Goal: Complete application form

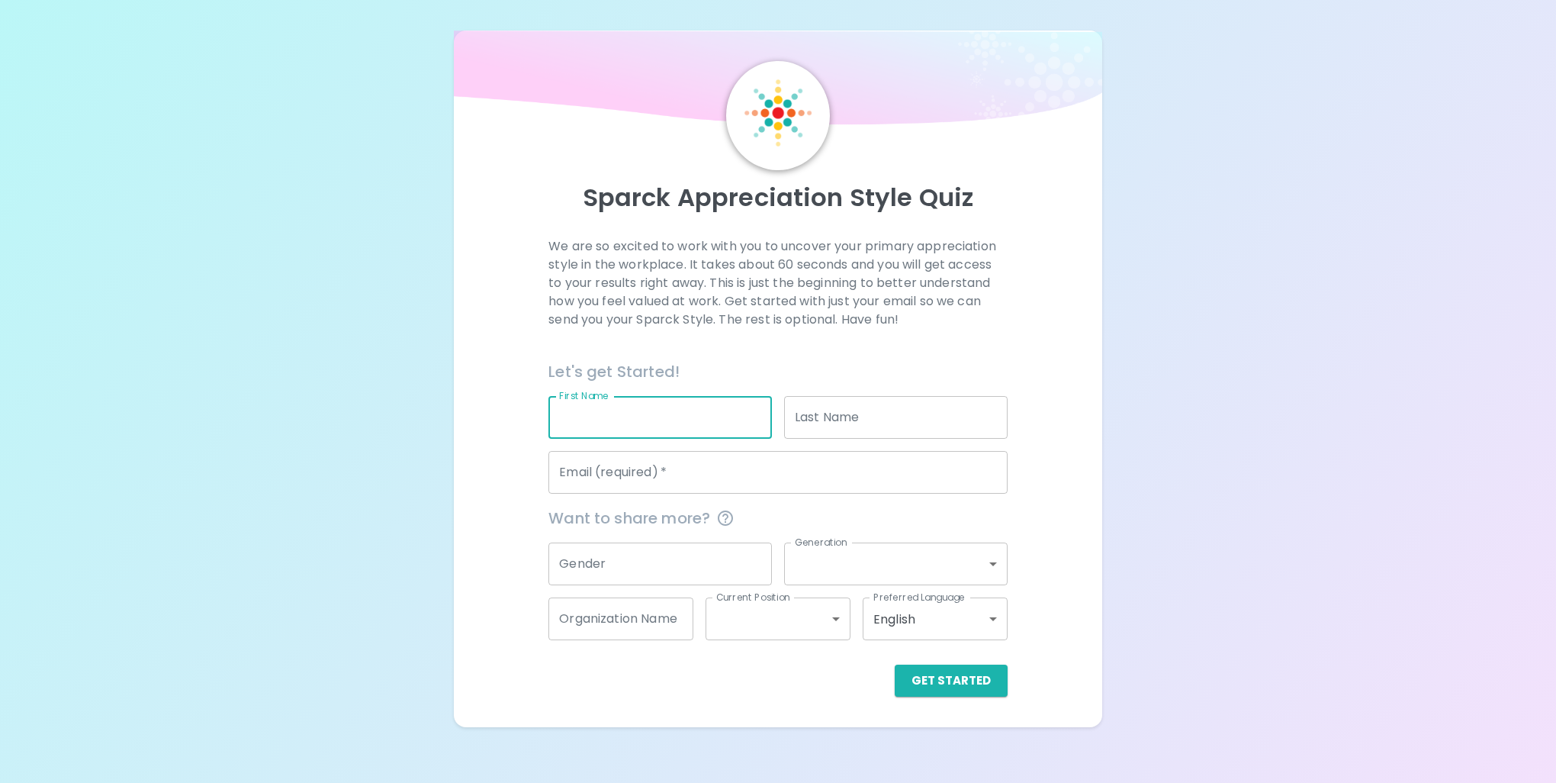
click at [626, 423] on input "First Name" at bounding box center [661, 417] width 224 height 43
type input "[PERSON_NAME]"
click at [623, 473] on input "Email (required)   *" at bounding box center [778, 472] width 459 height 43
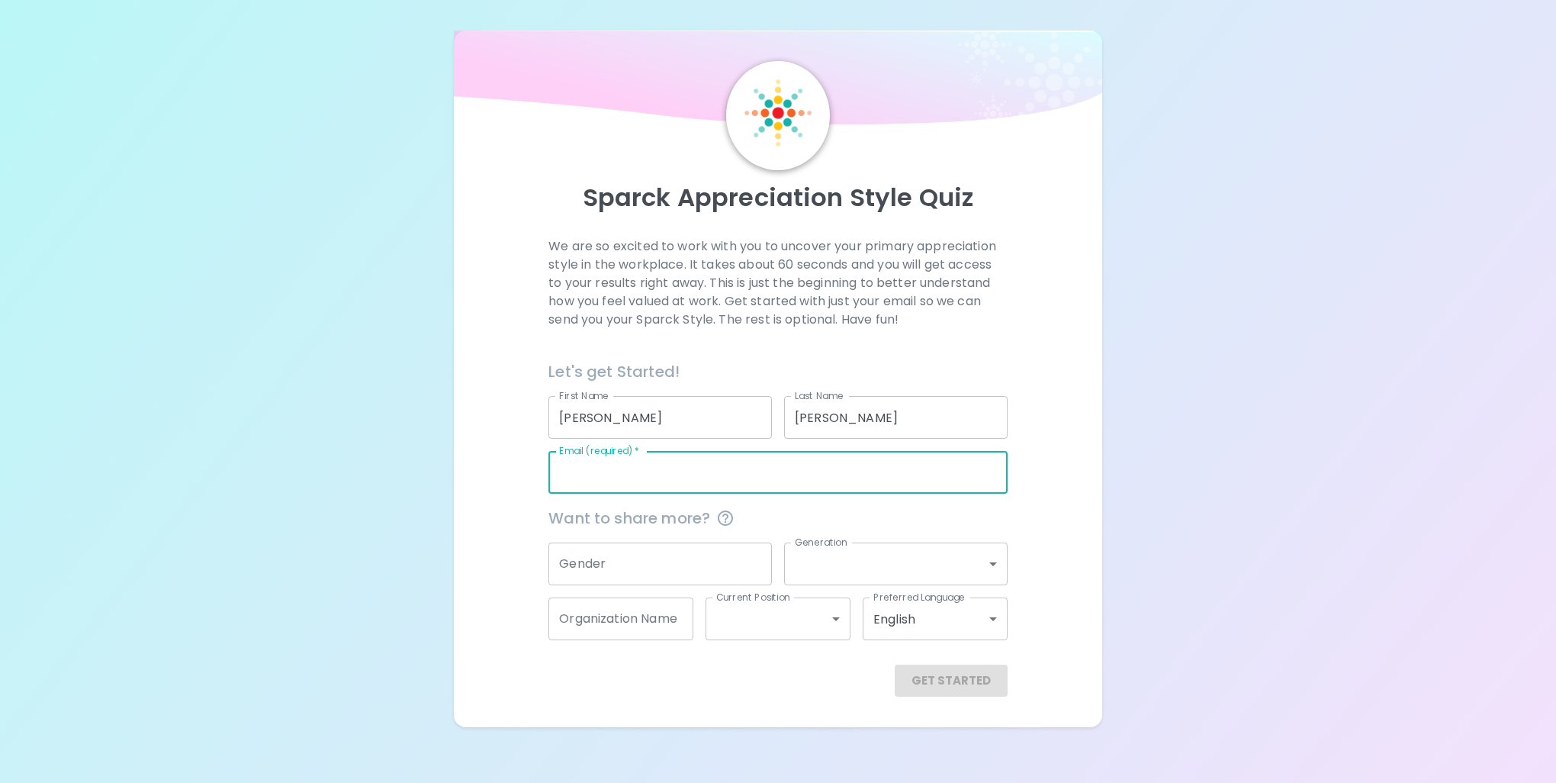
type input "[EMAIL_ADDRESS][DOMAIN_NAME]"
type input "ACGME"
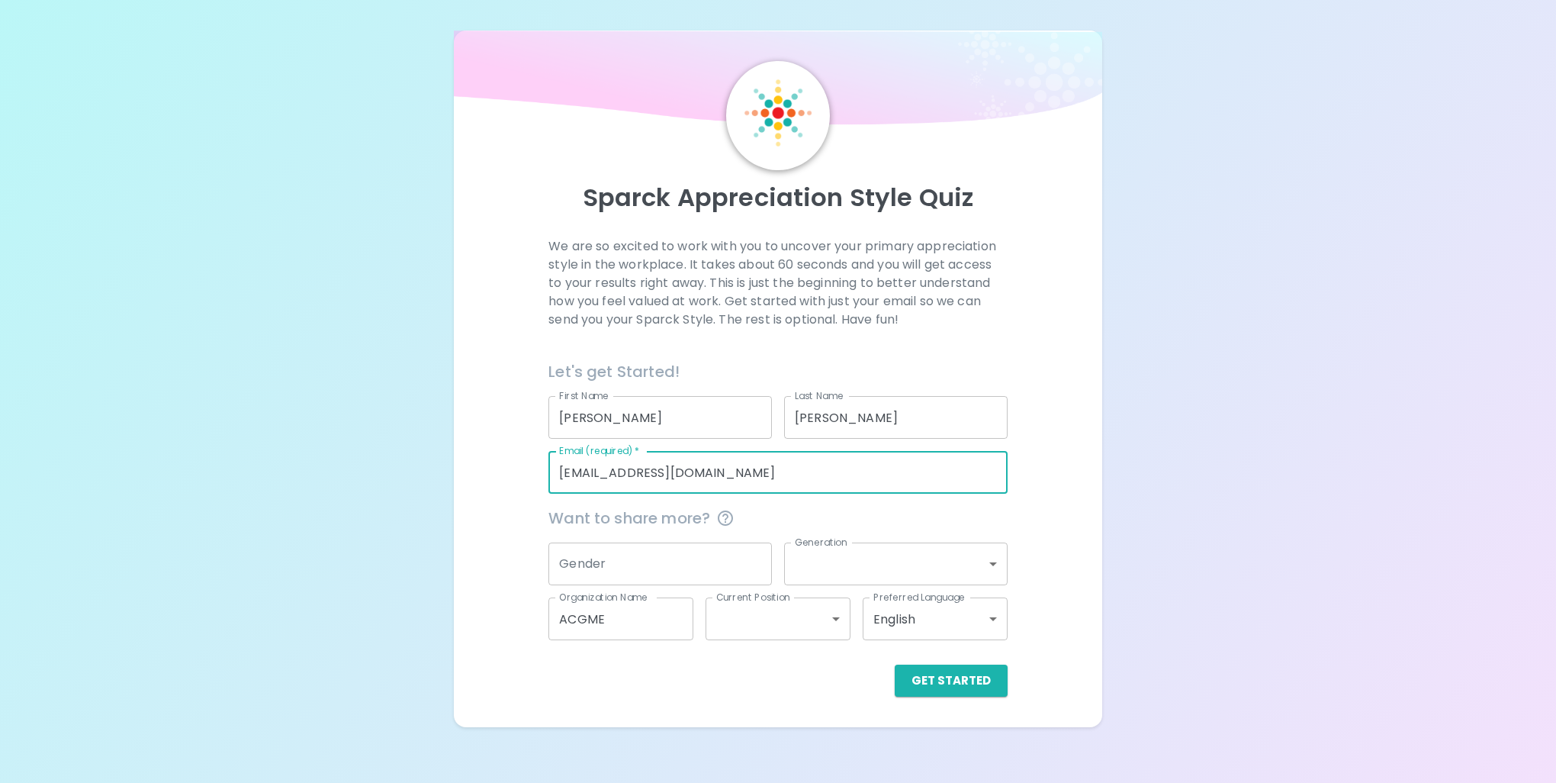
click at [922, 566] on body "Sparck Appreciation Style Quiz We are so excited to work with you to uncover yo…" at bounding box center [778, 391] width 1556 height 783
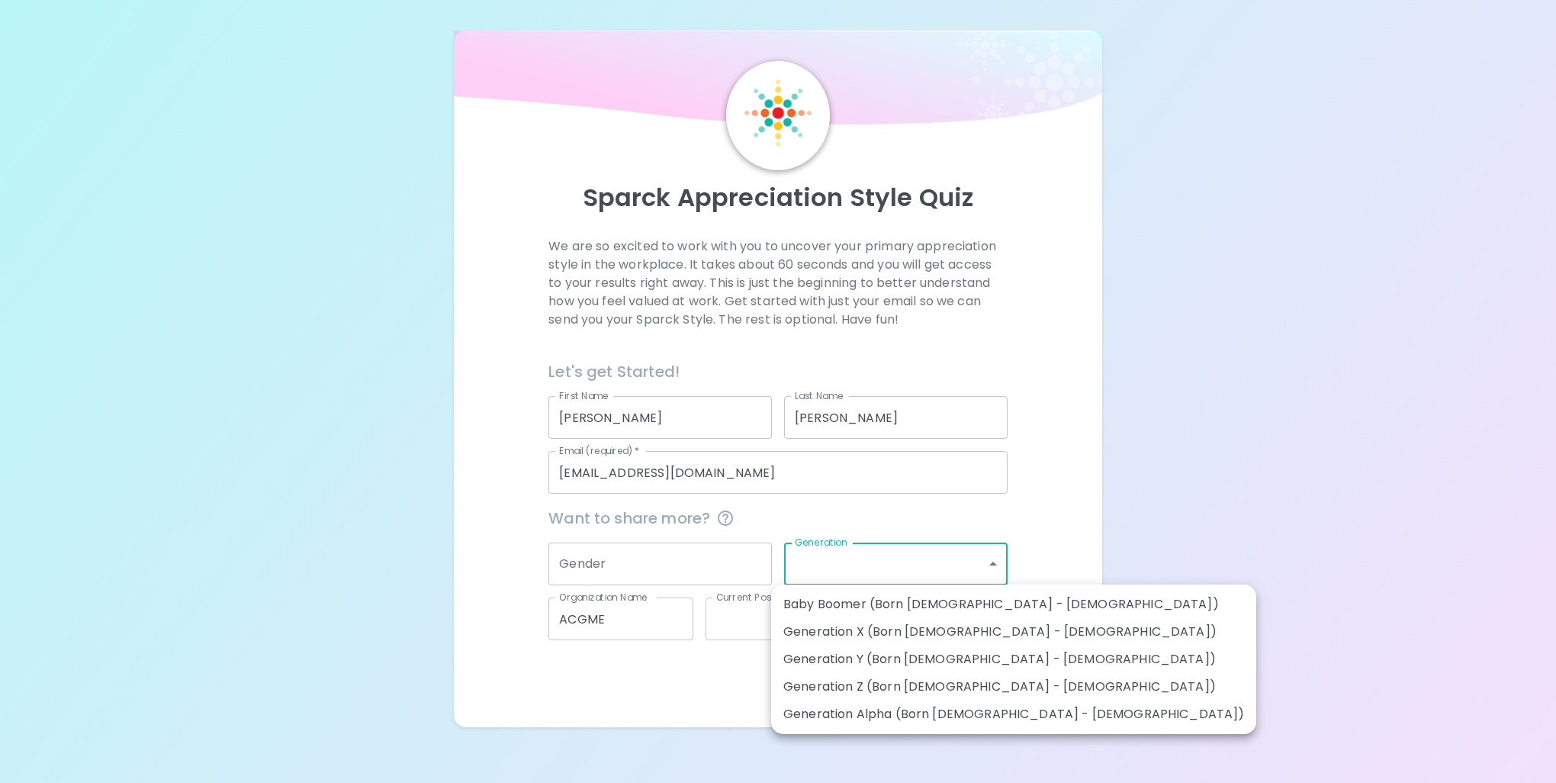
click at [917, 667] on li "Generation Y (Born [DEMOGRAPHIC_DATA] - [DEMOGRAPHIC_DATA])" at bounding box center [1013, 658] width 485 height 27
type input "generation_y"
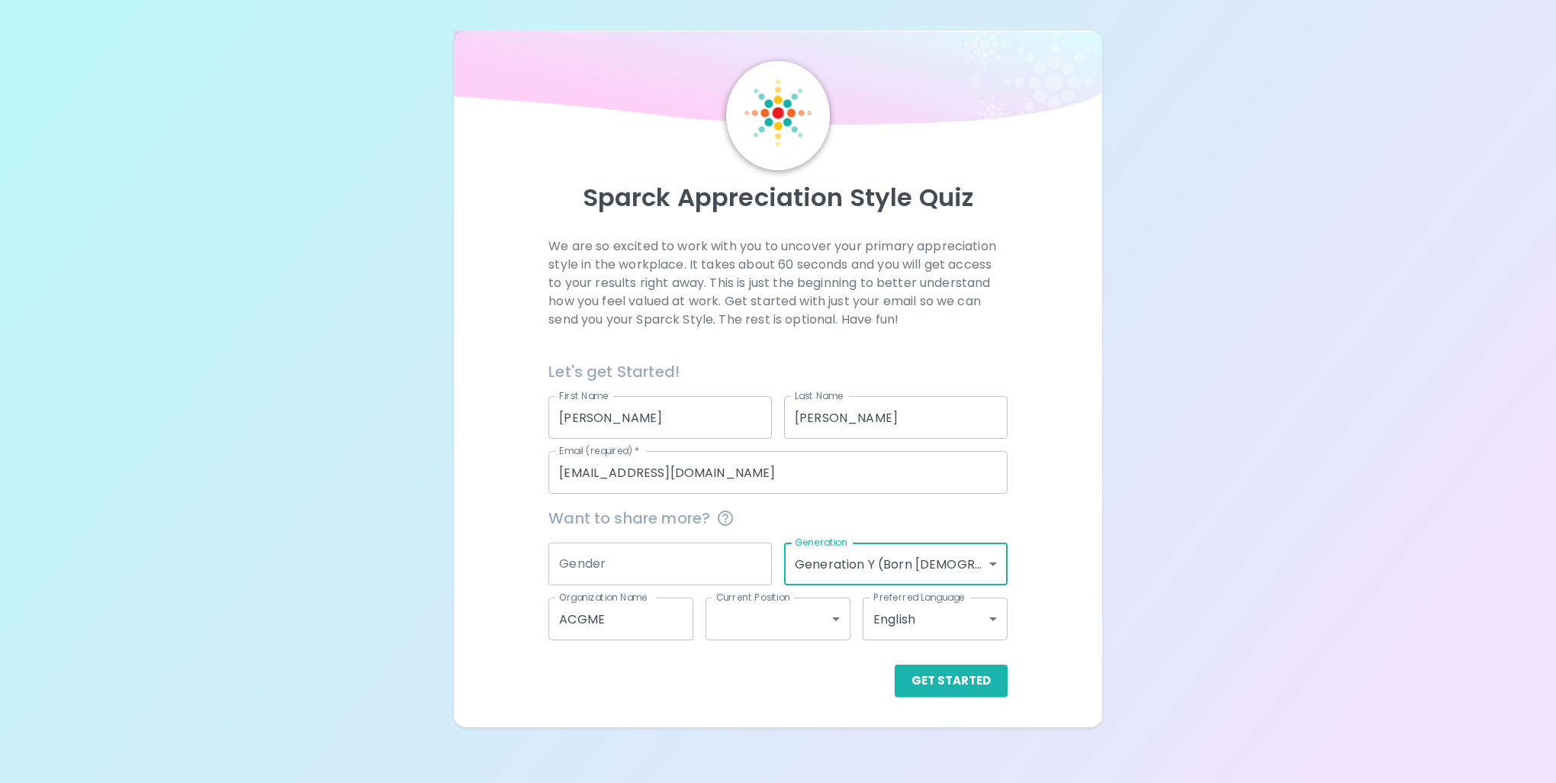
click at [750, 614] on body "Sparck Appreciation Style Quiz We are so excited to work with you to uncover yo…" at bounding box center [778, 391] width 1556 height 783
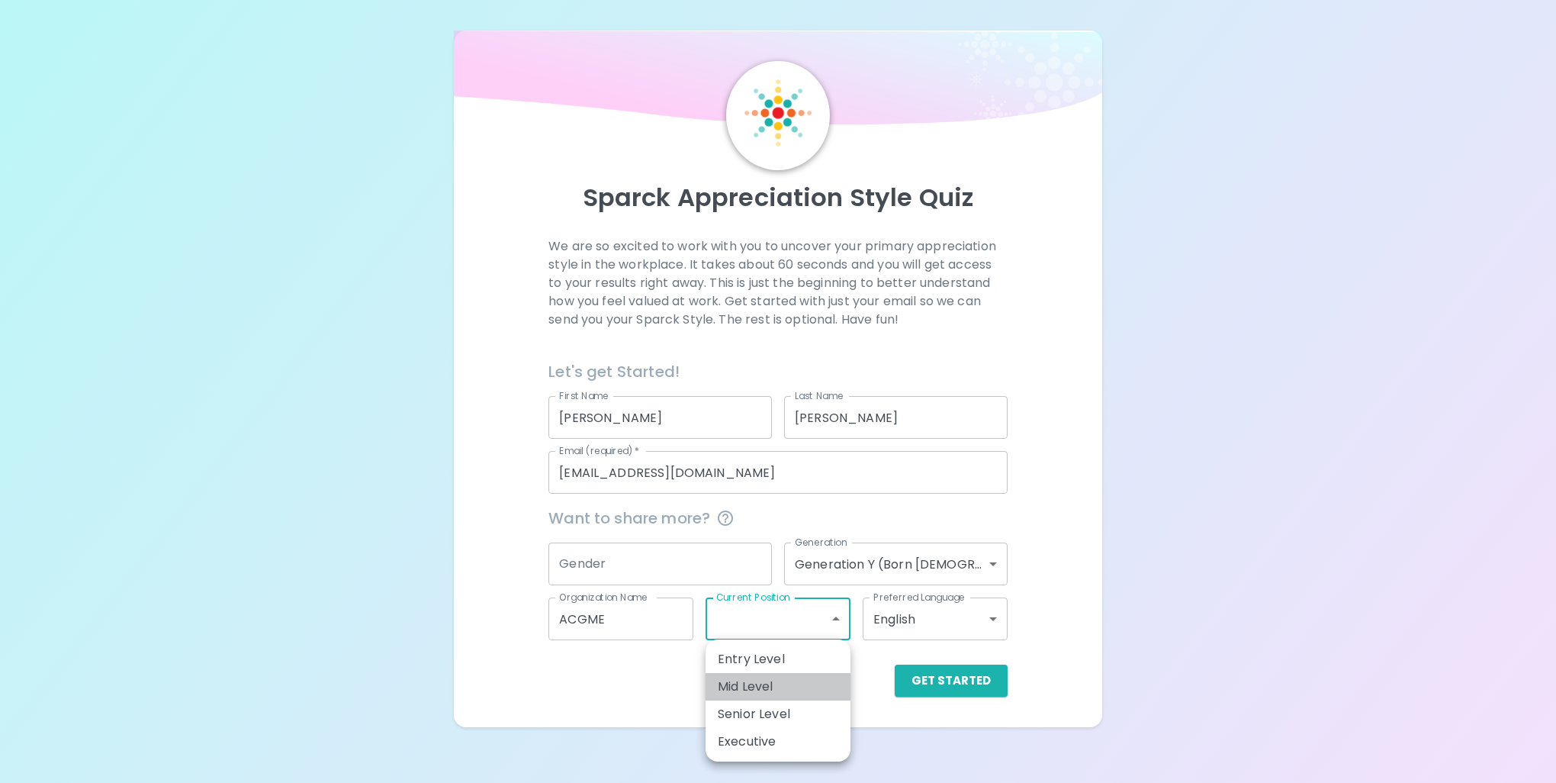
click at [742, 694] on li "Mid Level" at bounding box center [778, 686] width 145 height 27
type input "mid_level"
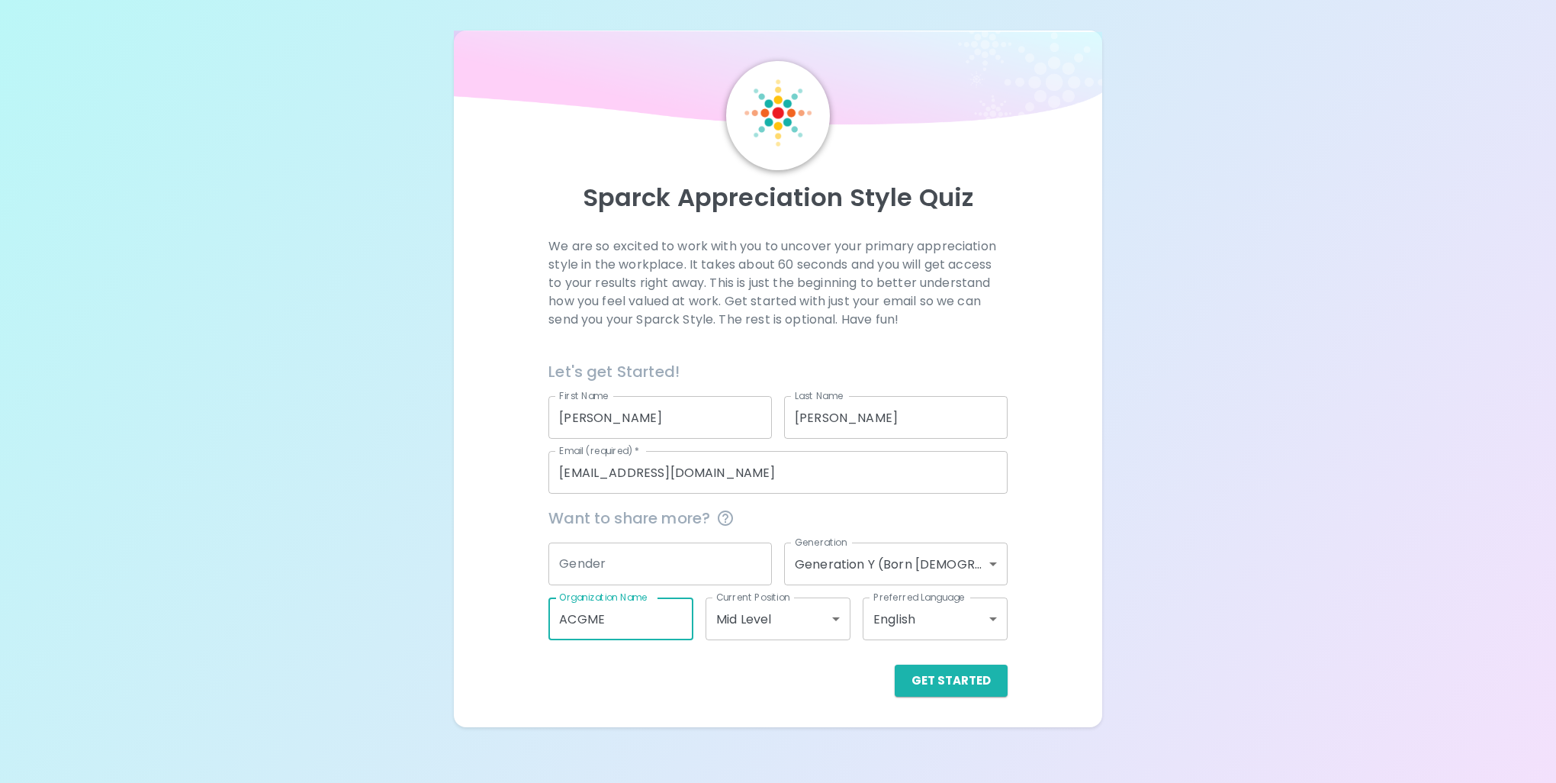
drag, startPoint x: 662, startPoint y: 621, endPoint x: 427, endPoint y: 655, distance: 236.6
click at [427, 655] on div "Sparck Appreciation Style Quiz We are so excited to work with you to uncover yo…" at bounding box center [778, 363] width 1556 height 727
click at [423, 553] on div "Sparck Appreciation Style Quiz We are so excited to work with you to uncover yo…" at bounding box center [778, 363] width 1556 height 727
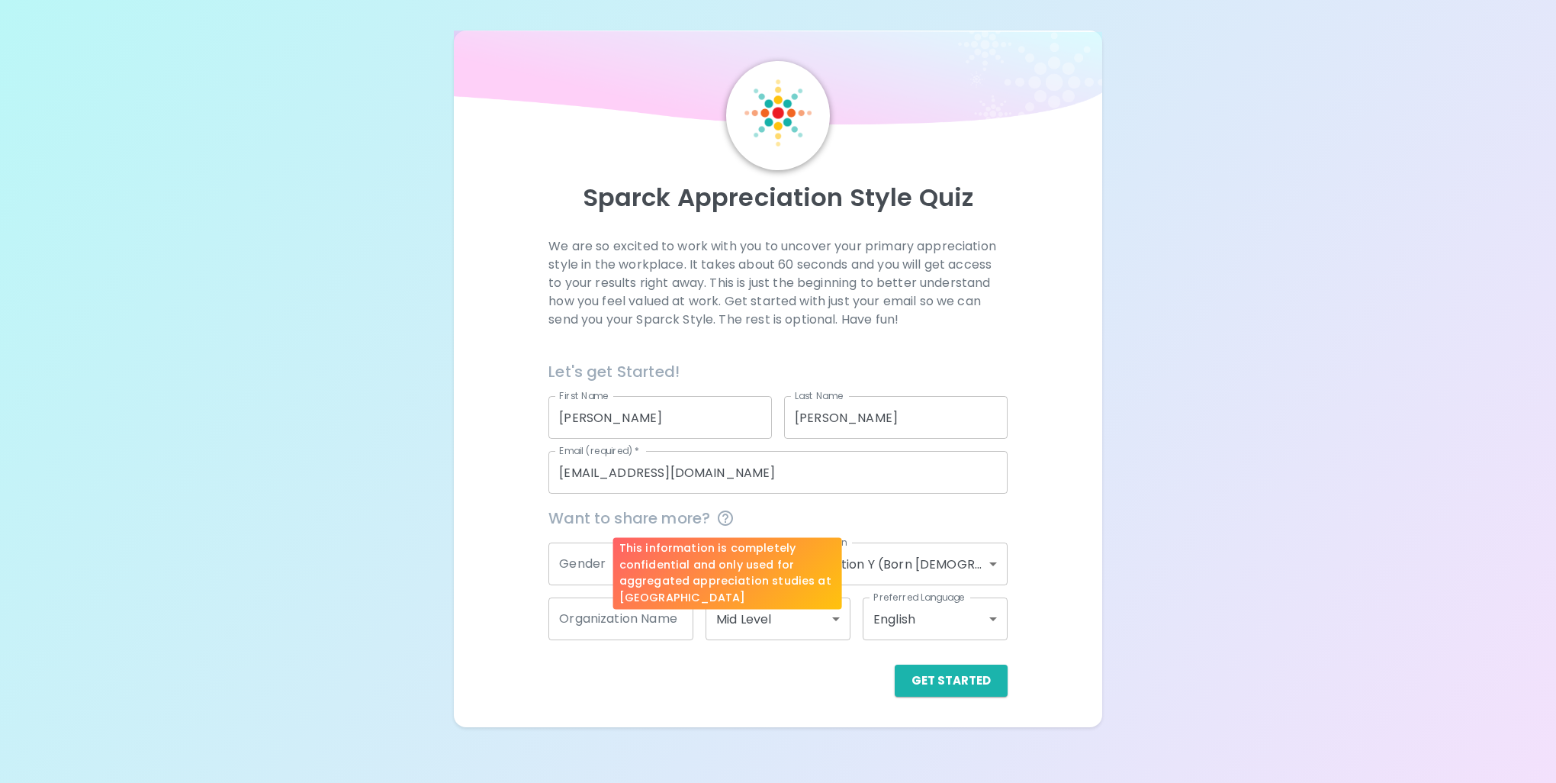
click at [723, 515] on icon "This information is completely confidential and only used for aggregated apprec…" at bounding box center [725, 518] width 18 height 18
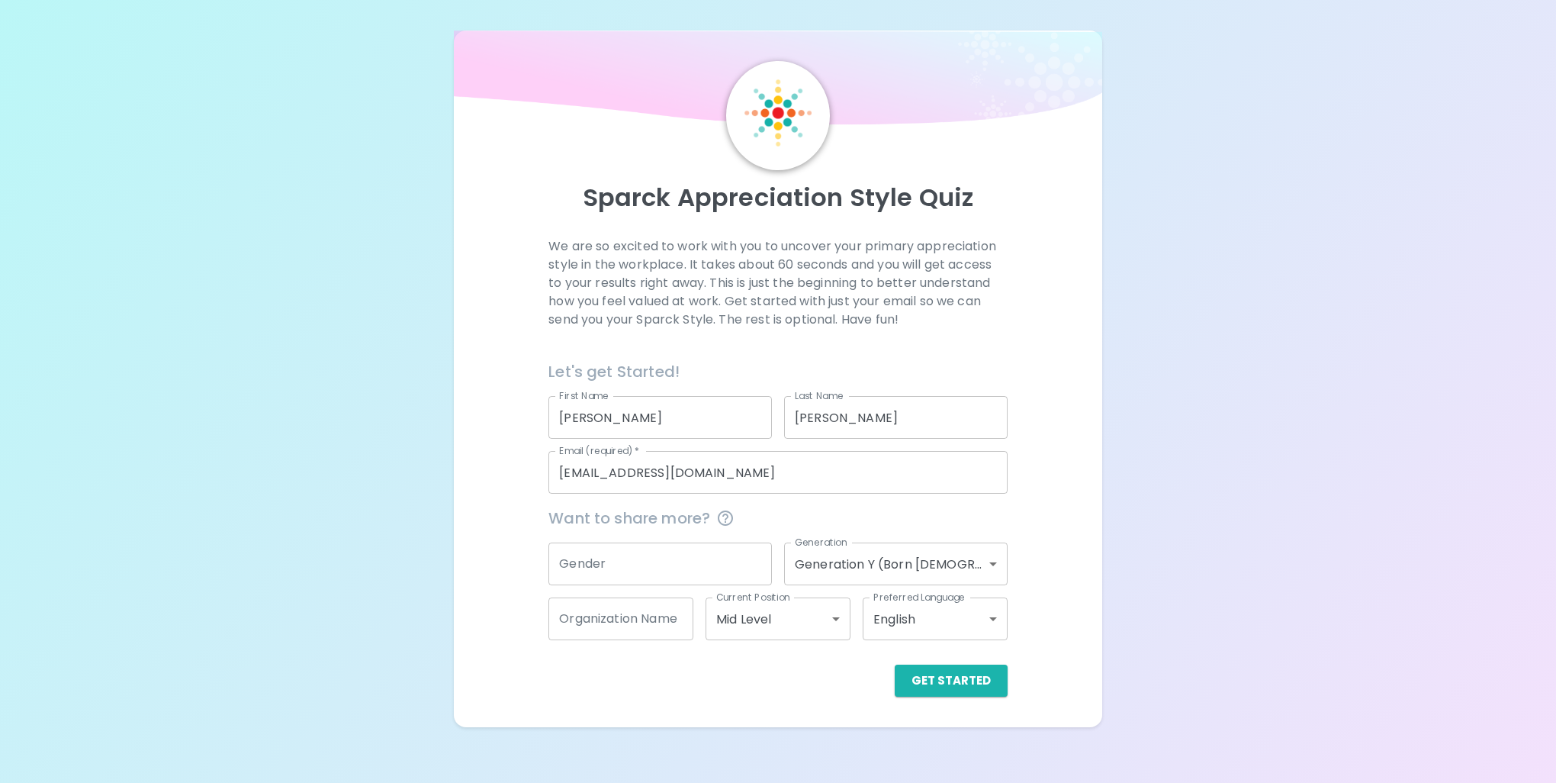
click at [586, 515] on span "Want to share more?" at bounding box center [778, 518] width 459 height 24
click at [993, 680] on button "Get Started" at bounding box center [951, 681] width 113 height 32
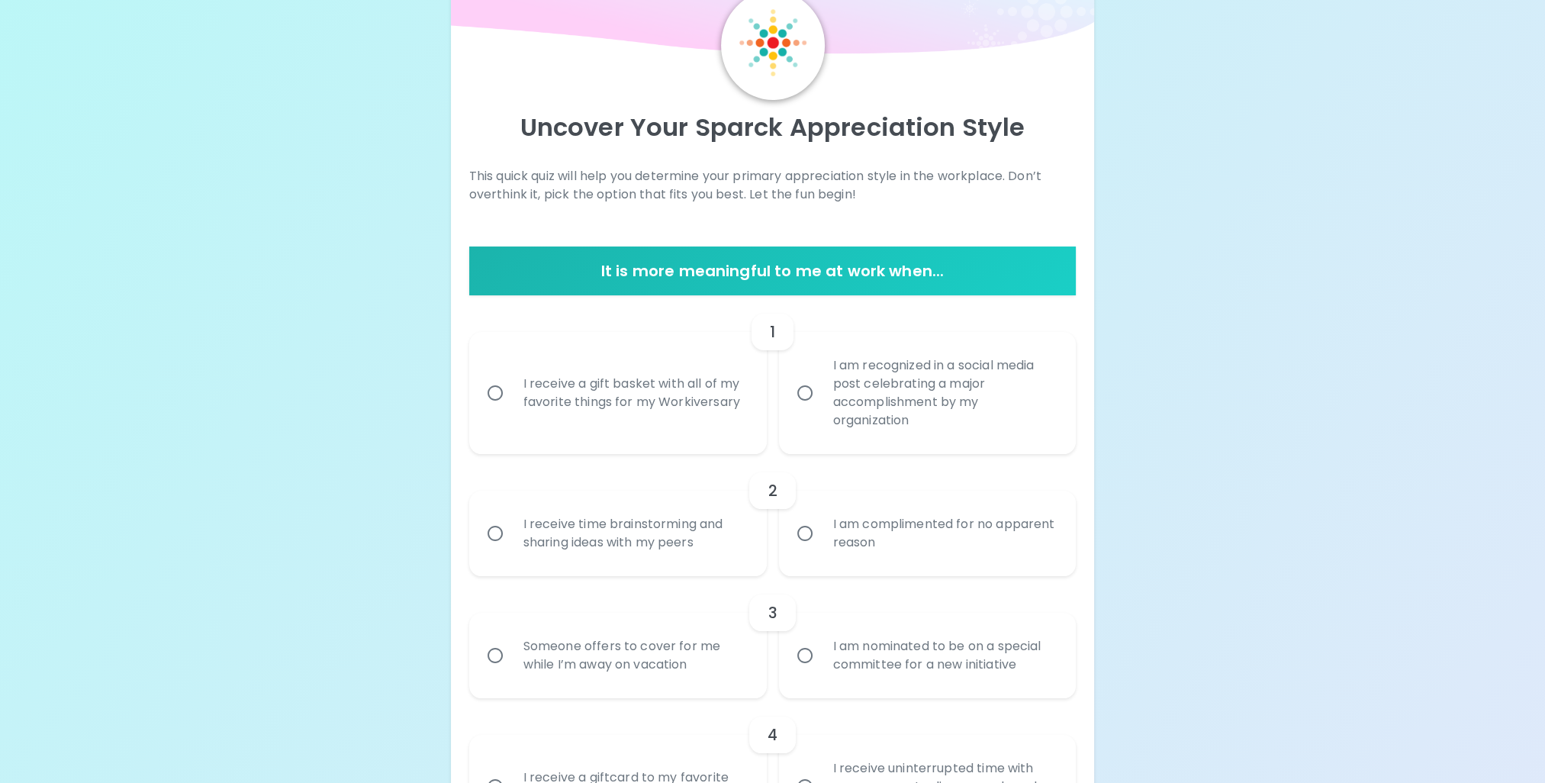
scroll to position [76, 0]
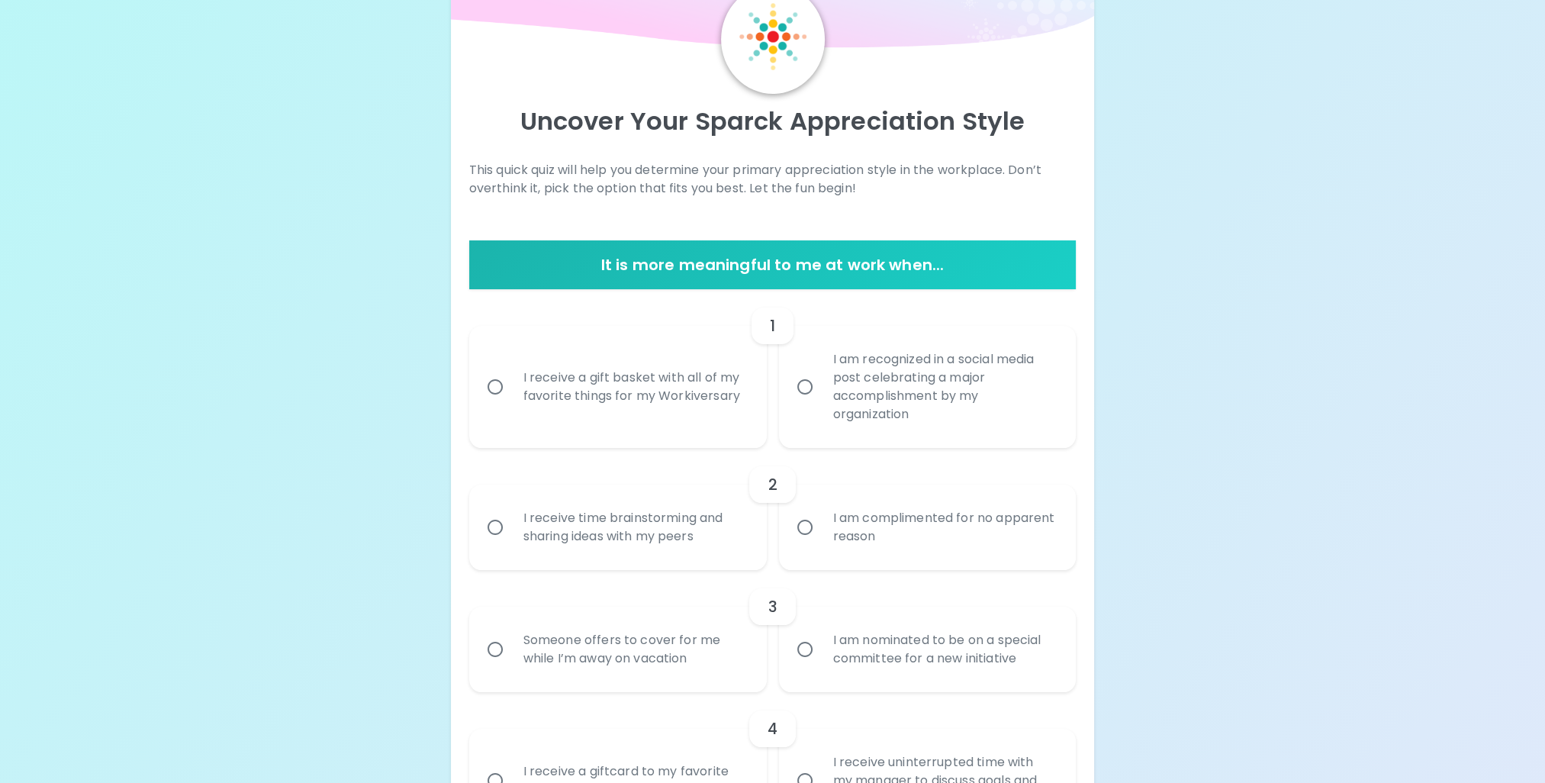
click at [666, 411] on div "I receive a gift basket with all of my favorite things for my Workiversary" at bounding box center [634, 386] width 247 height 73
click at [511, 403] on input "I receive a gift basket with all of my favorite things for my Workiversary" at bounding box center [495, 387] width 32 height 32
radio input "true"
click at [666, 411] on div "I receive a gift basket with all of my favorite things for my Workiversary" at bounding box center [634, 386] width 247 height 73
click at [511, 403] on input "I receive a gift basket with all of my favorite things for my Workiversary" at bounding box center [495, 387] width 32 height 32
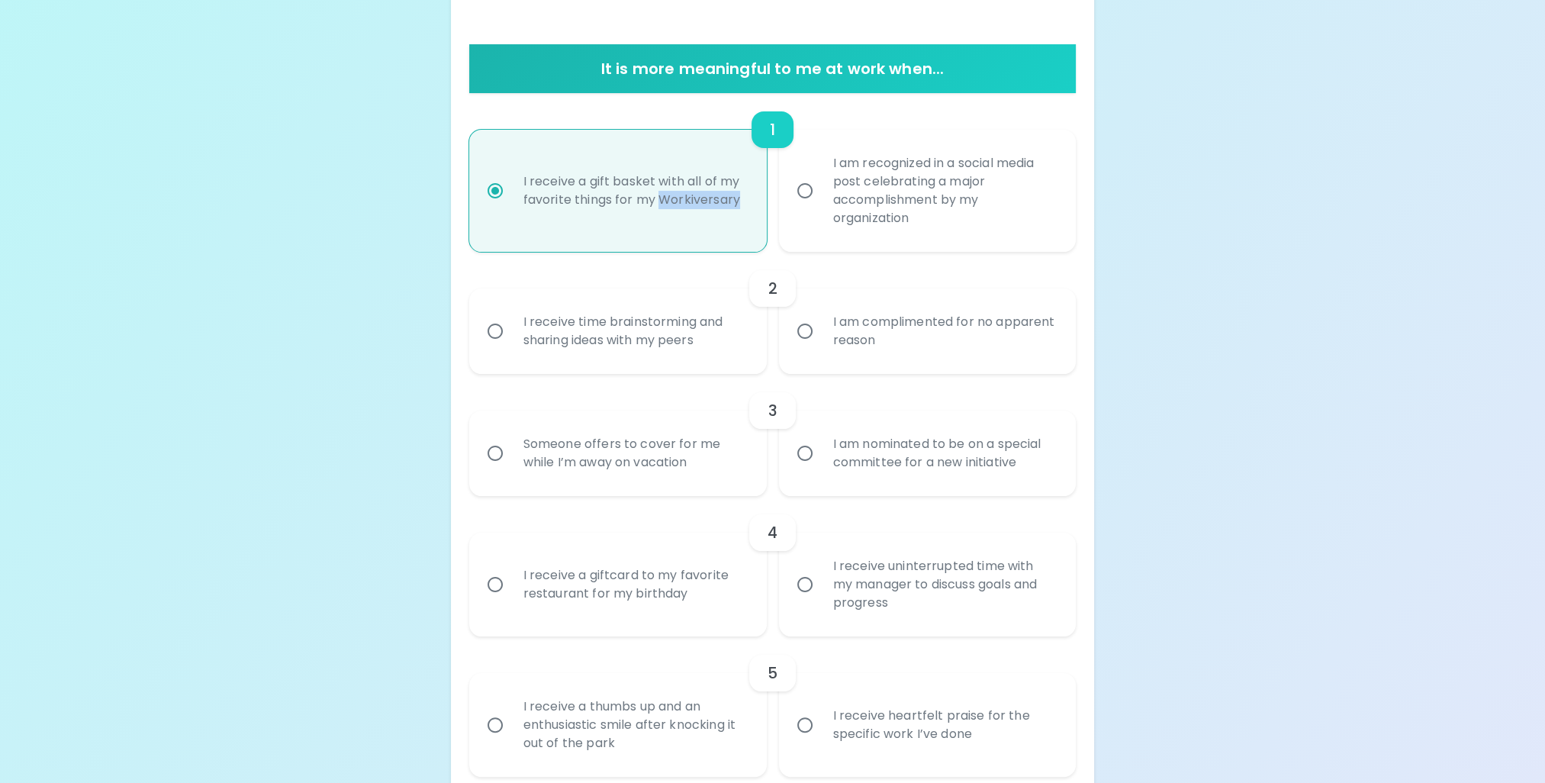
scroll to position [275, 0]
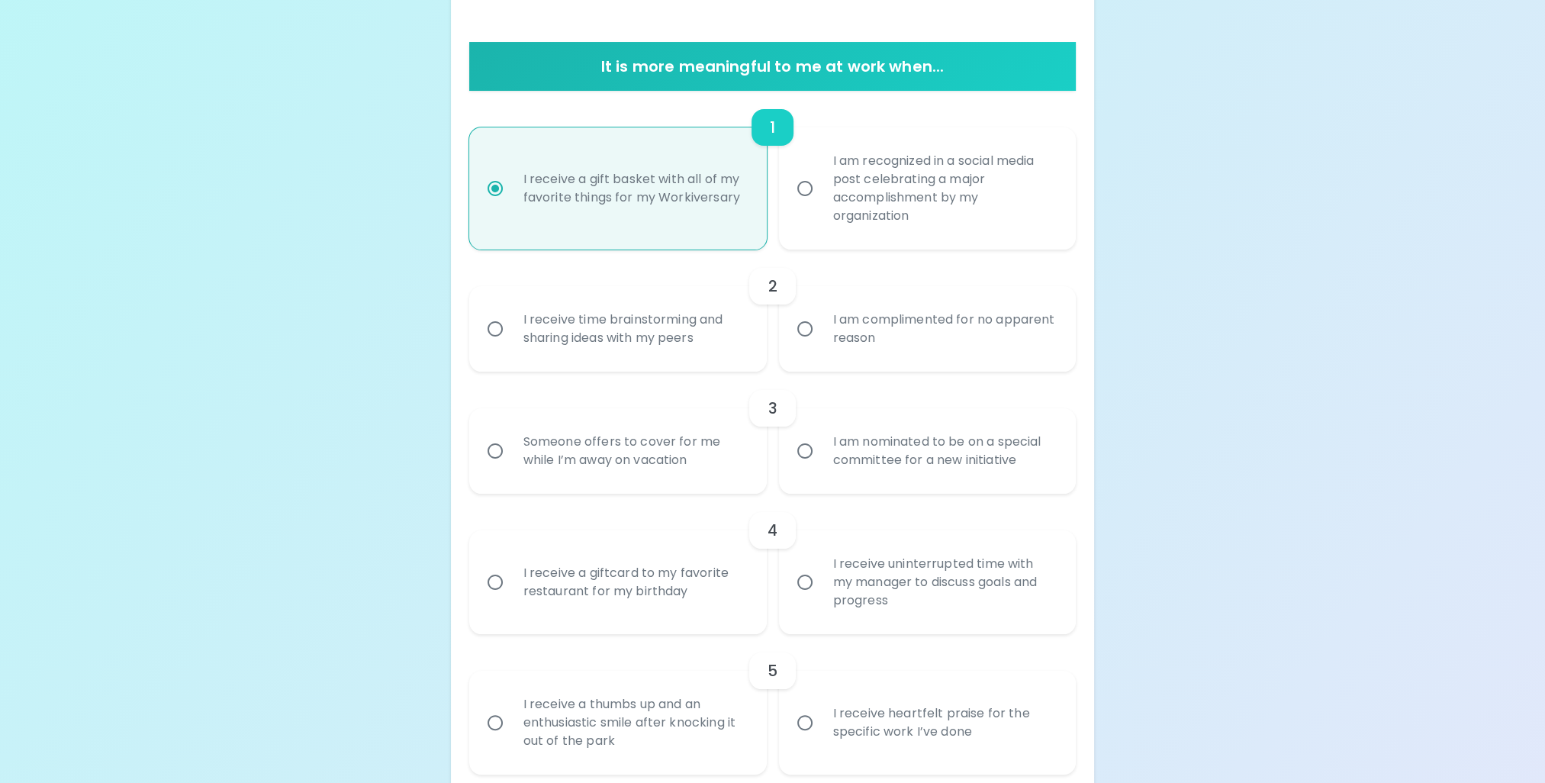
click at [909, 316] on div "I am complimented for no apparent reason" at bounding box center [944, 328] width 247 height 73
click at [821, 316] on input "I am complimented for no apparent reason" at bounding box center [805, 329] width 32 height 32
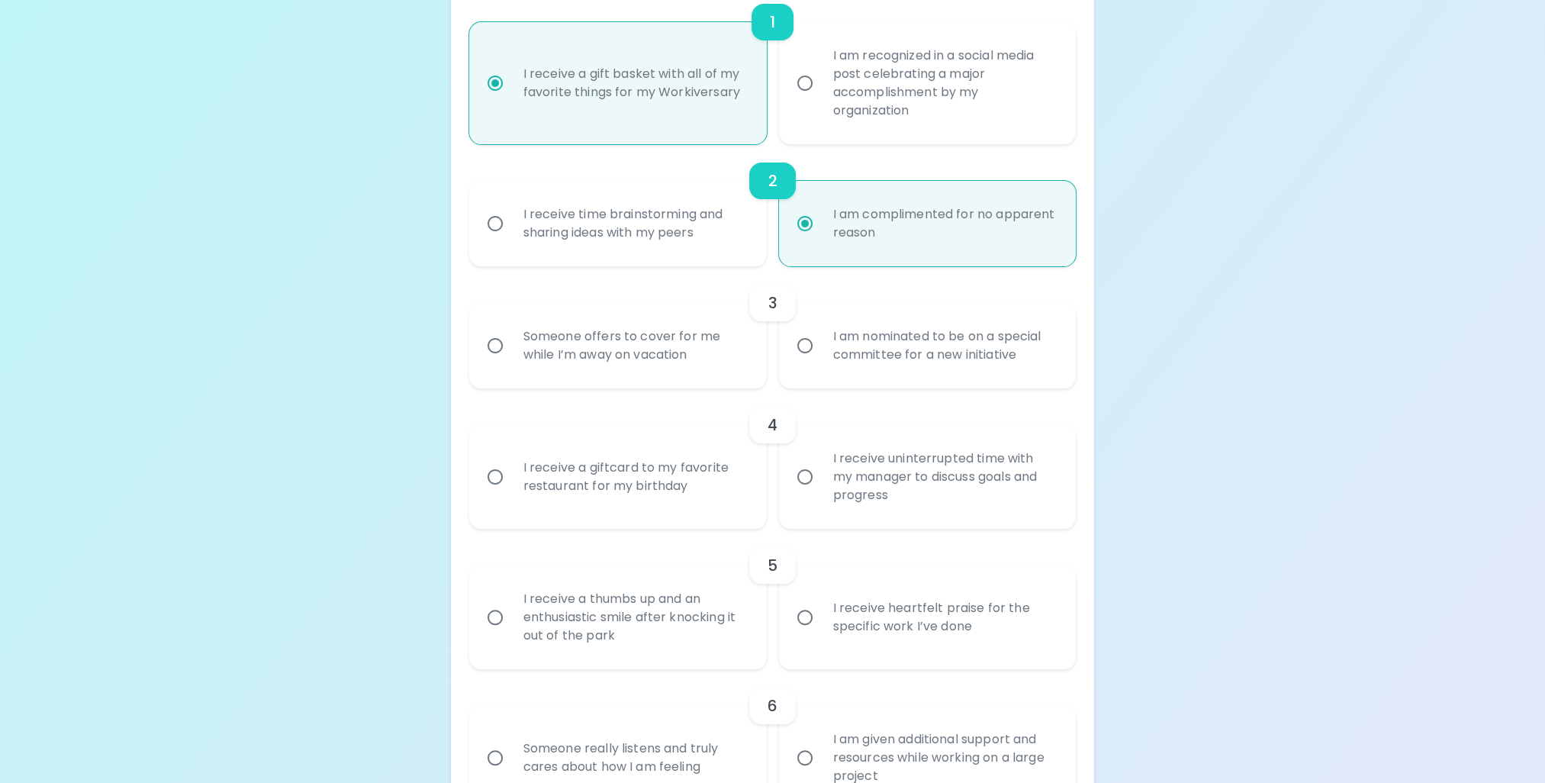
scroll to position [397, 0]
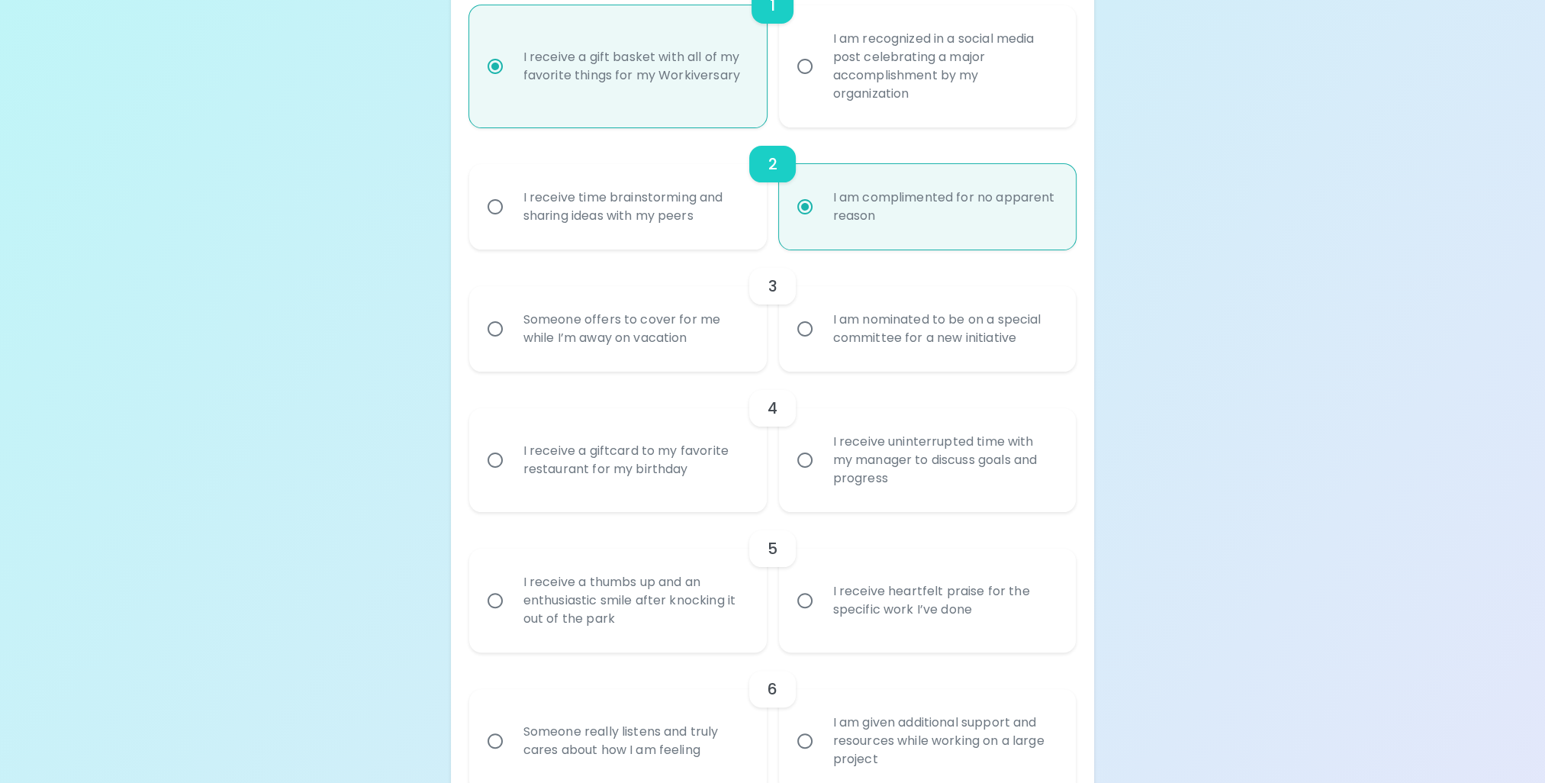
radio input "true"
click at [843, 336] on div "I am nominated to be on a special committee for a new initiative" at bounding box center [944, 328] width 247 height 73
click at [821, 336] on input "I am nominated to be on a special committee for a new initiative" at bounding box center [805, 329] width 32 height 32
radio input "false"
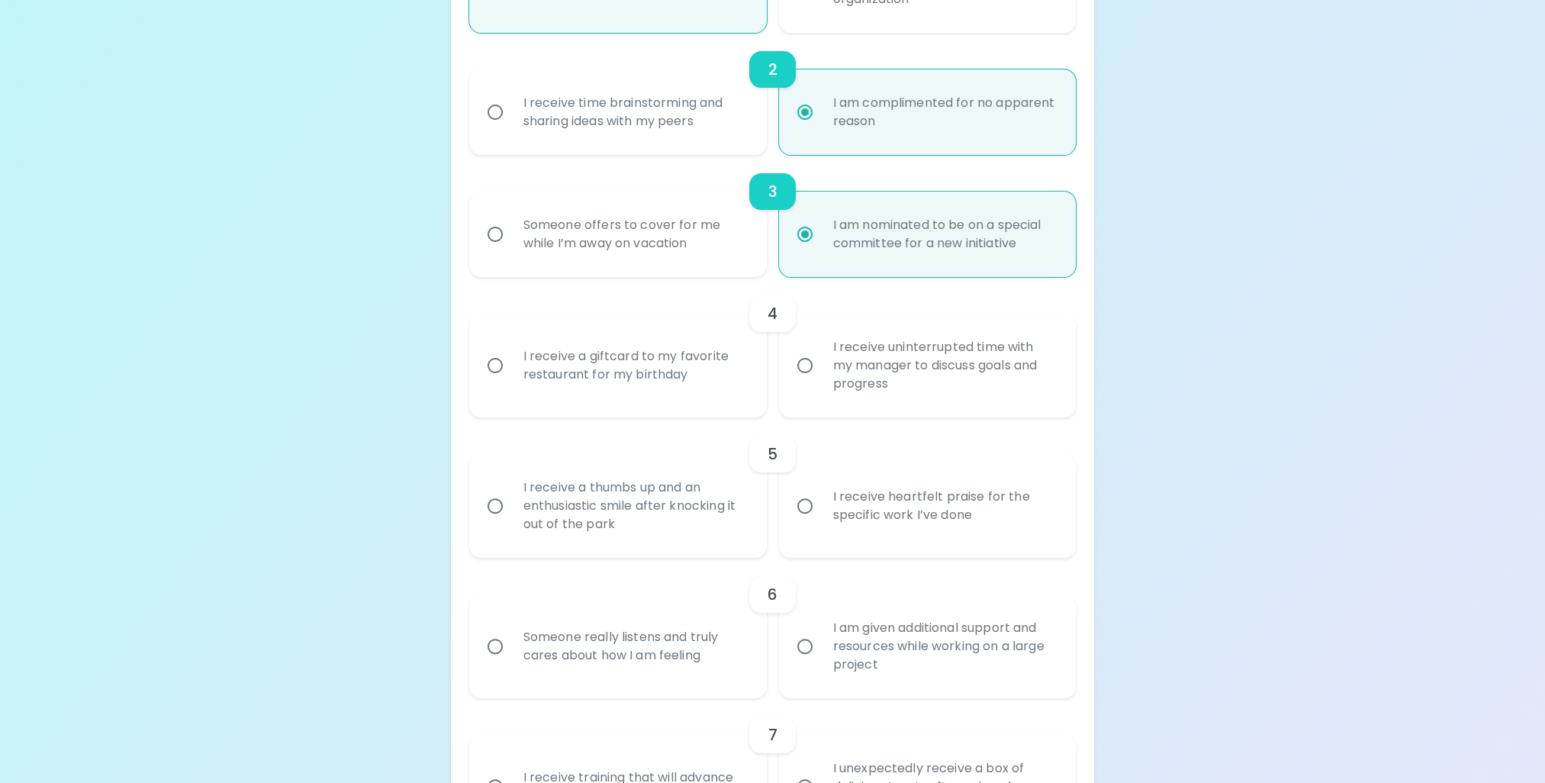
scroll to position [519, 0]
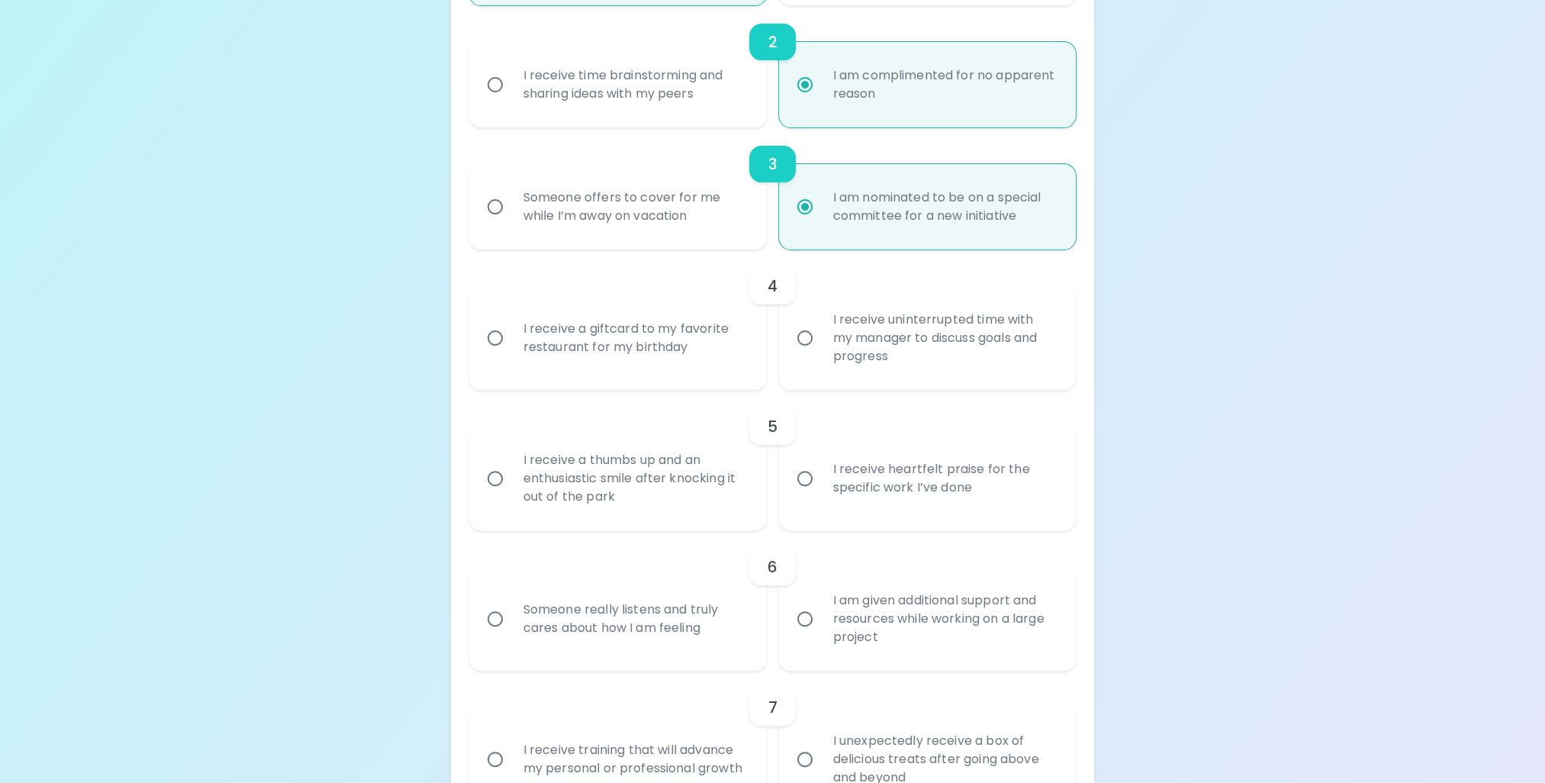
radio input "true"
click at [862, 349] on div "I receive uninterrupted time with my manager to discuss goals and progress" at bounding box center [944, 338] width 247 height 92
click at [821, 349] on input "I receive uninterrupted time with my manager to discuss goals and progress" at bounding box center [805, 338] width 32 height 32
radio input "false"
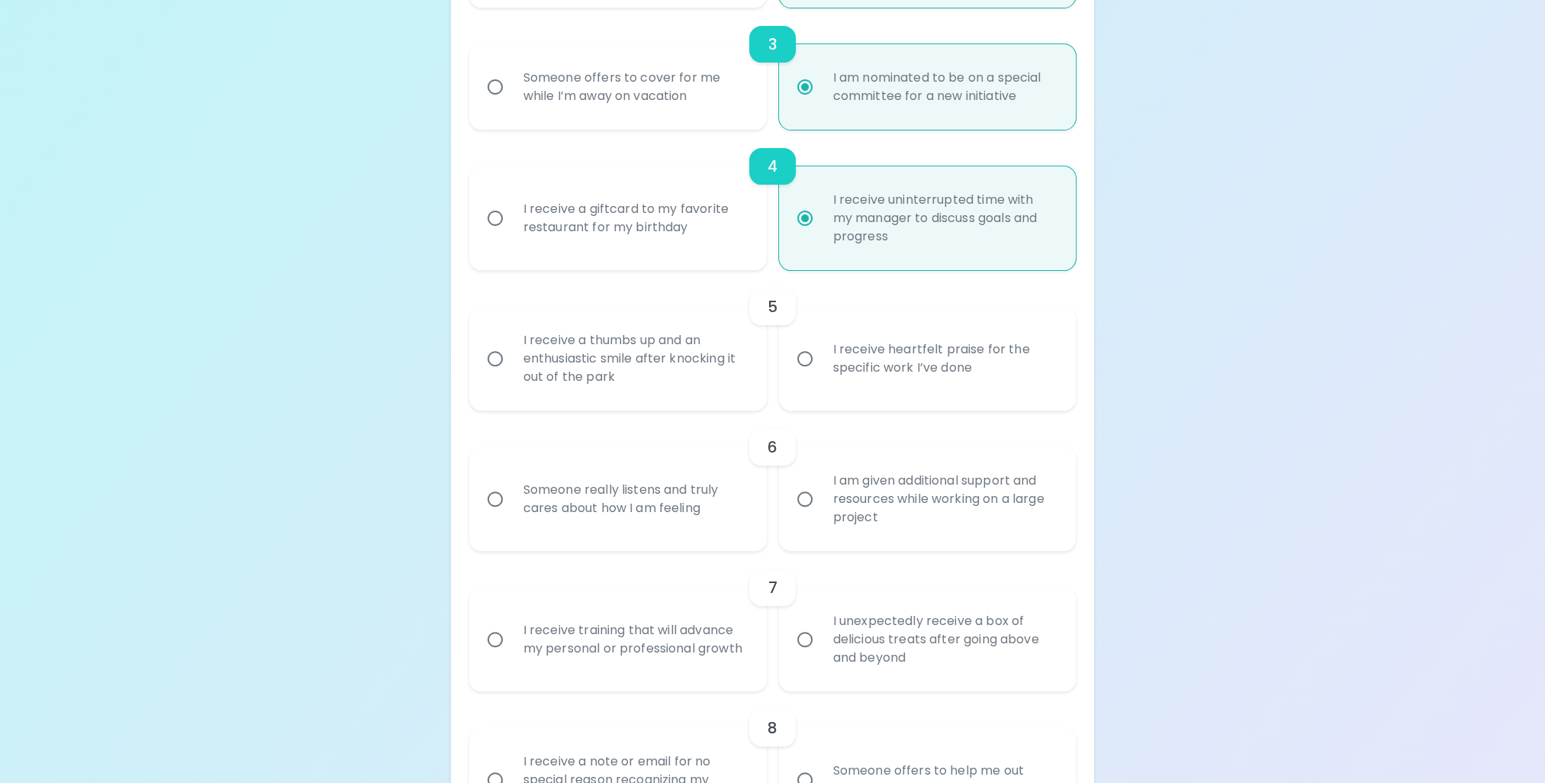
scroll to position [641, 0]
radio input "true"
click at [858, 368] on div "I receive heartfelt praise for the specific work I’ve done" at bounding box center [944, 356] width 247 height 73
click at [821, 368] on input "I receive heartfelt praise for the specific work I’ve done" at bounding box center [805, 356] width 32 height 32
radio input "false"
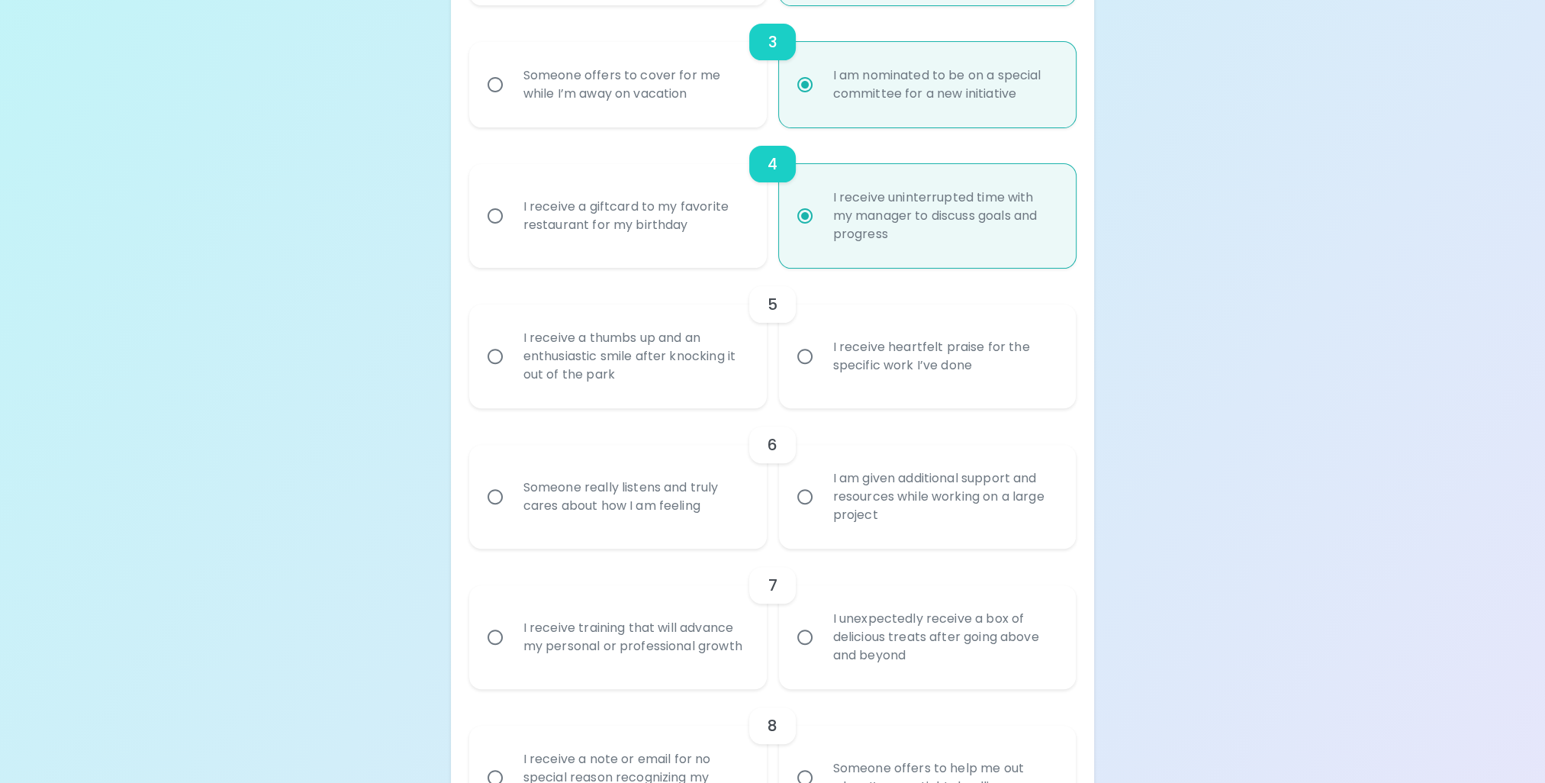
radio input "false"
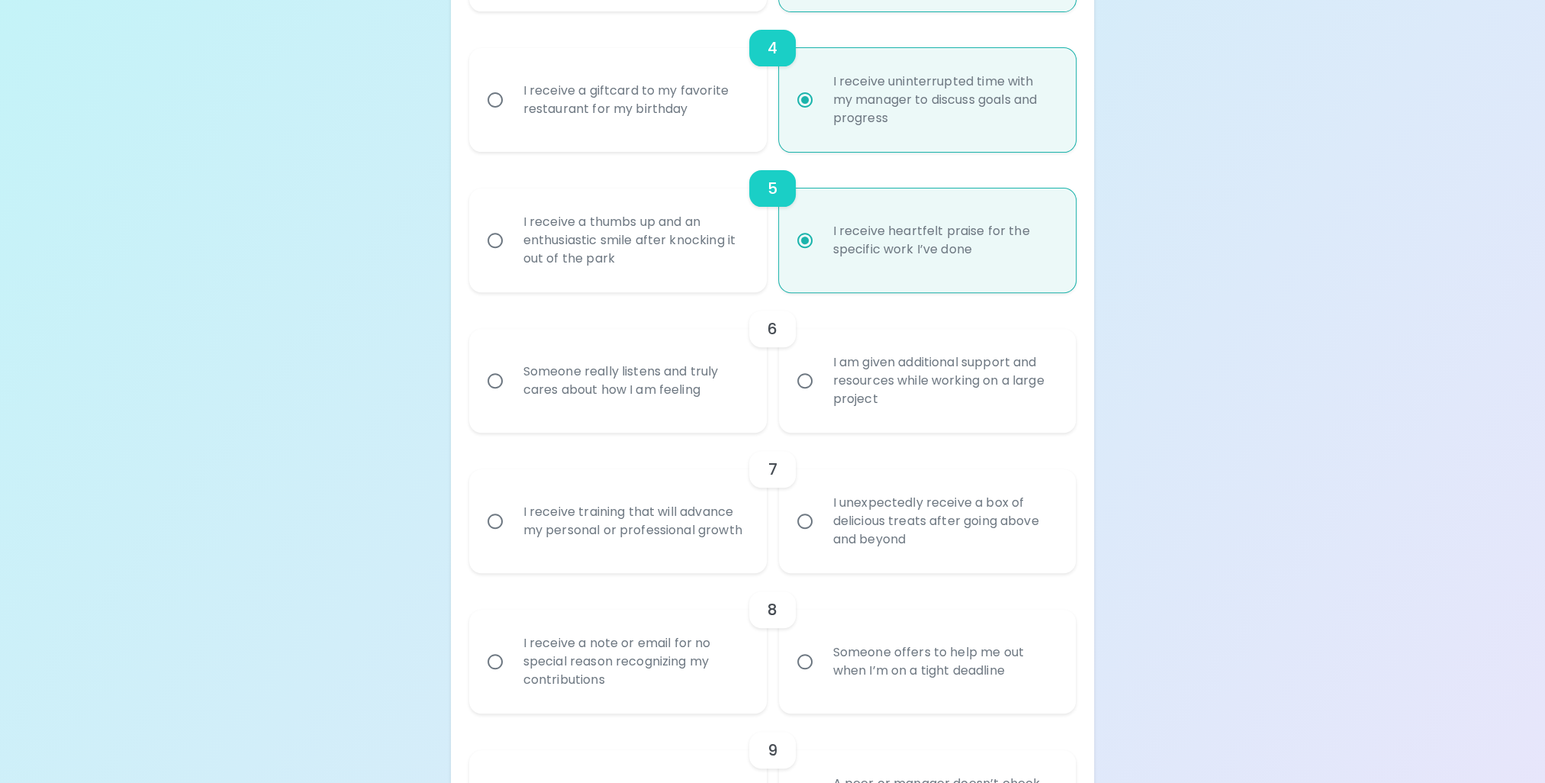
scroll to position [763, 0]
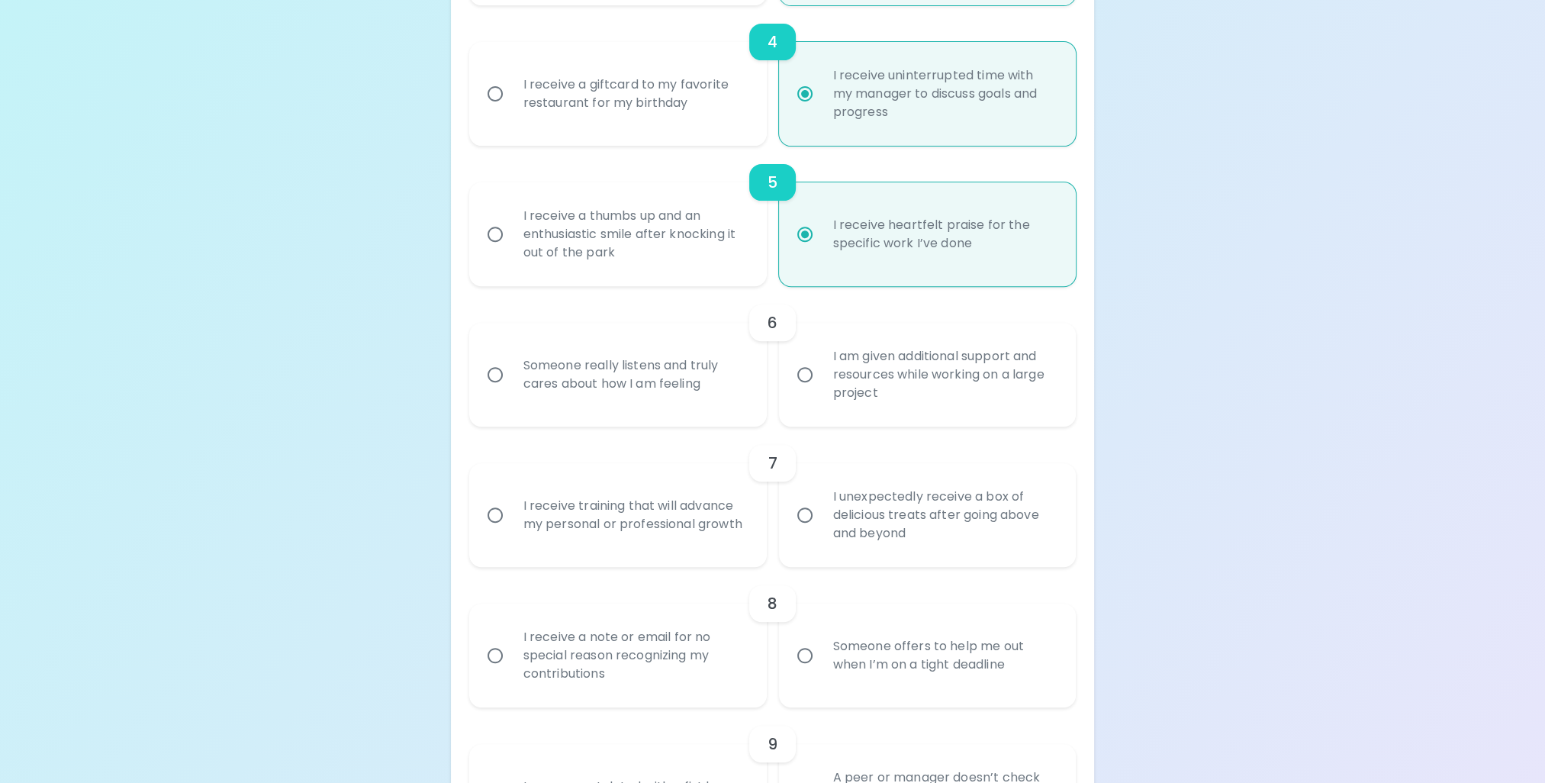
radio input "true"
click at [970, 404] on div "I am given additional support and resources while working on a large project" at bounding box center [944, 375] width 247 height 92
click at [821, 391] on input "I am given additional support and resources while working on a large project" at bounding box center [805, 375] width 32 height 32
radio input "false"
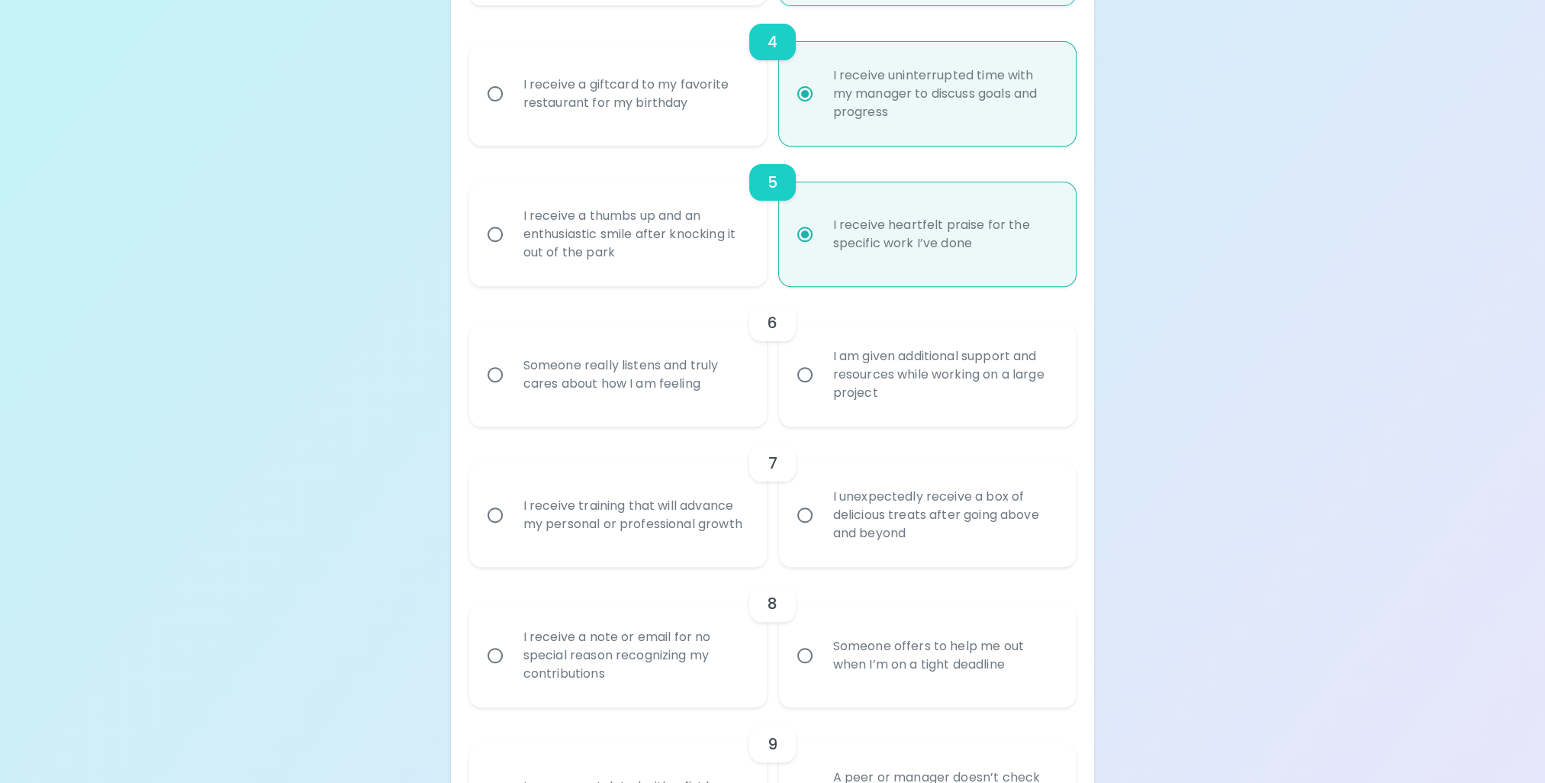
radio input "false"
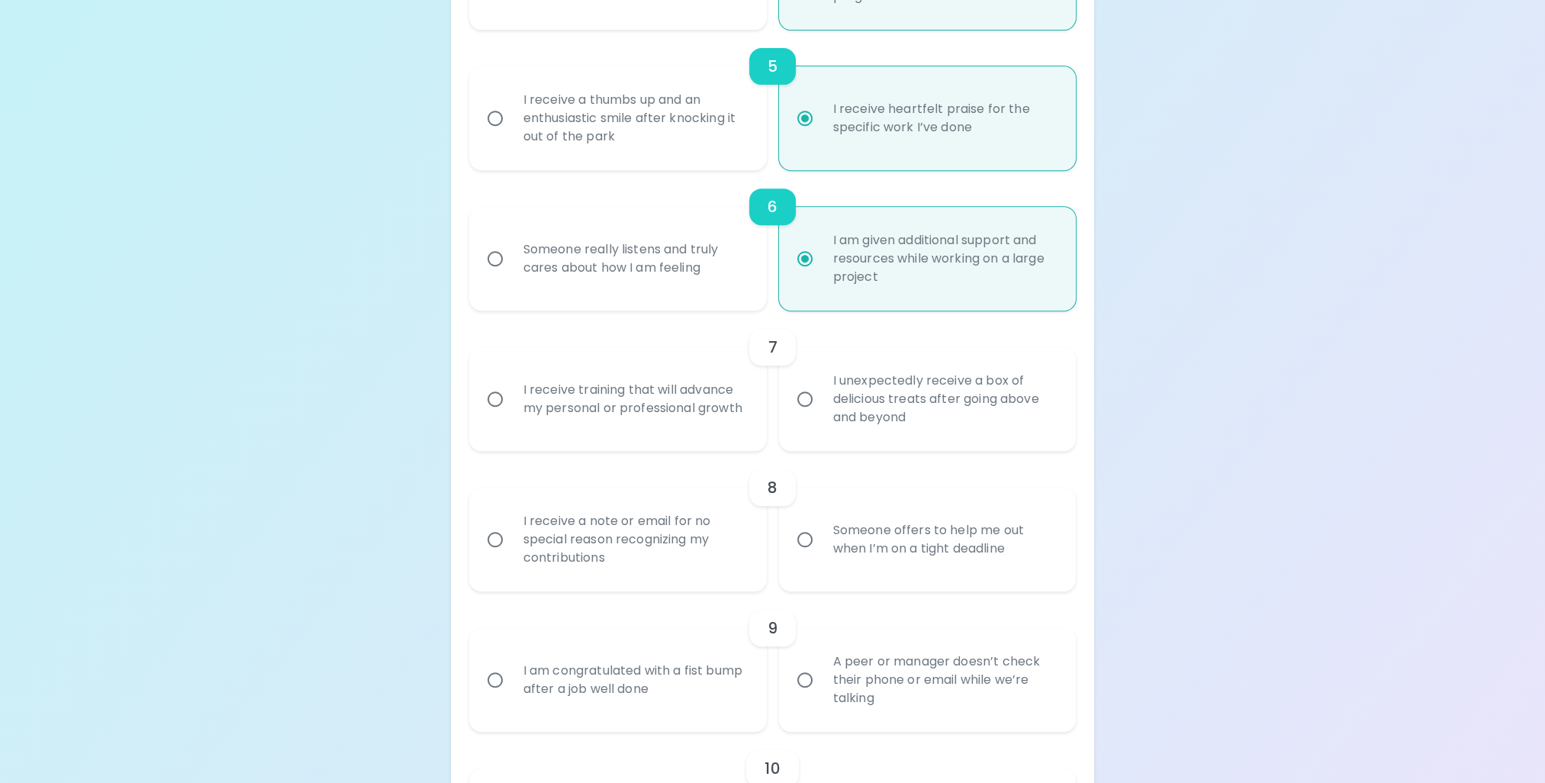
scroll to position [885, 0]
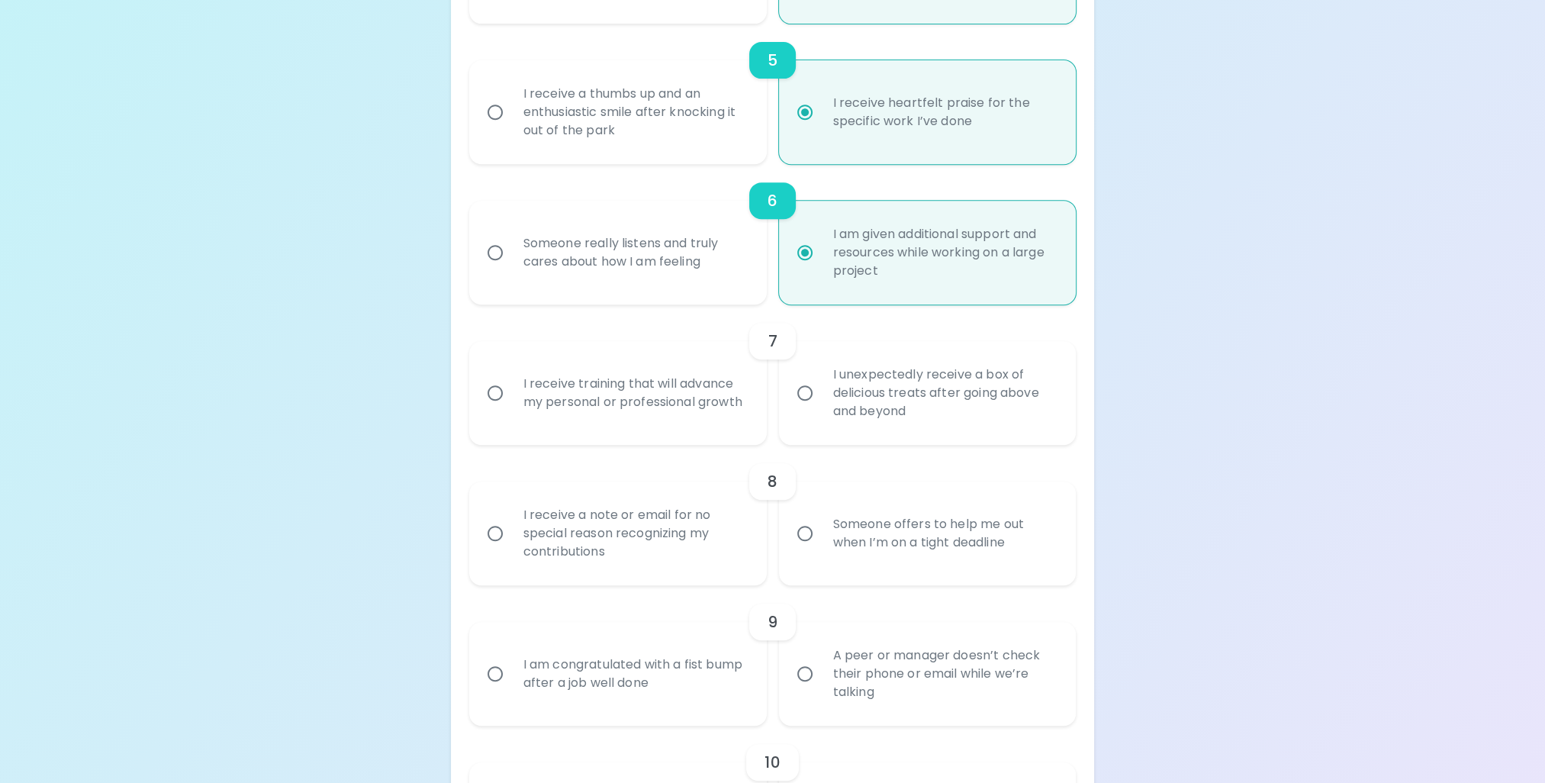
radio input "true"
click at [570, 427] on div "I receive training that will advance my personal or professional growth" at bounding box center [634, 392] width 247 height 73
click at [511, 409] on input "I receive training that will advance my personal or professional growth" at bounding box center [495, 393] width 32 height 32
radio input "false"
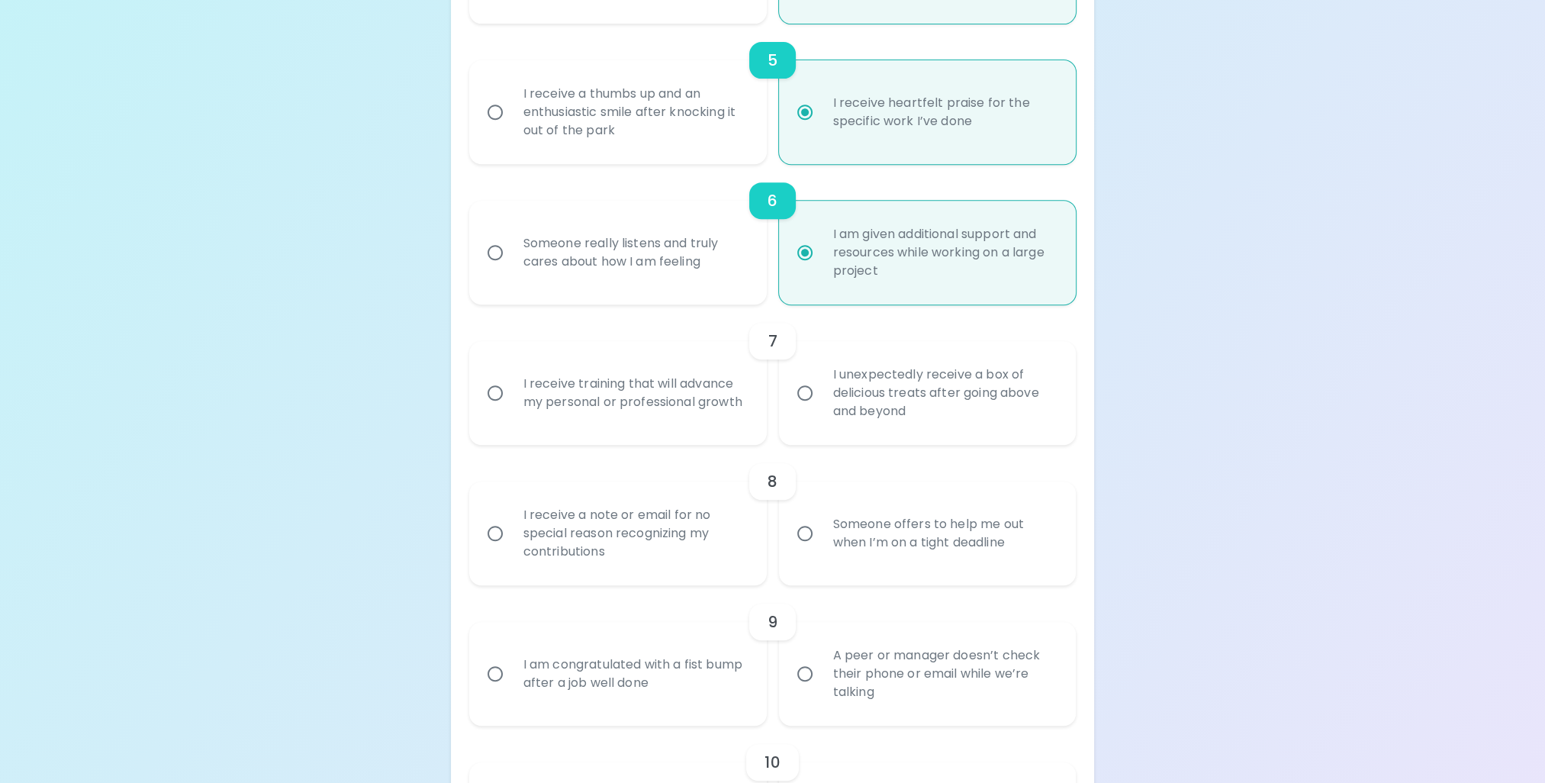
radio input "false"
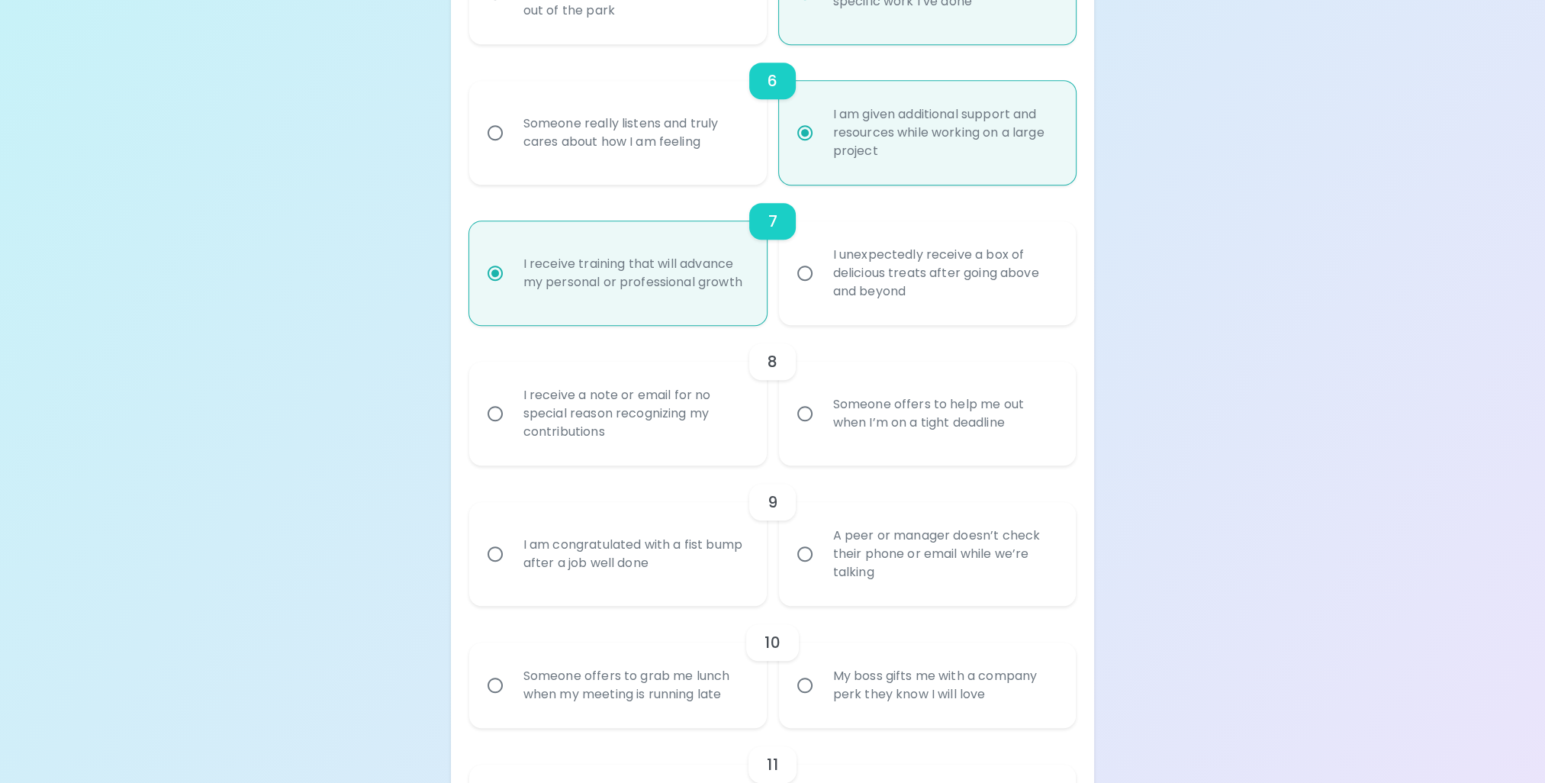
scroll to position [1007, 0]
radio input "true"
click at [570, 427] on div "I receive a note or email for no special reason recognizing my contributions" at bounding box center [634, 411] width 247 height 92
click at [511, 427] on input "I receive a note or email for no special reason recognizing my contributions" at bounding box center [495, 411] width 32 height 32
radio input "false"
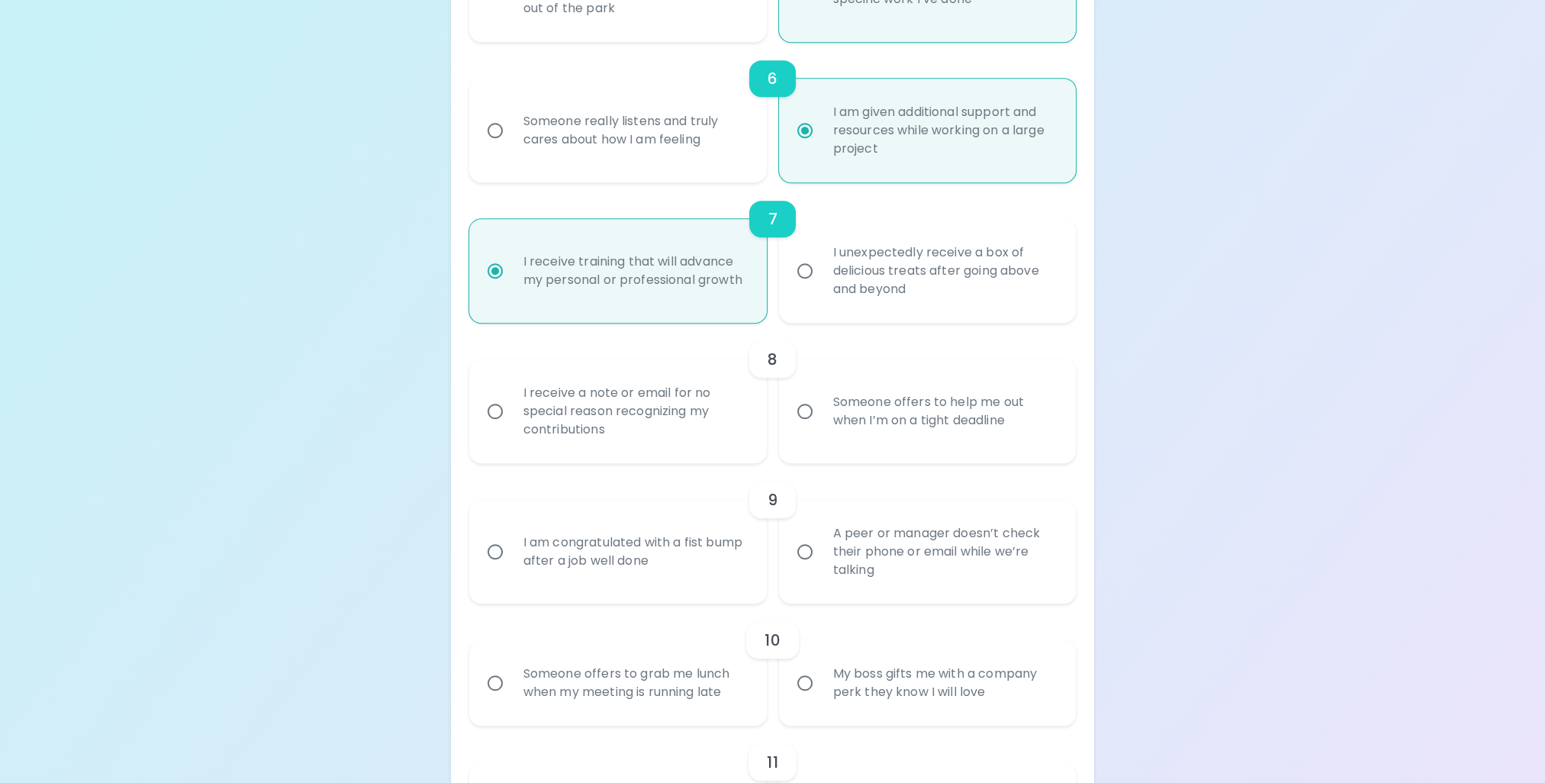
radio input "false"
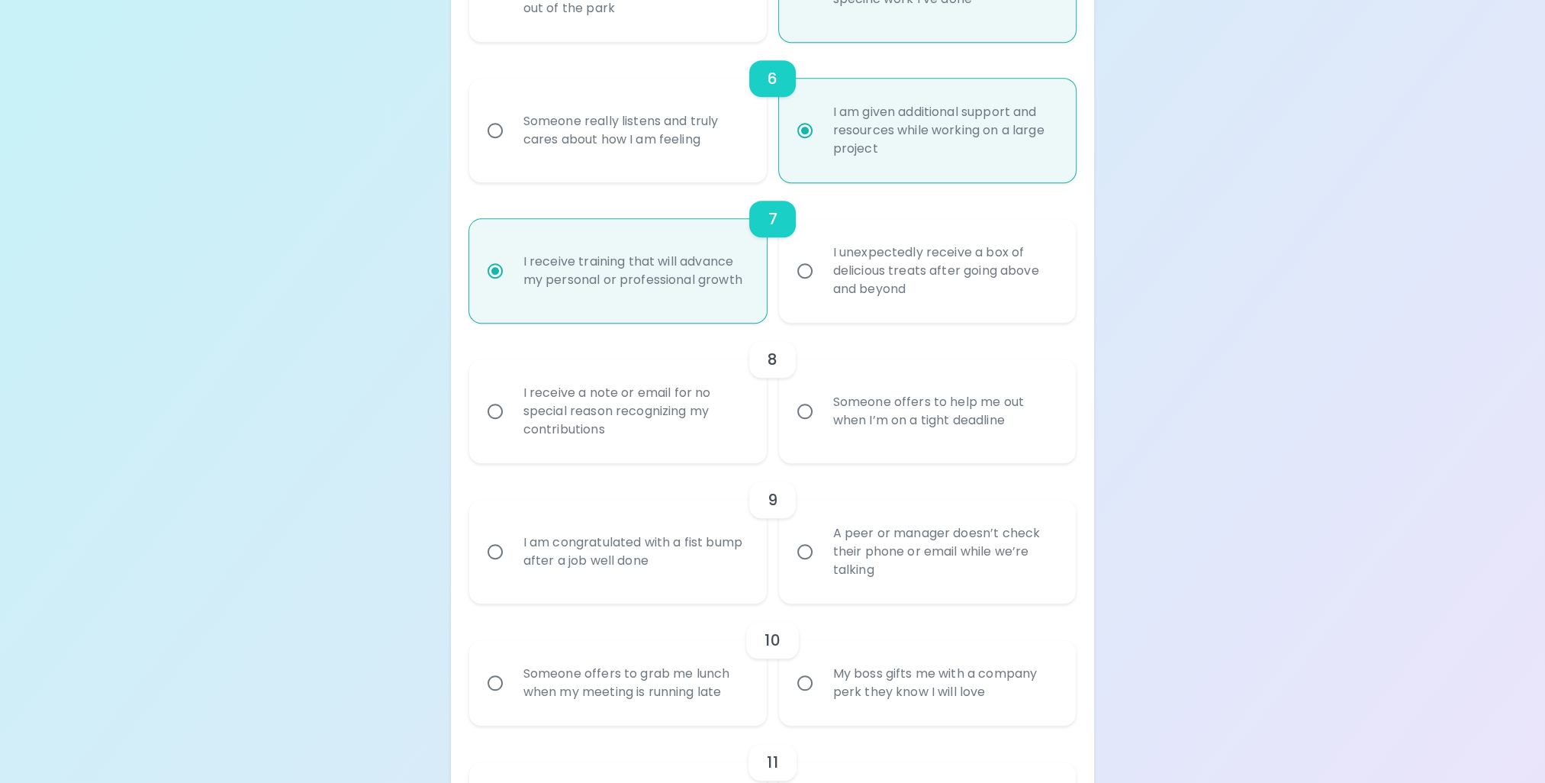
radio input "true"
click at [570, 427] on div "I receive a note or email for no special reason recognizing my contributions" at bounding box center [634, 411] width 247 height 92
click at [511, 427] on input "I receive a note or email for no special reason recognizing my contributions" at bounding box center [495, 411] width 32 height 32
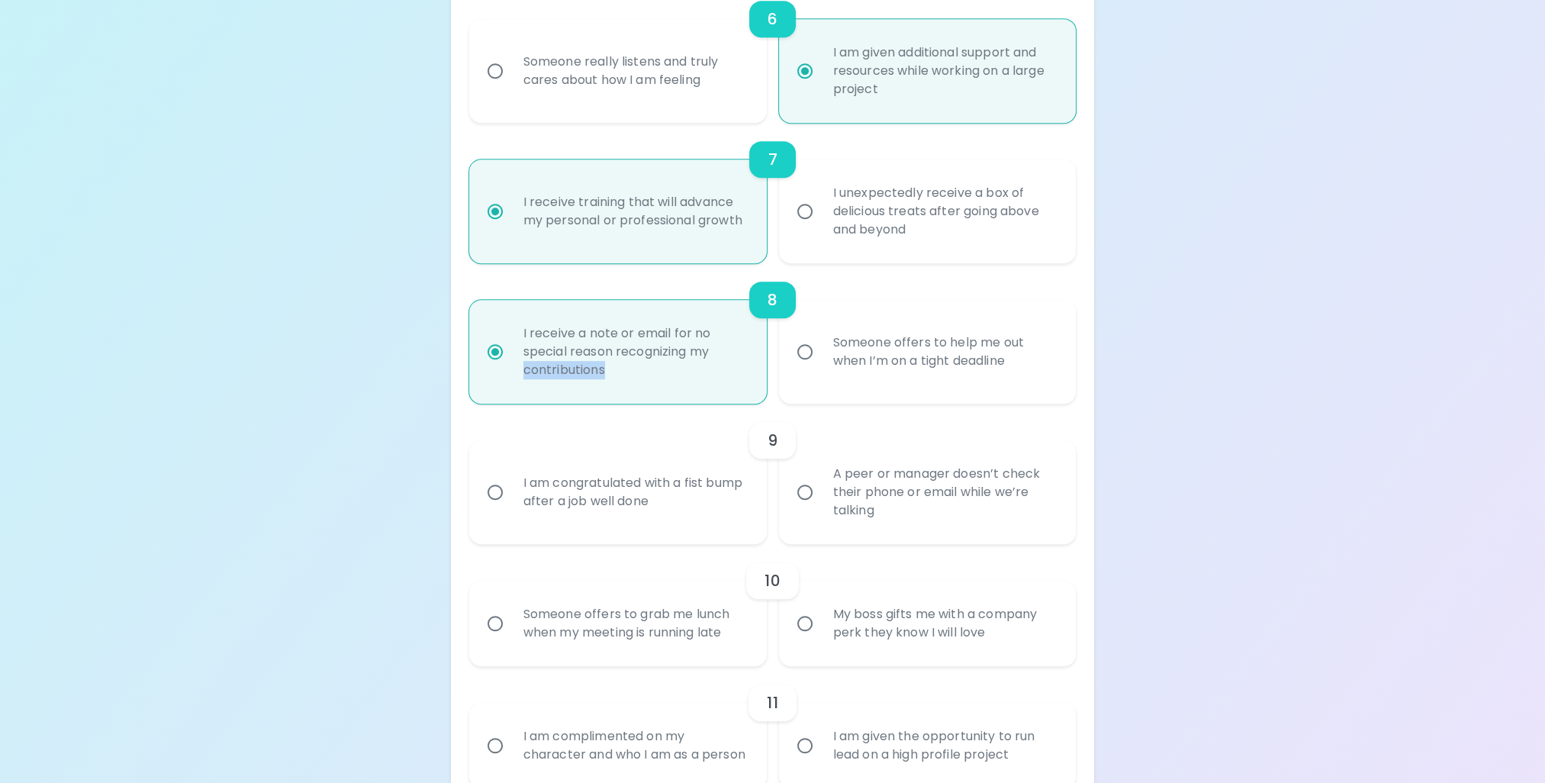
scroll to position [1129, 0]
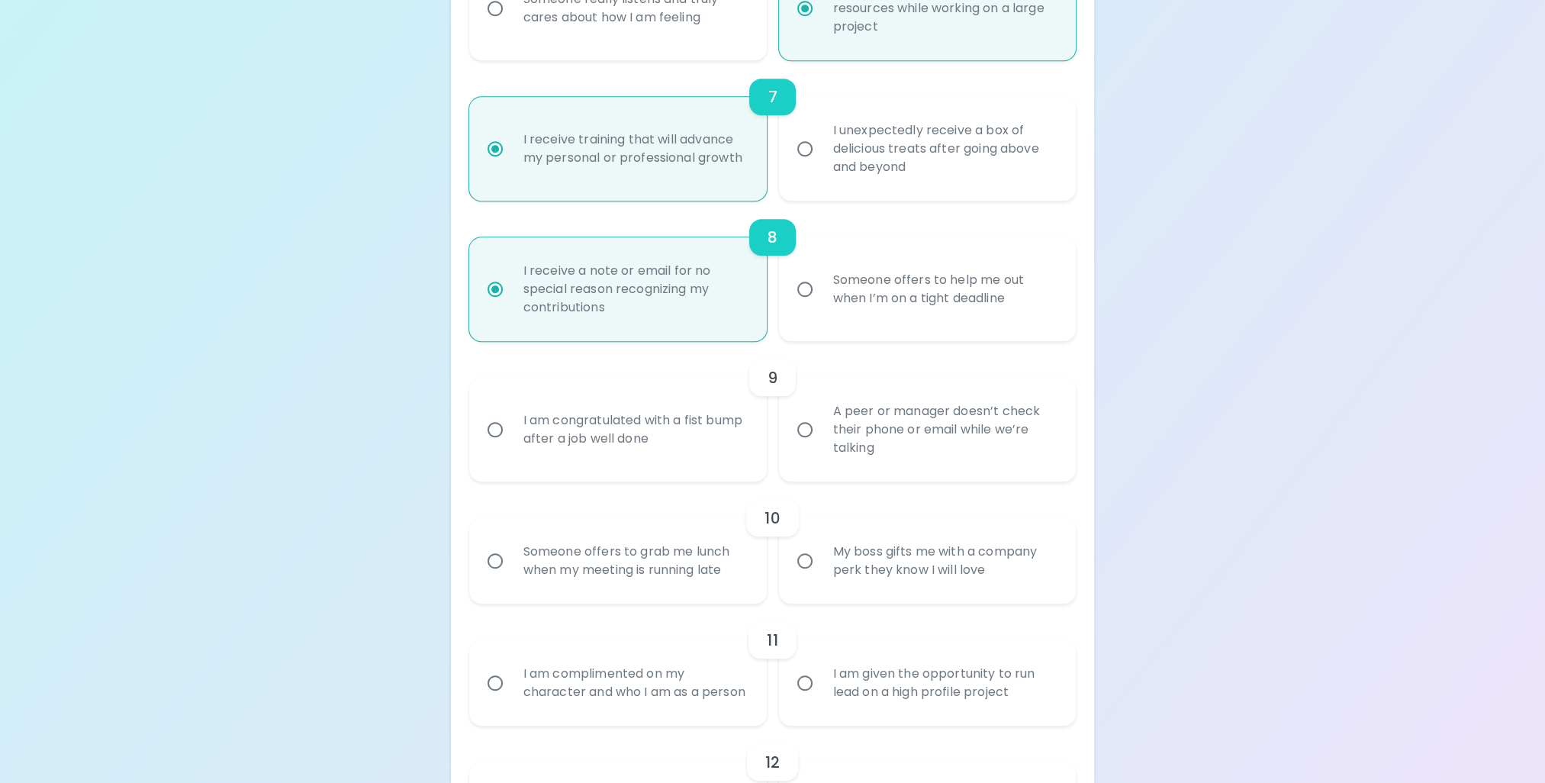
click at [987, 423] on div "A peer or manager doesn’t check their phone or email while we’re talking" at bounding box center [944, 430] width 247 height 92
click at [821, 423] on input "A peer or manager doesn’t check their phone or email while we’re talking" at bounding box center [805, 430] width 32 height 32
radio input "false"
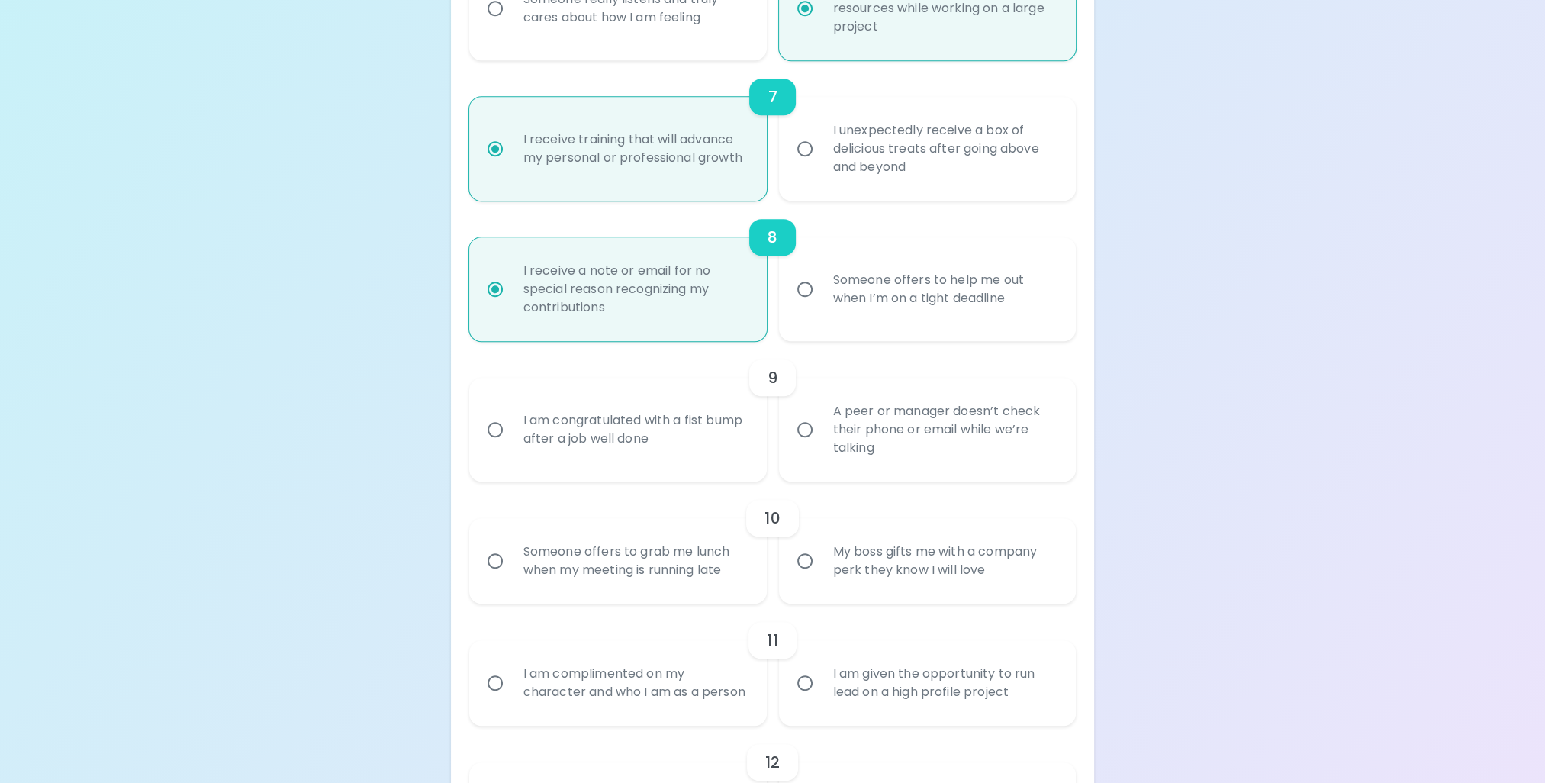
radio input "false"
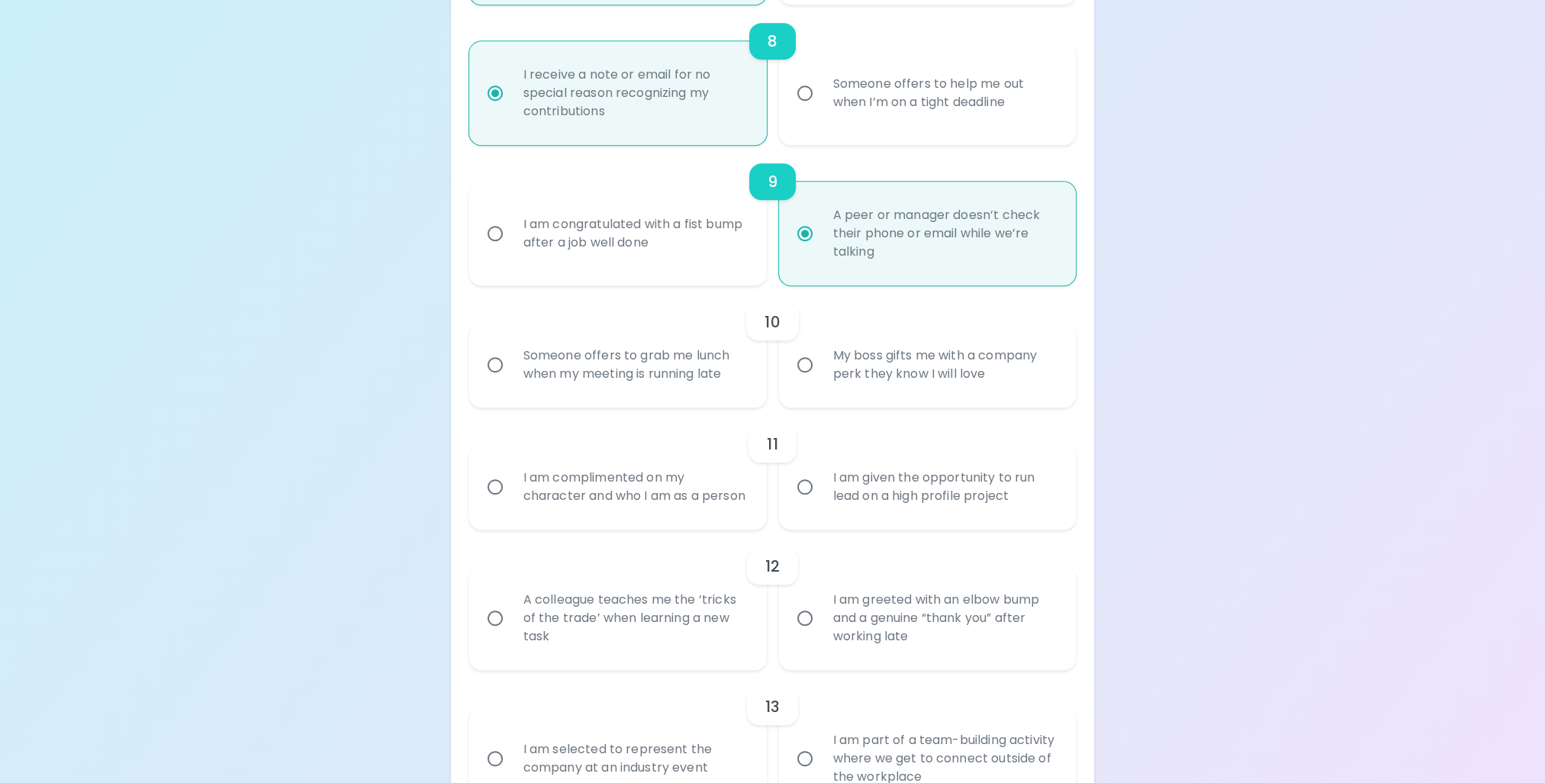
scroll to position [1328, 0]
radio input "true"
click at [668, 370] on div "Someone offers to grab me lunch when my meeting is running late" at bounding box center [634, 362] width 247 height 73
click at [511, 370] on input "Someone offers to grab me lunch when my meeting is running late" at bounding box center [495, 362] width 32 height 32
radio input "false"
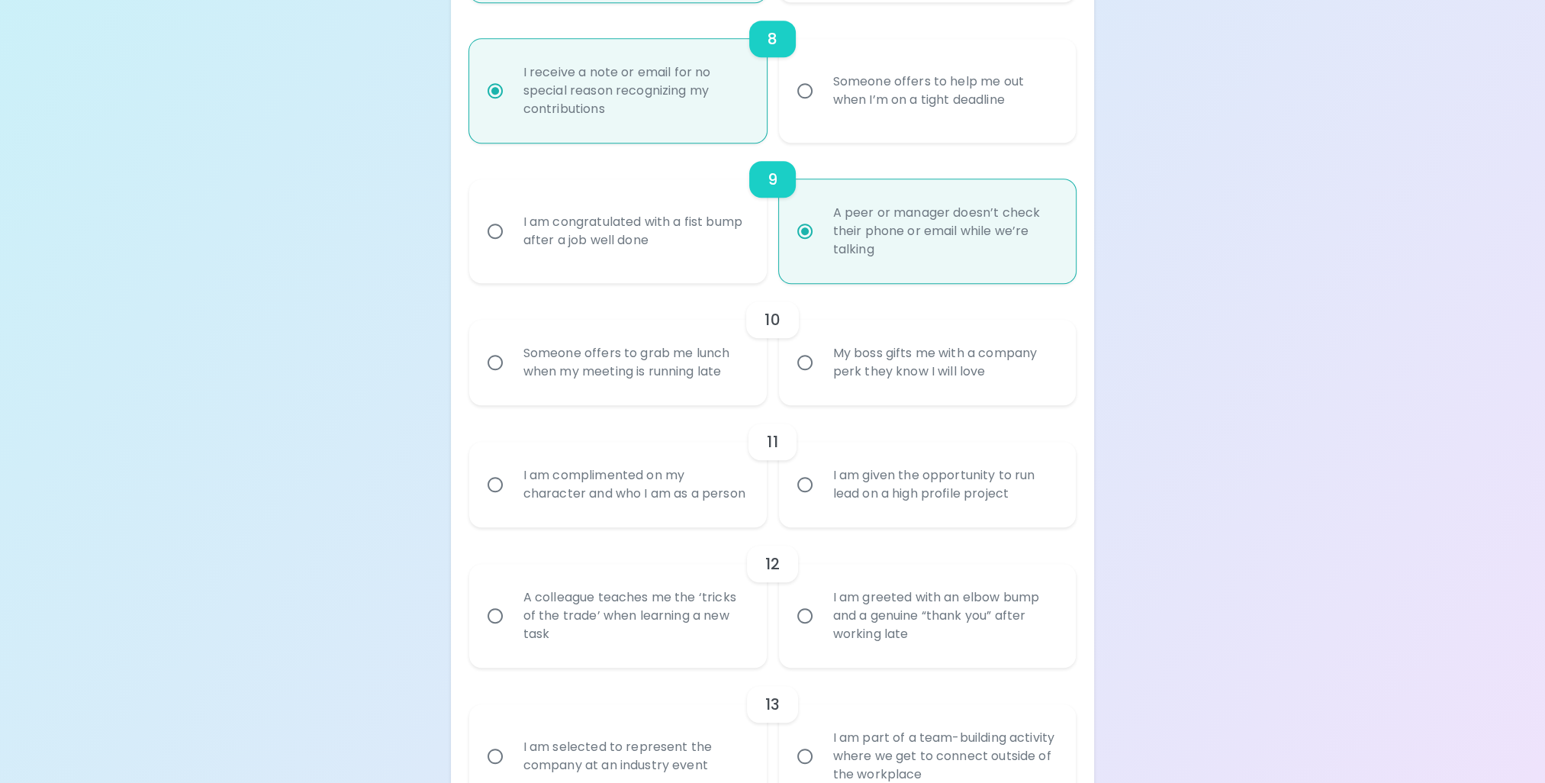
radio input "false"
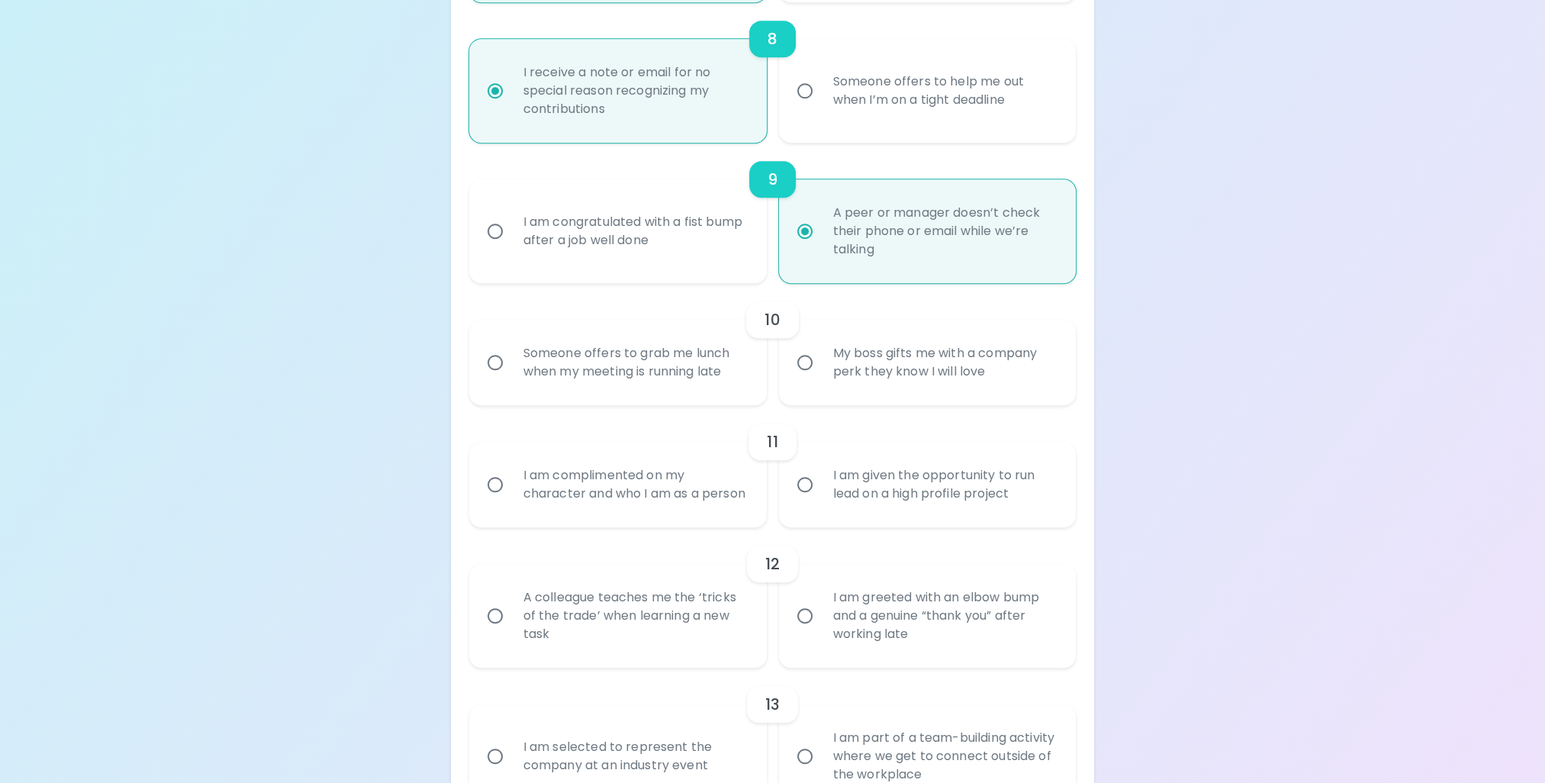
radio input "false"
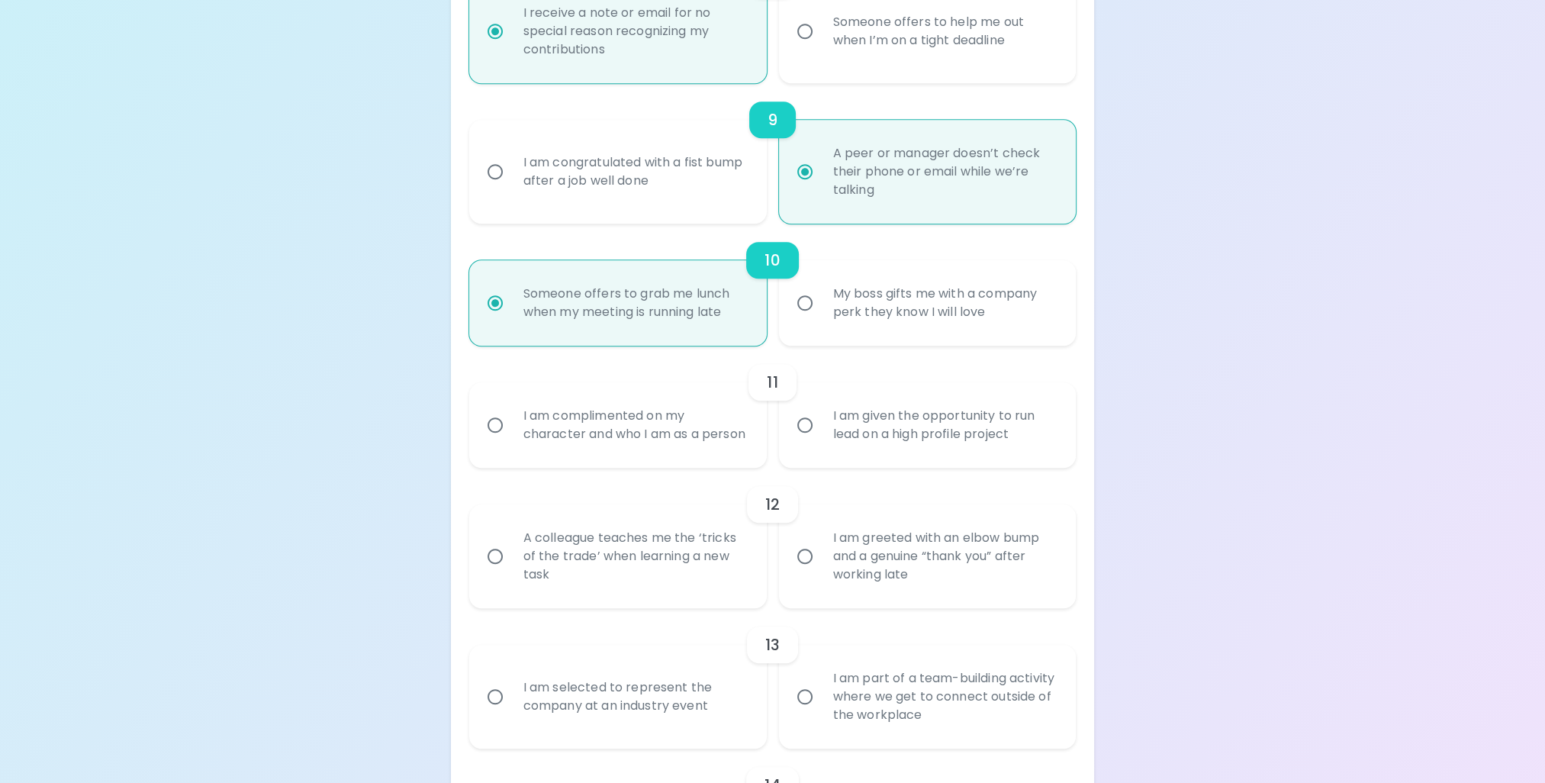
scroll to position [1450, 0]
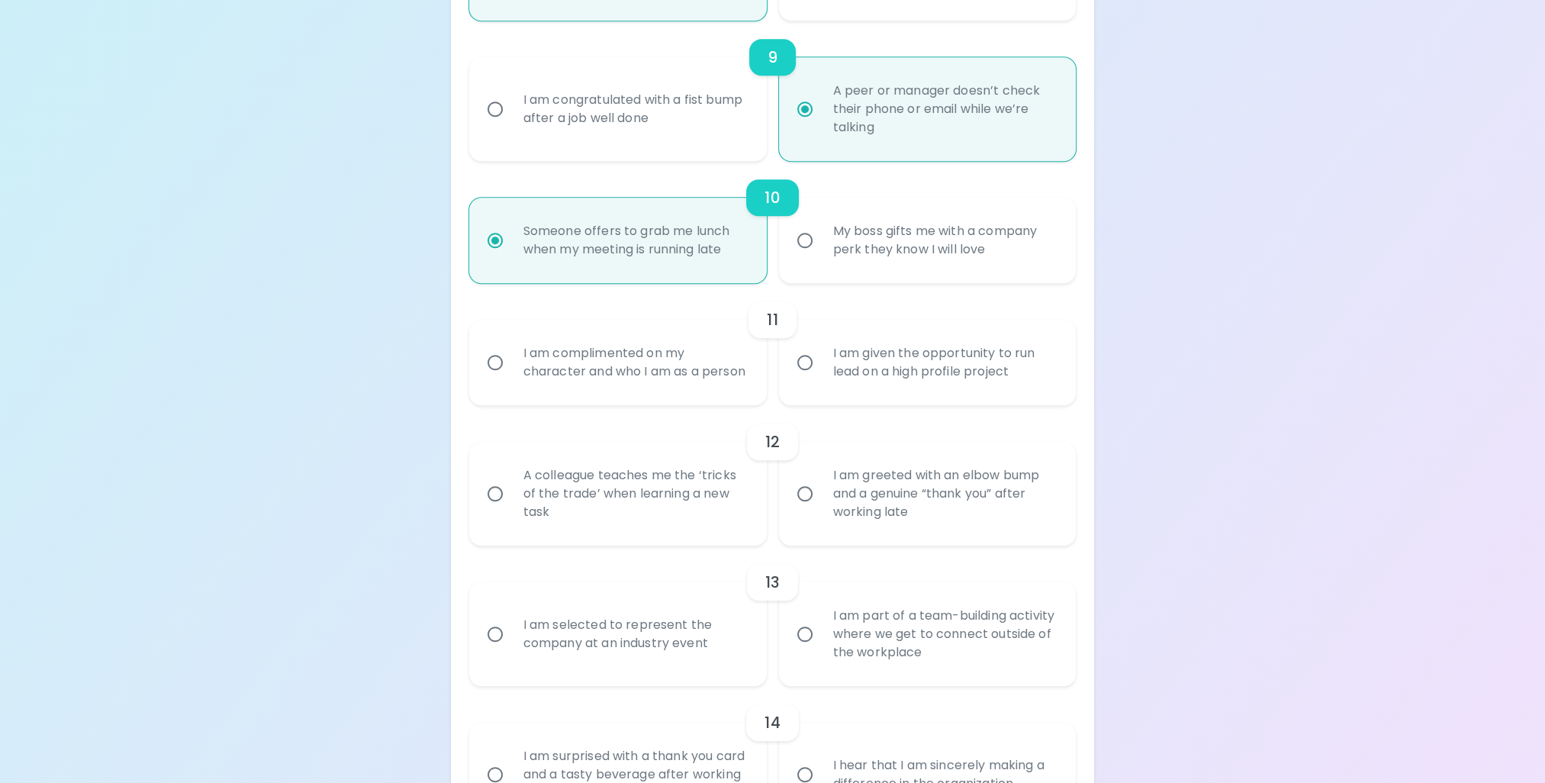
radio input "true"
click at [880, 360] on div "I am given the opportunity to run lead on a high profile project" at bounding box center [944, 362] width 247 height 73
click at [821, 360] on input "I am given the opportunity to run lead on a high profile project" at bounding box center [805, 362] width 32 height 32
radio input "false"
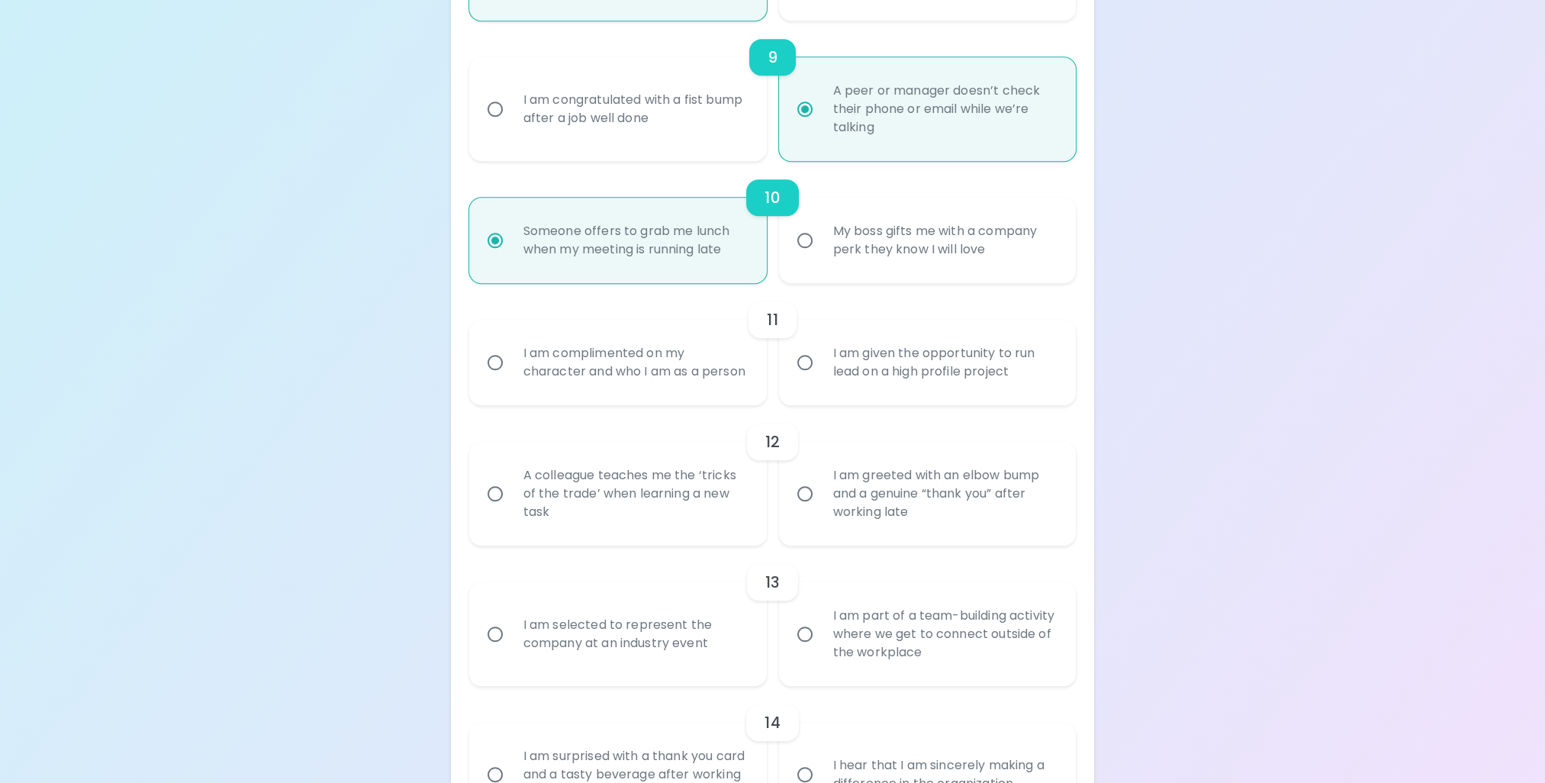
radio input "false"
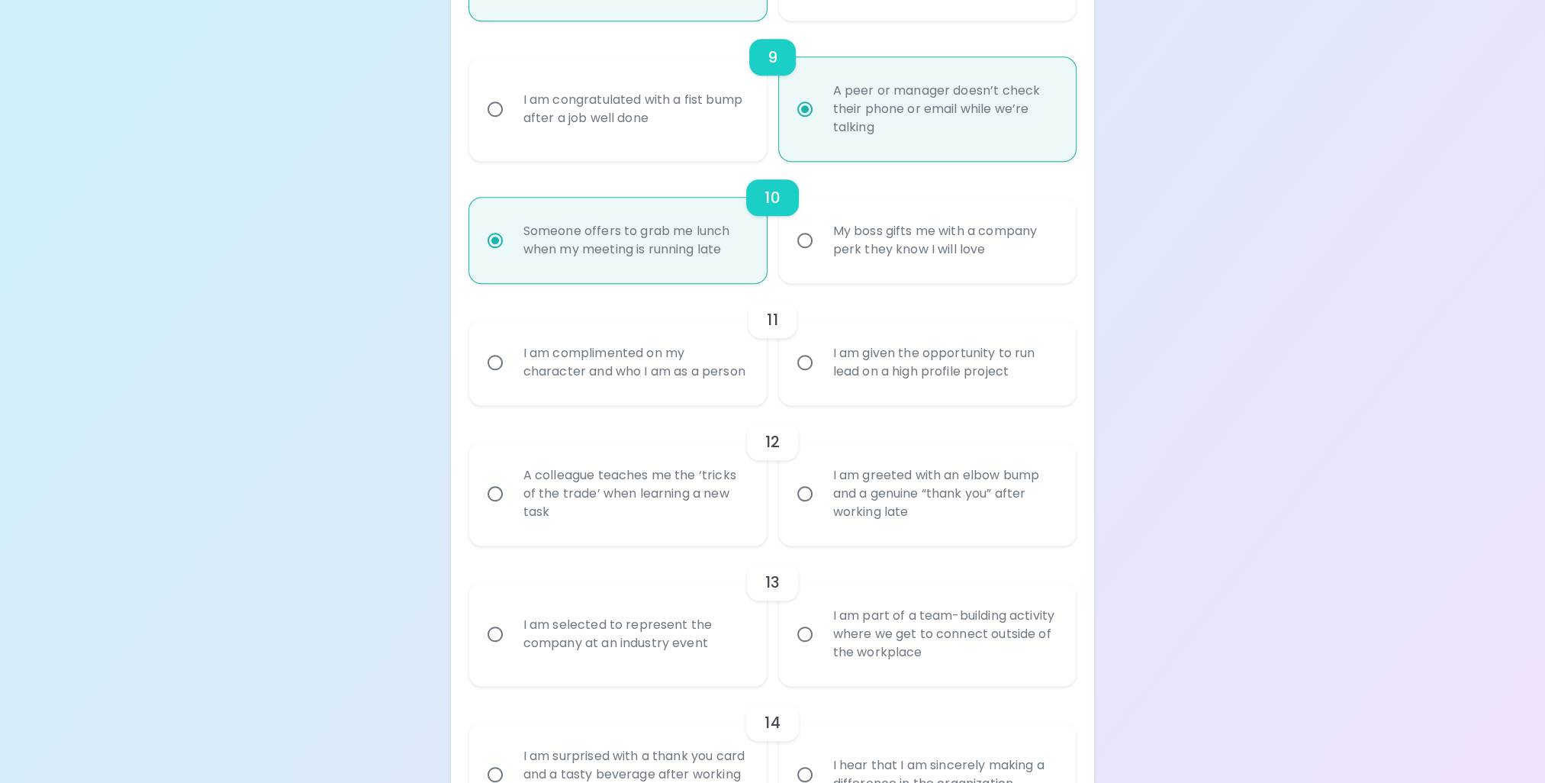
radio input "false"
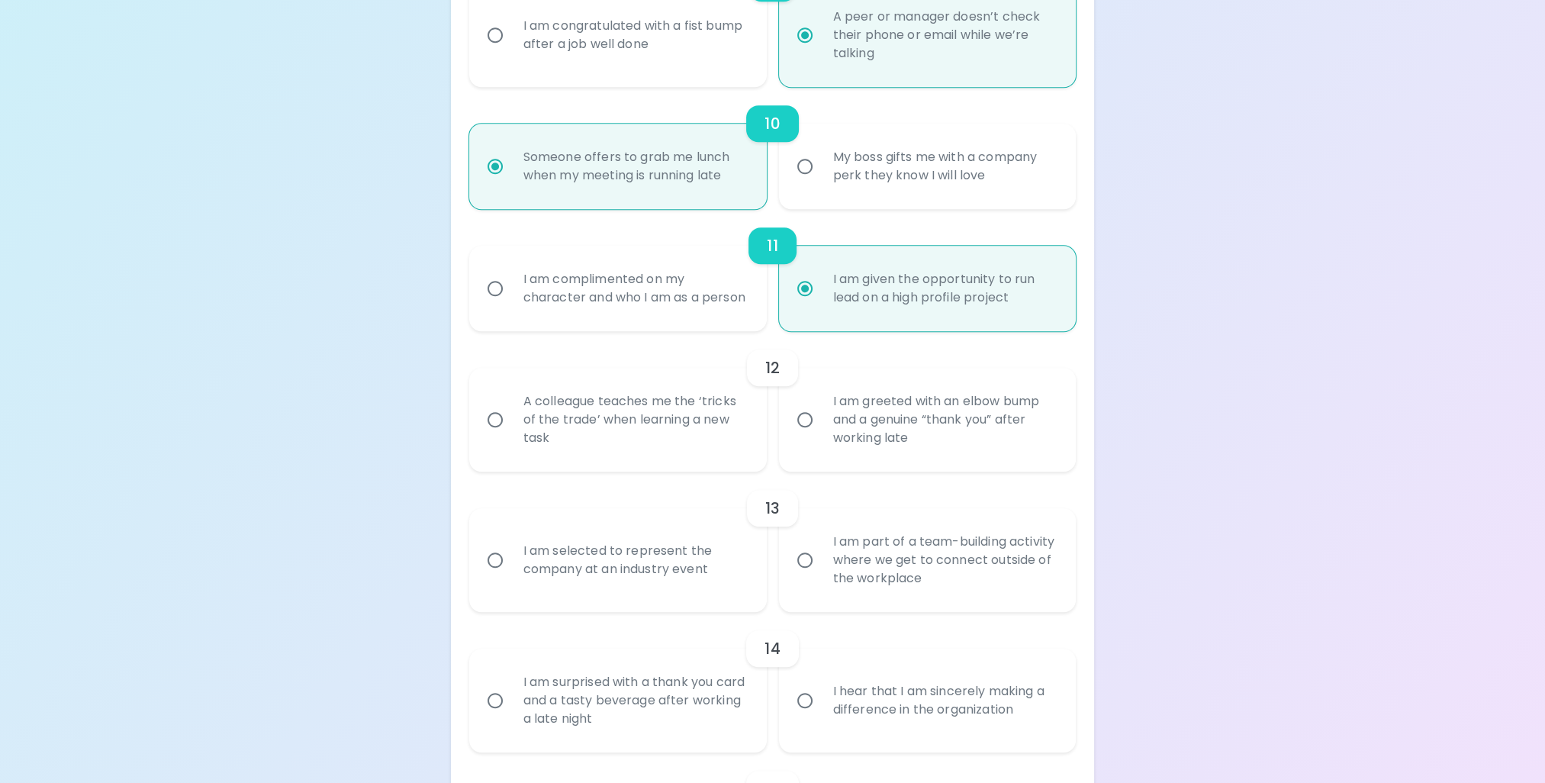
scroll to position [1572, 0]
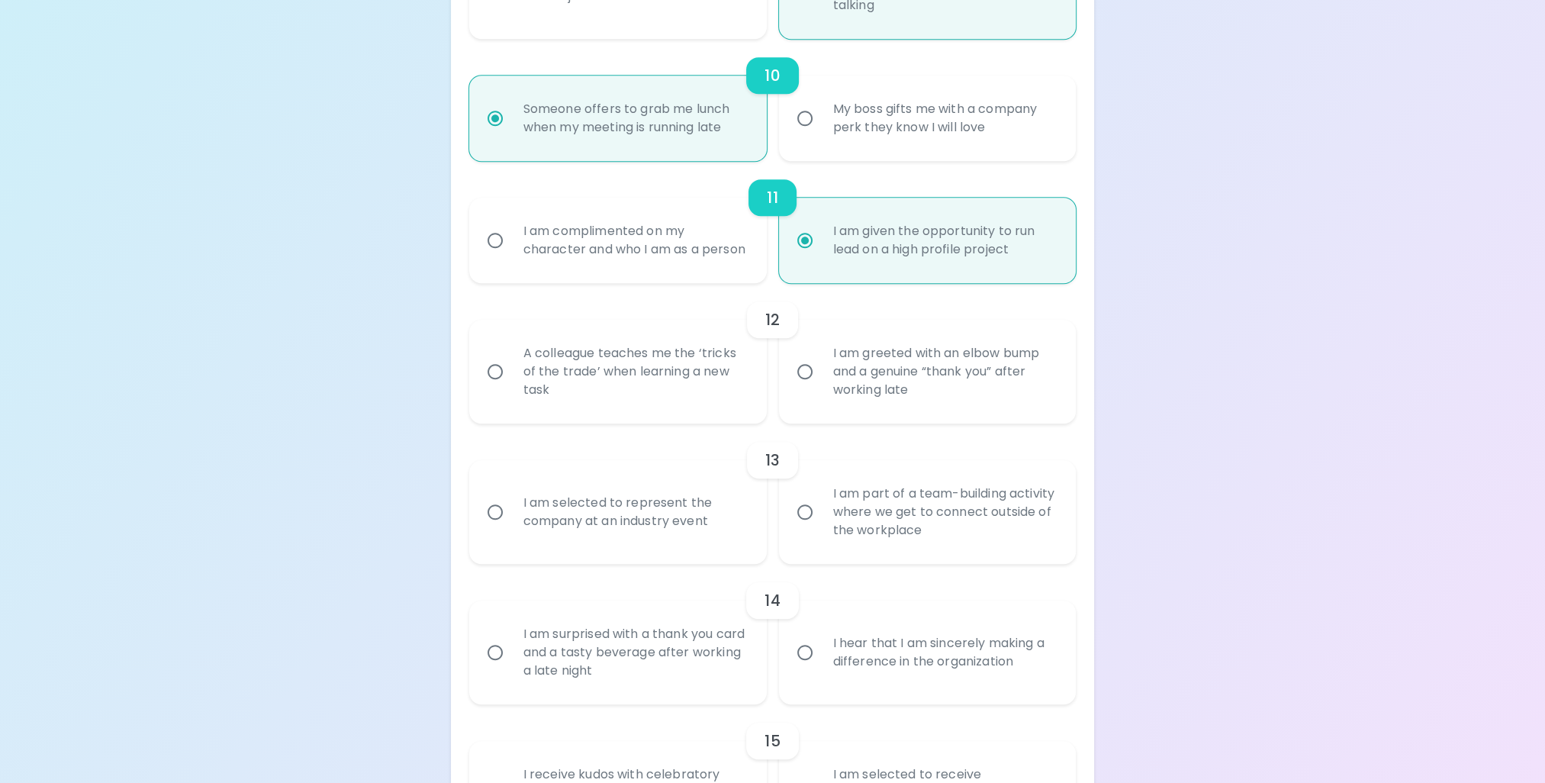
radio input "true"
click at [1003, 373] on div "I am greeted with an elbow bump and a genuine “thank you” after working late" at bounding box center [944, 372] width 247 height 92
click at [821, 373] on input "I am greeted with an elbow bump and a genuine “thank you” after working late" at bounding box center [805, 372] width 32 height 32
radio input "false"
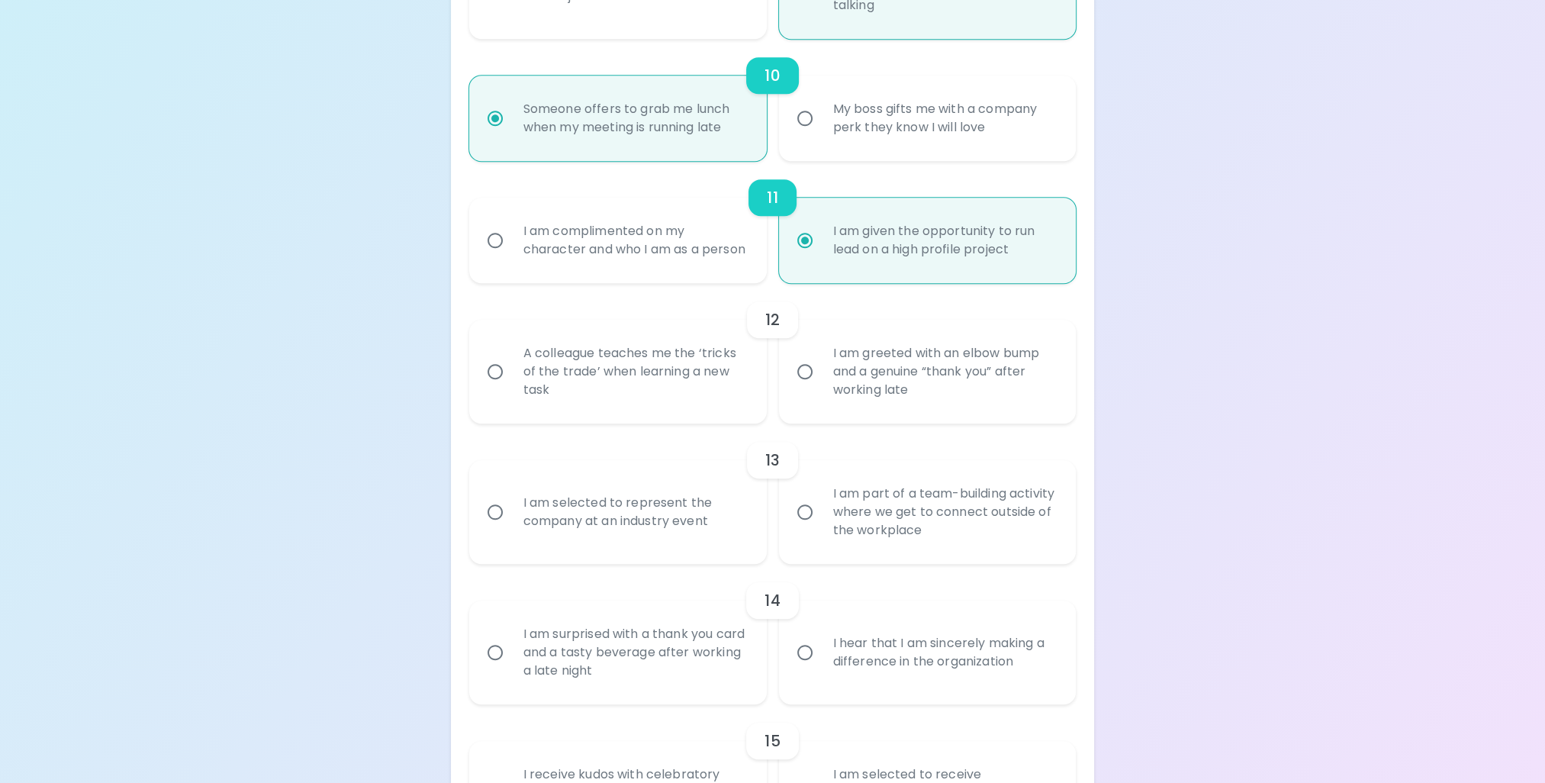
radio input "false"
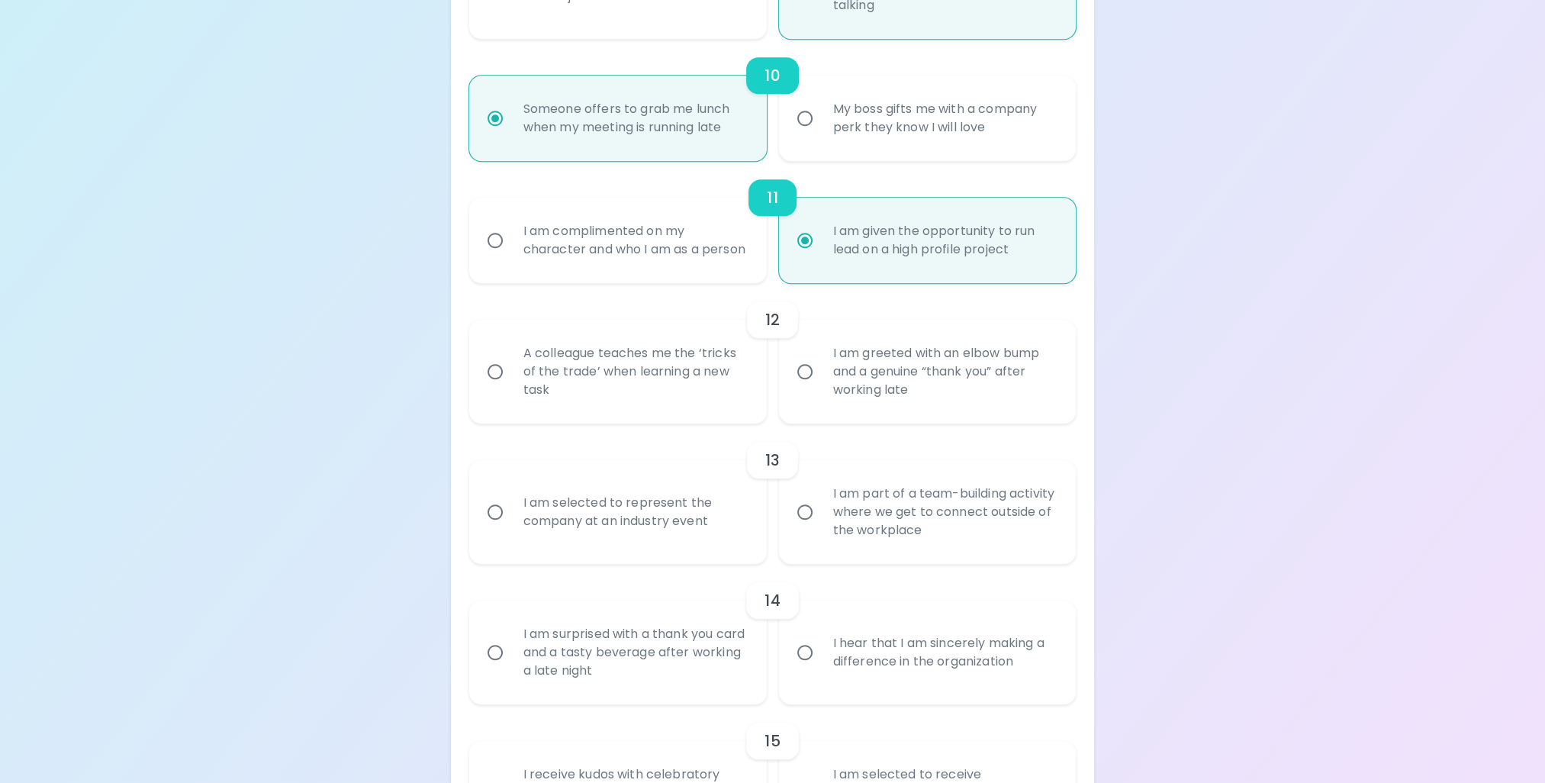
radio input "false"
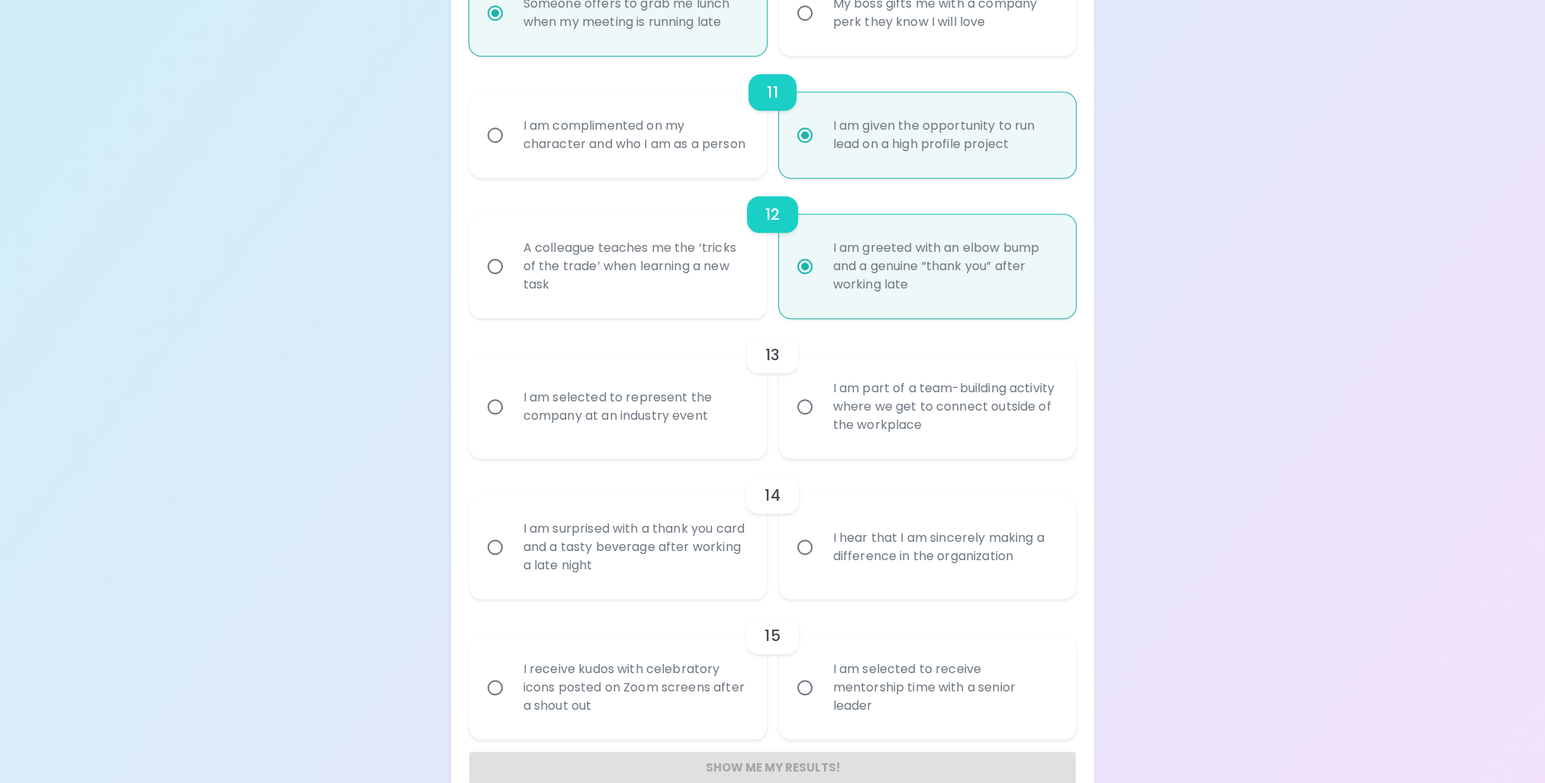
scroll to position [1694, 0]
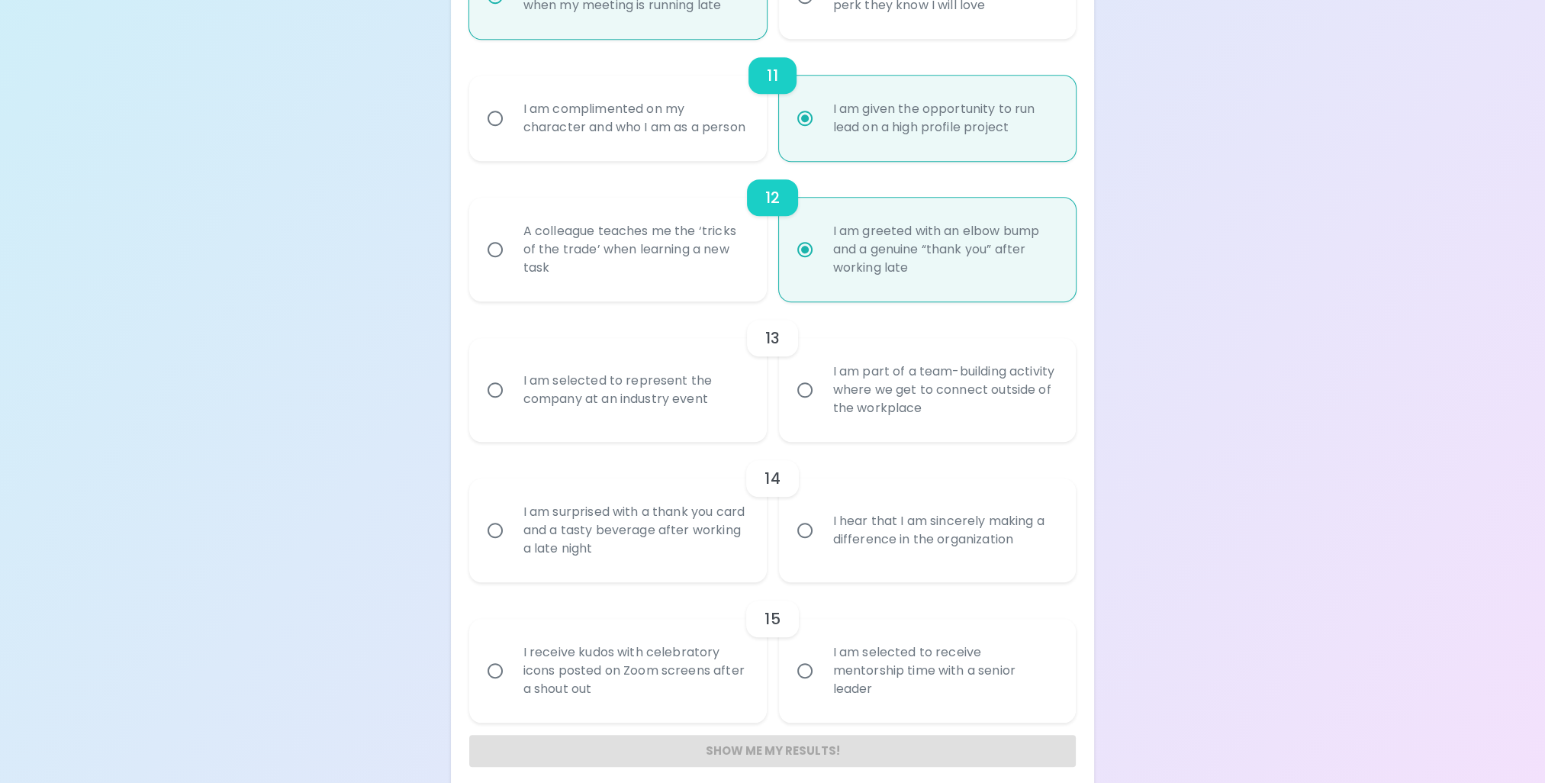
radio input "true"
drag, startPoint x: 587, startPoint y: 414, endPoint x: 600, endPoint y: 402, distance: 17.3
click at [587, 414] on div "I am selected to represent the company at an industry event" at bounding box center [634, 389] width 247 height 73
click at [511, 406] on input "I am selected to represent the company at an industry event" at bounding box center [495, 390] width 32 height 32
radio input "false"
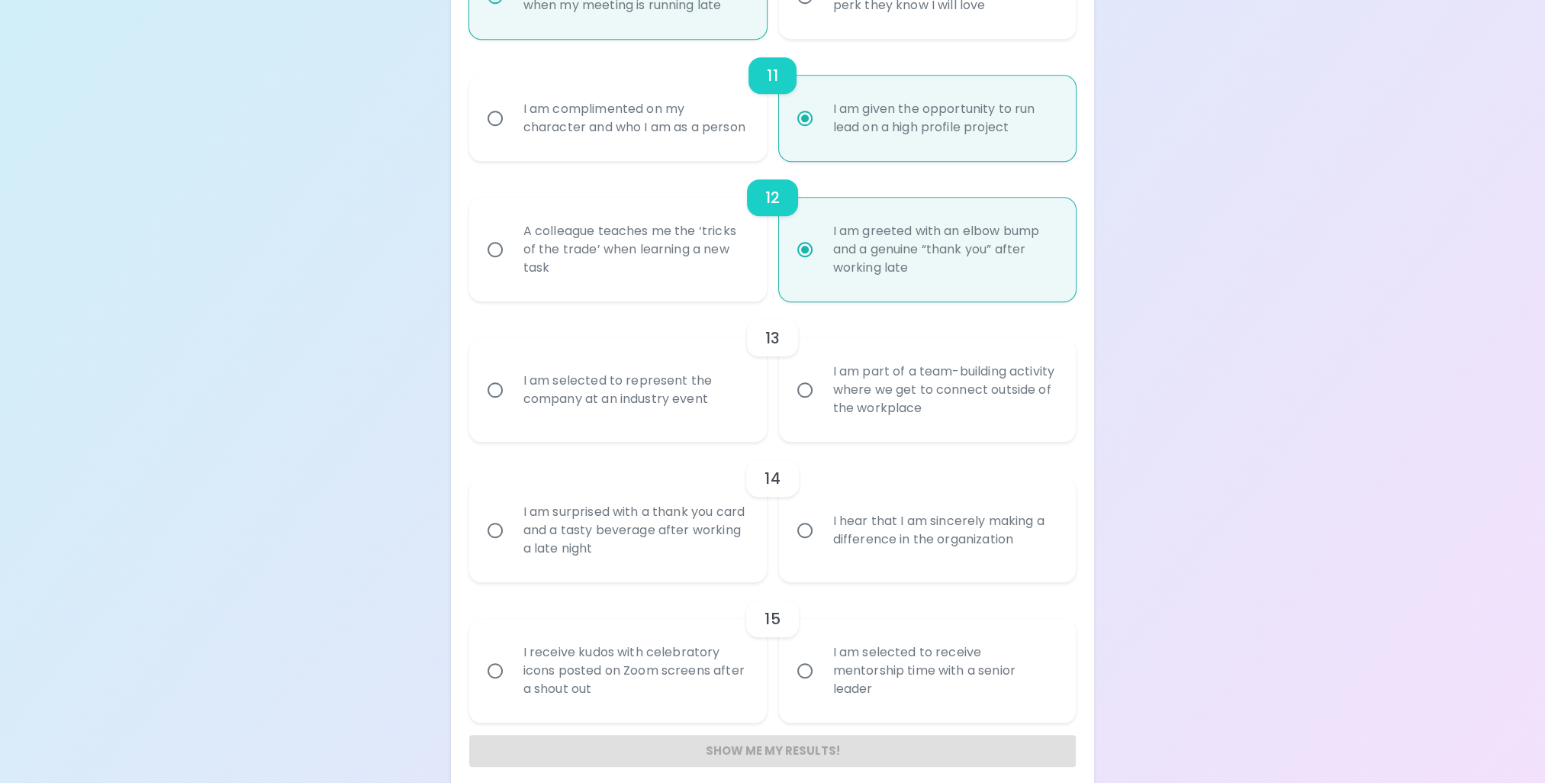
radio input "false"
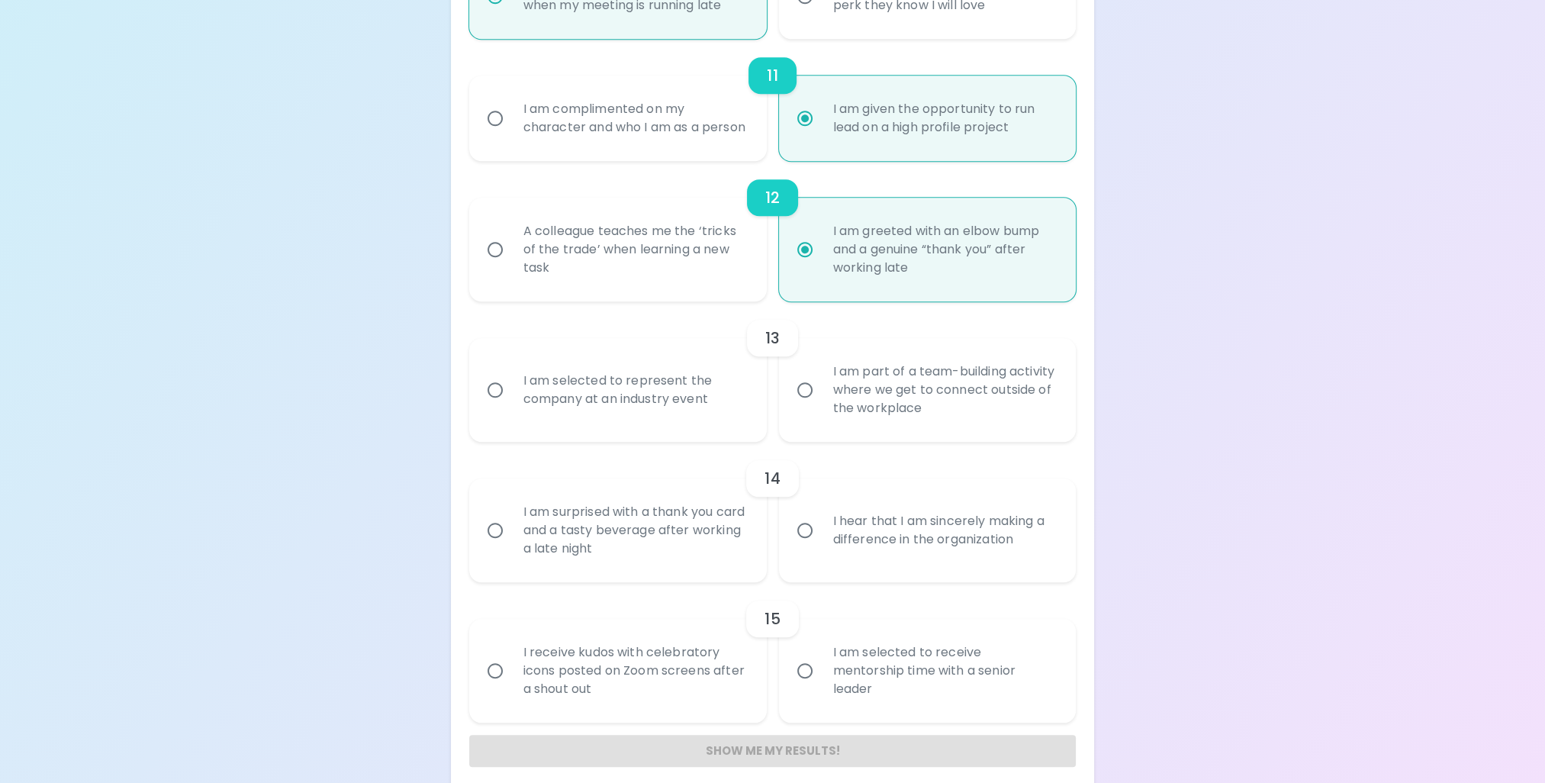
radio input "false"
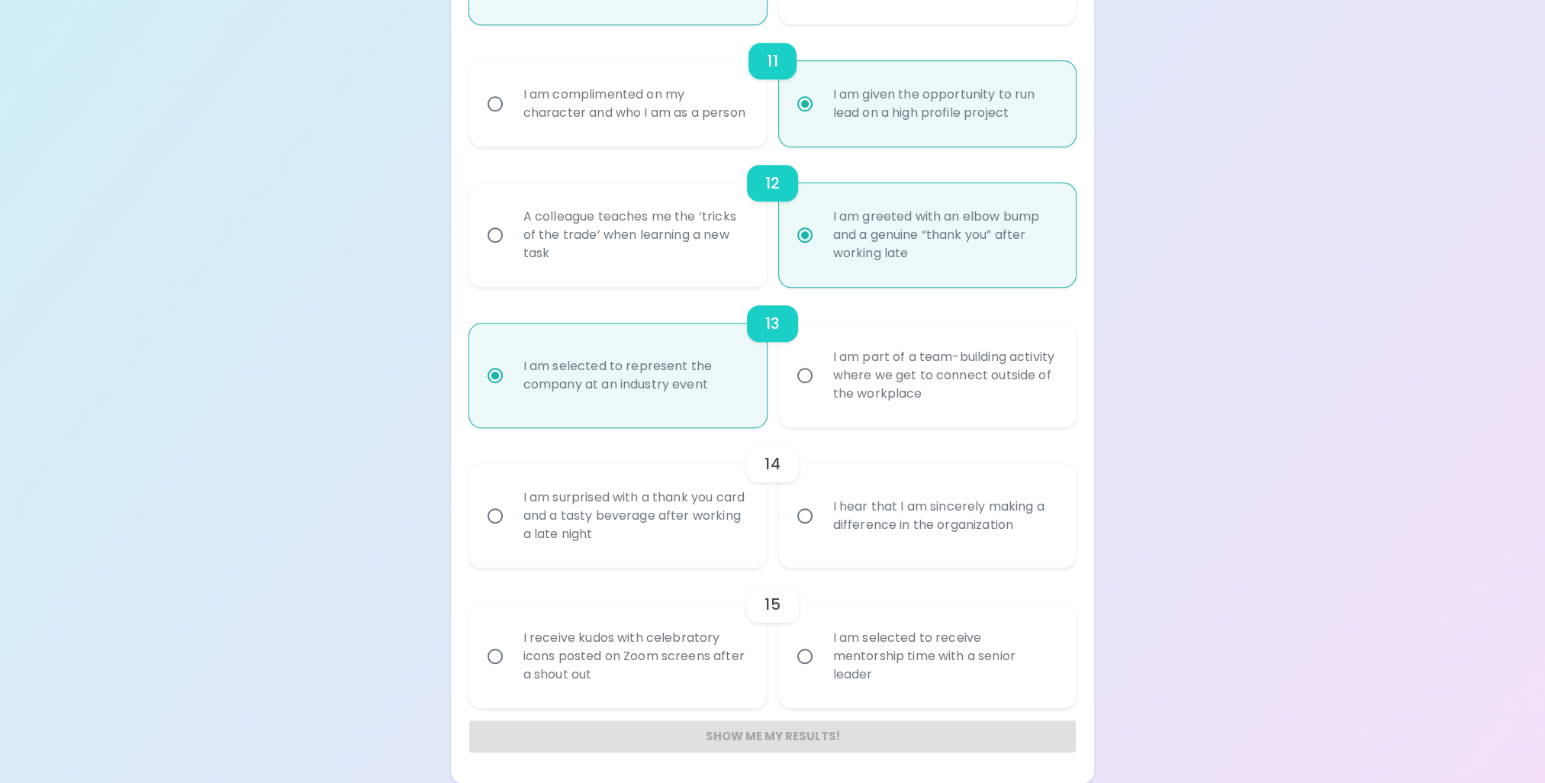
scroll to position [1726, 0]
radio input "true"
click at [922, 539] on div "I hear that I am sincerely making a difference in the organization" at bounding box center [944, 515] width 247 height 73
click at [821, 532] on input "I hear that I am sincerely making a difference in the organization" at bounding box center [805, 516] width 32 height 32
radio input "false"
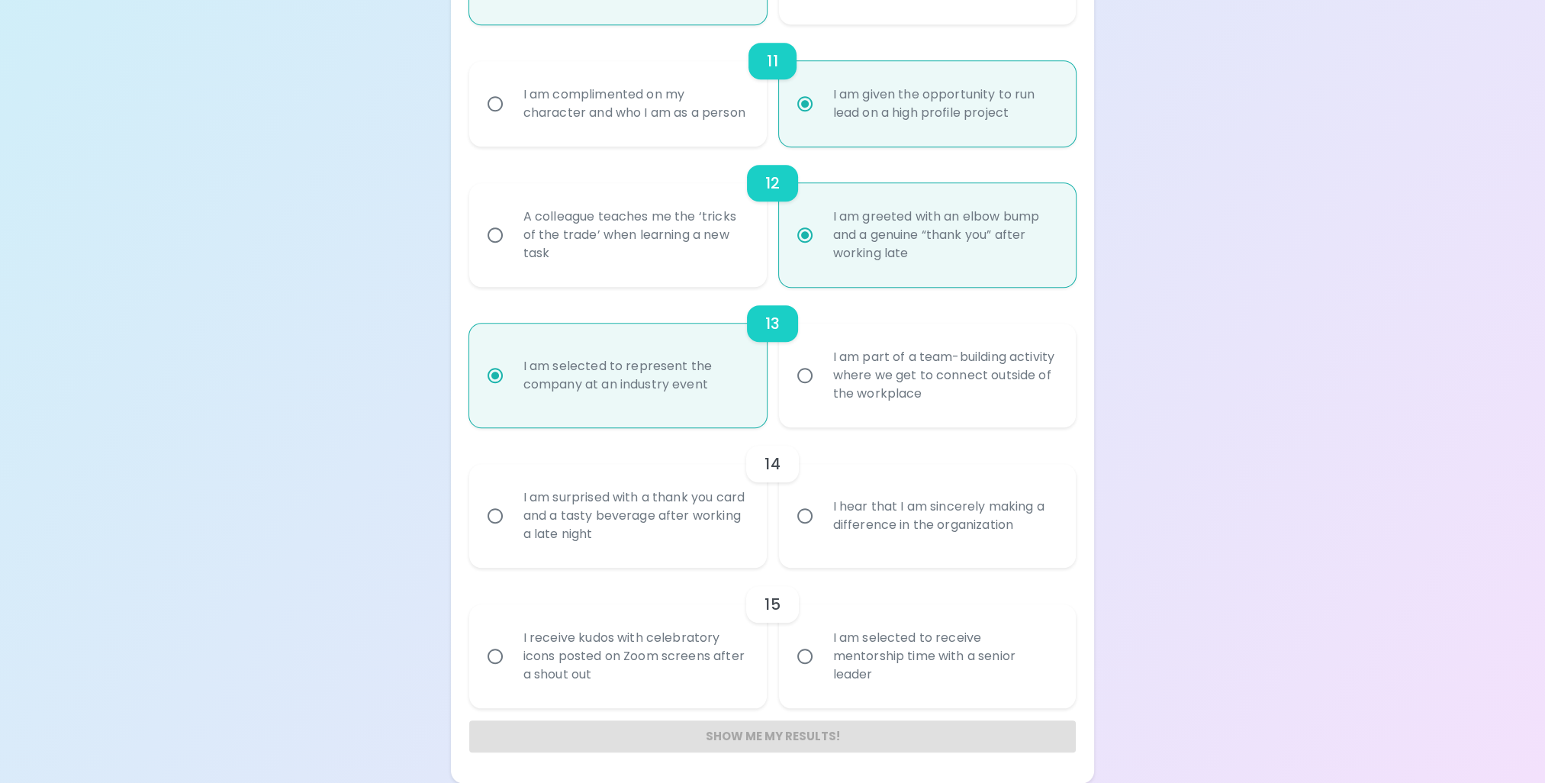
radio input "false"
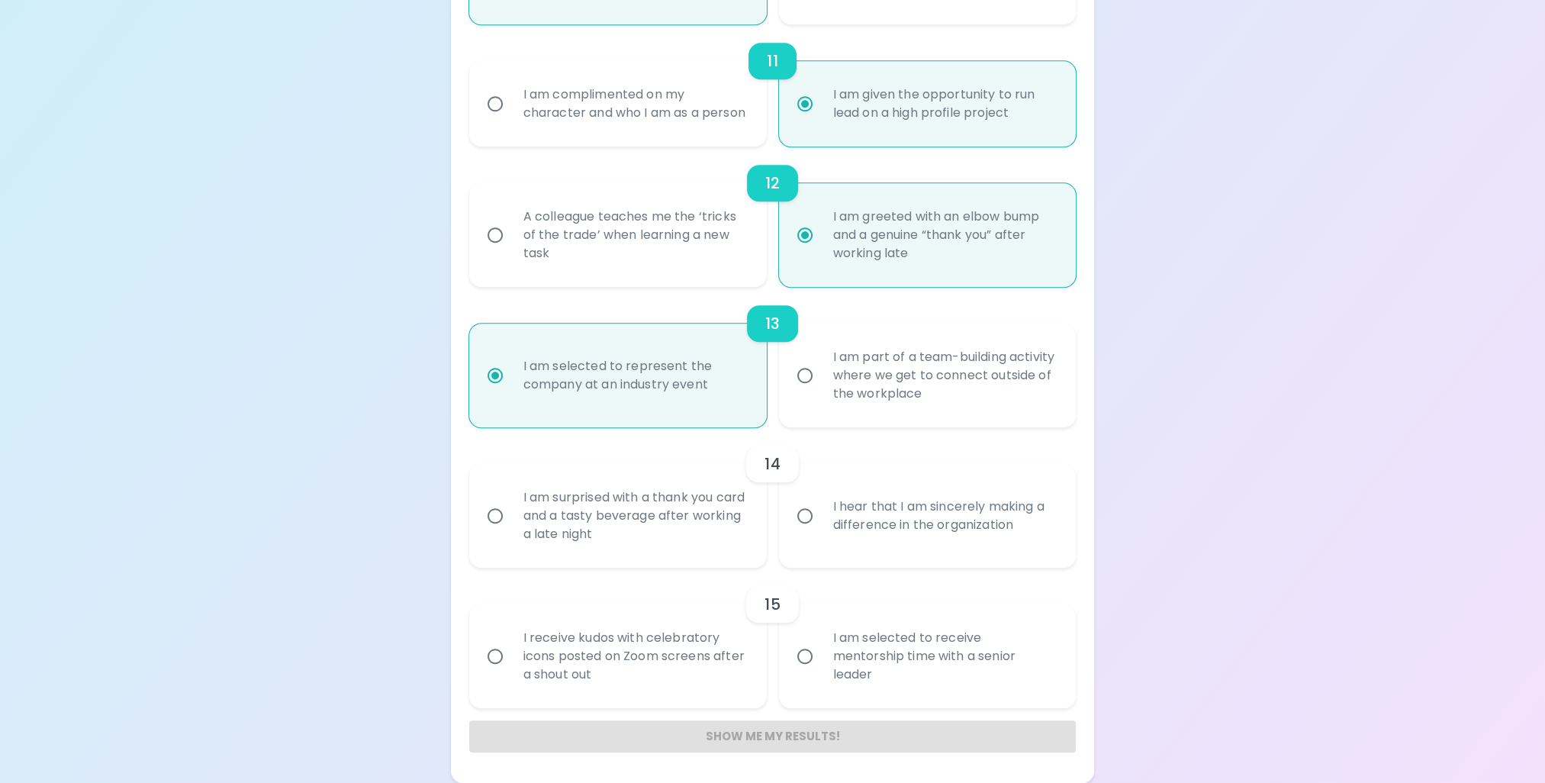
radio input "false"
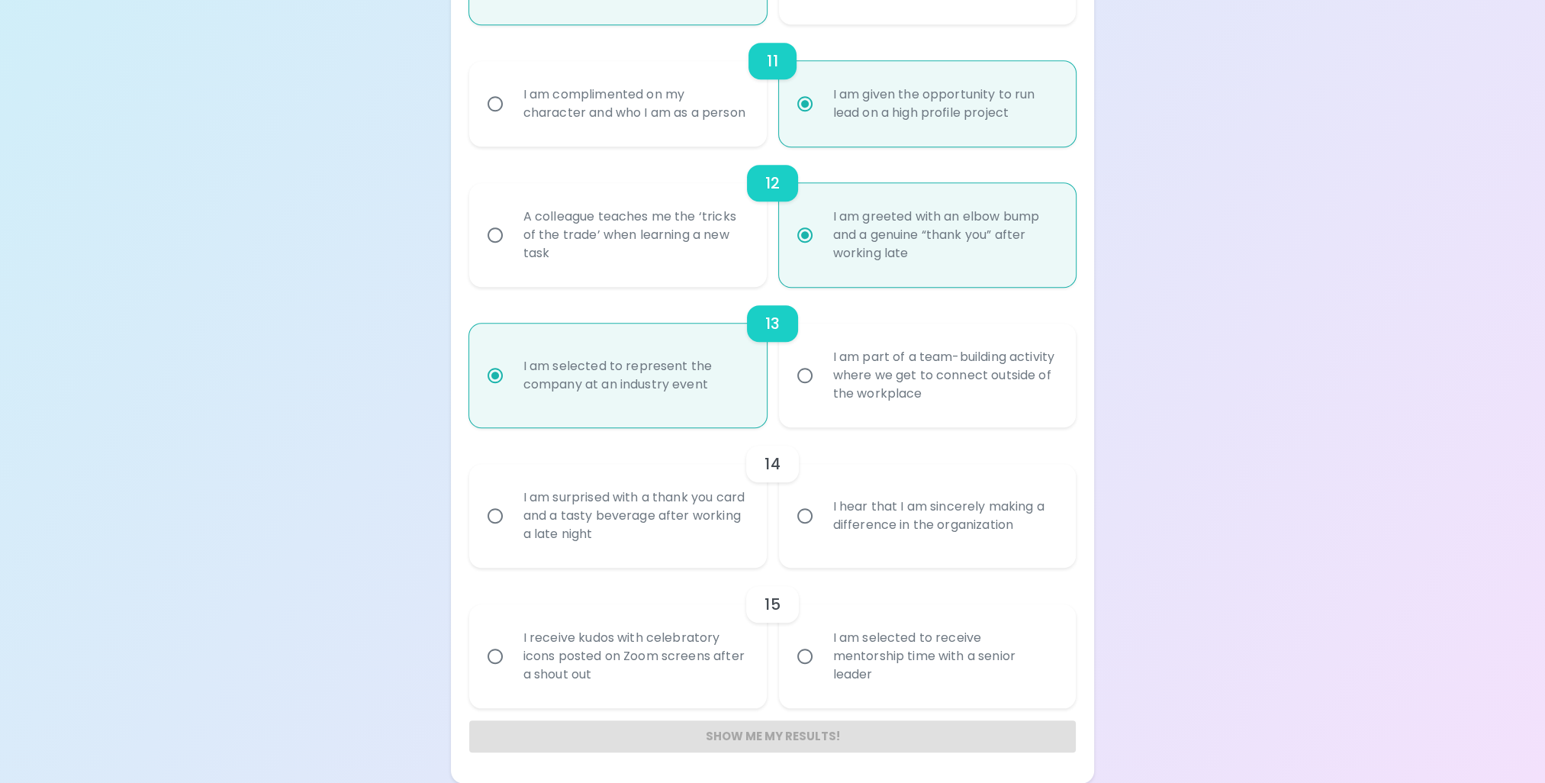
radio input "false"
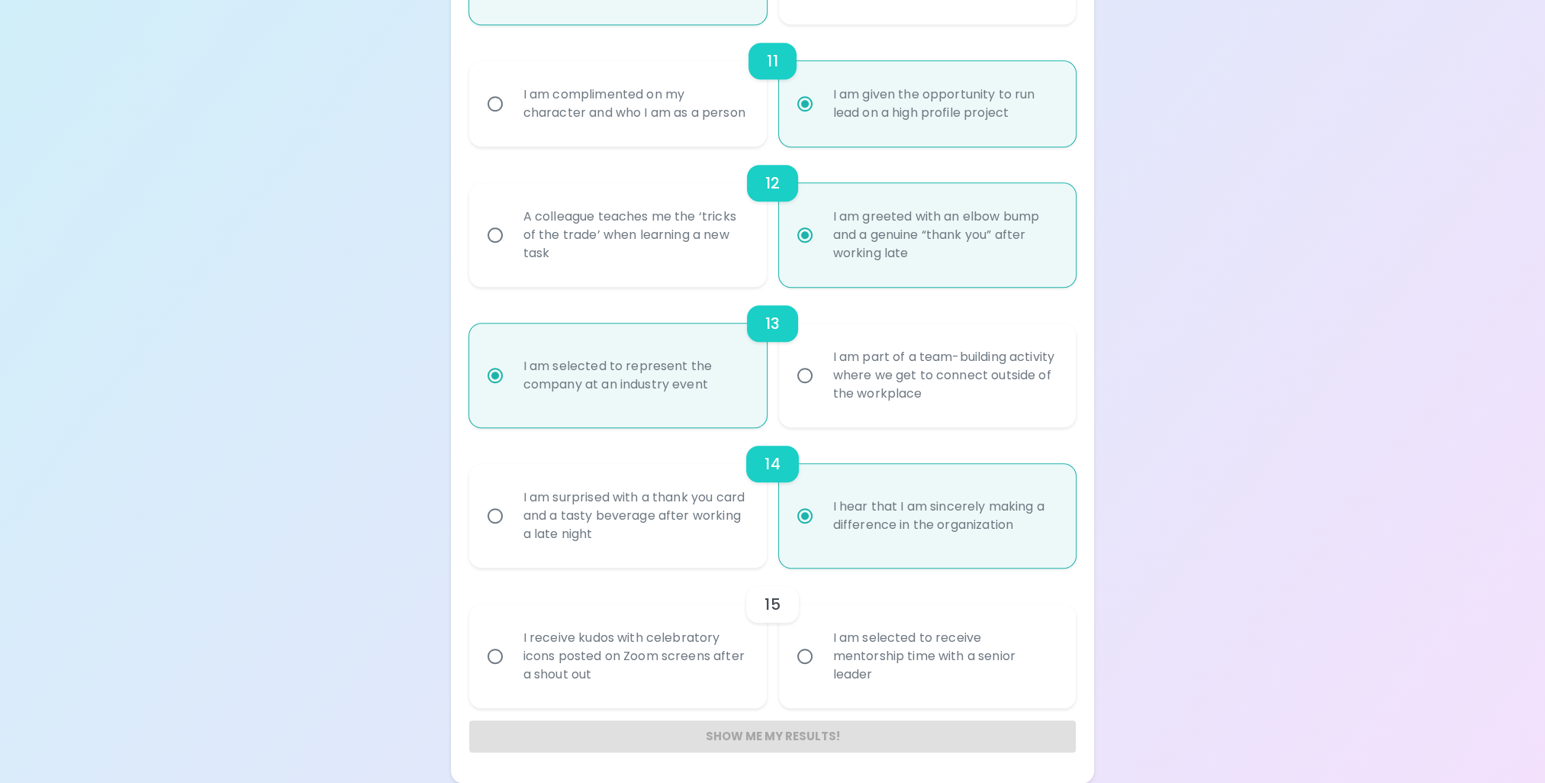
radio input "true"
click at [680, 676] on div "I receive kudos with celebratory icons posted on Zoom screens after a shout out" at bounding box center [634, 656] width 247 height 92
click at [511, 672] on input "I receive kudos with celebratory icons posted on Zoom screens after a shout out" at bounding box center [495, 656] width 32 height 32
radio input "false"
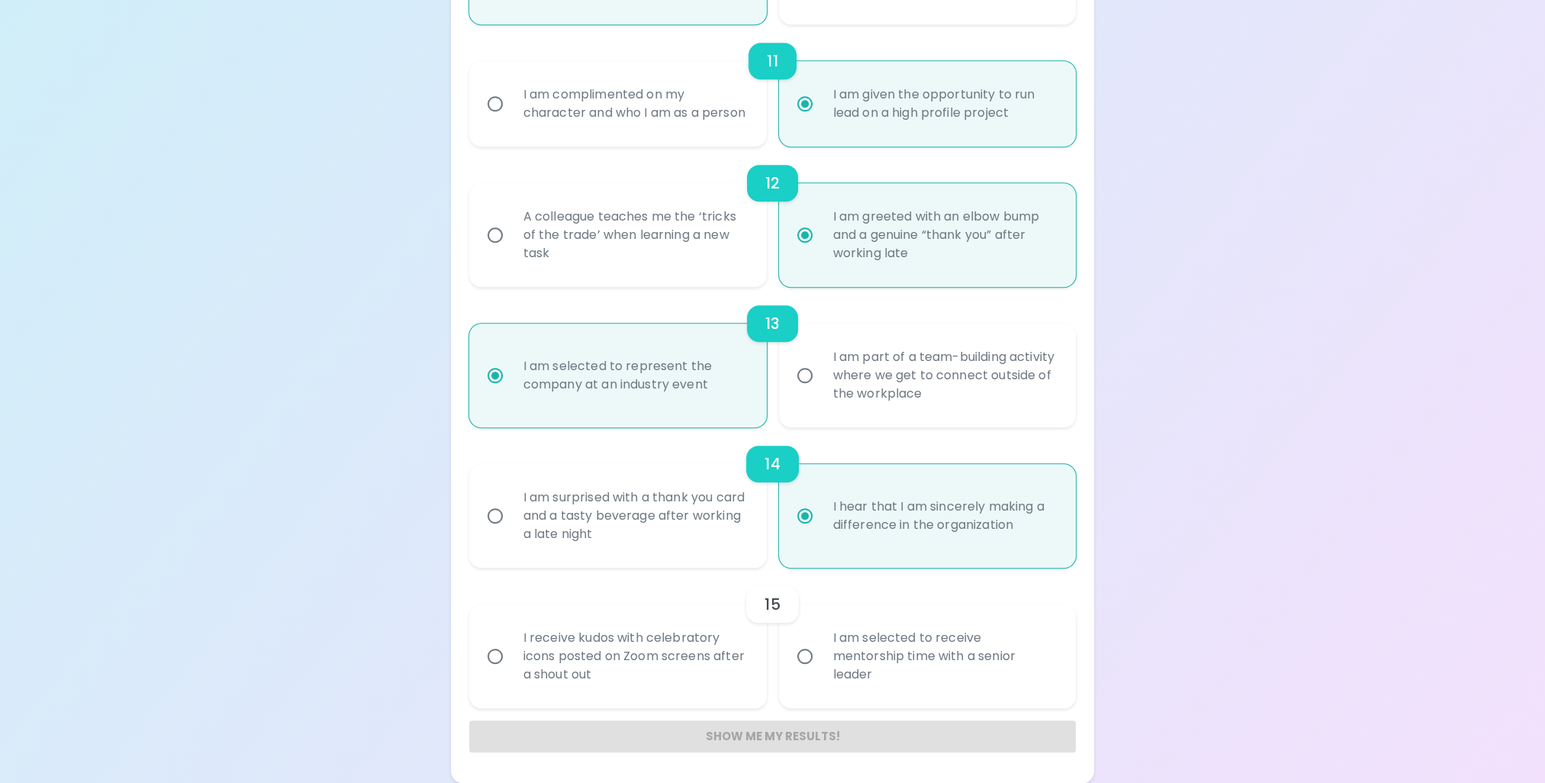
radio input "false"
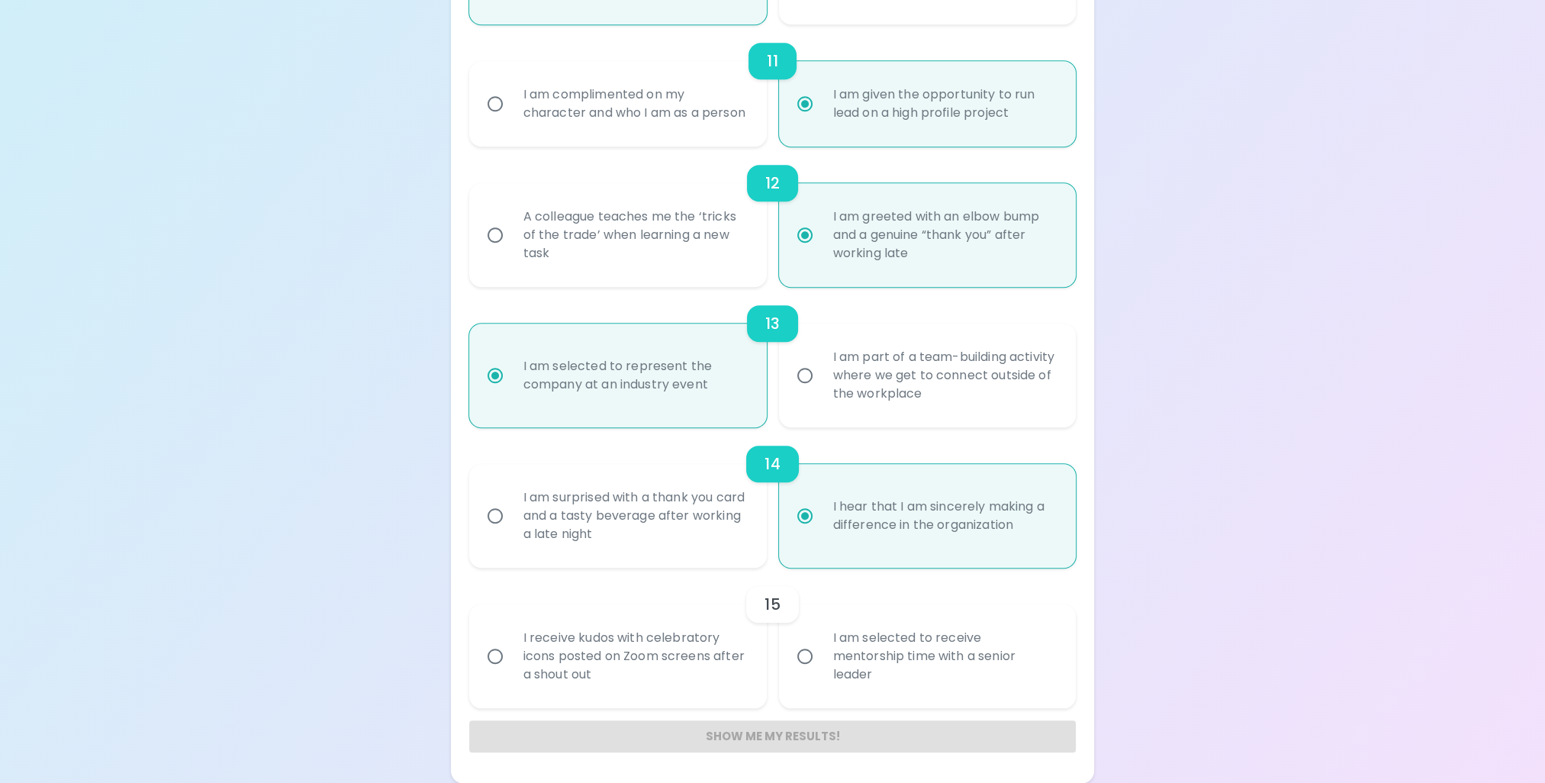
radio input "false"
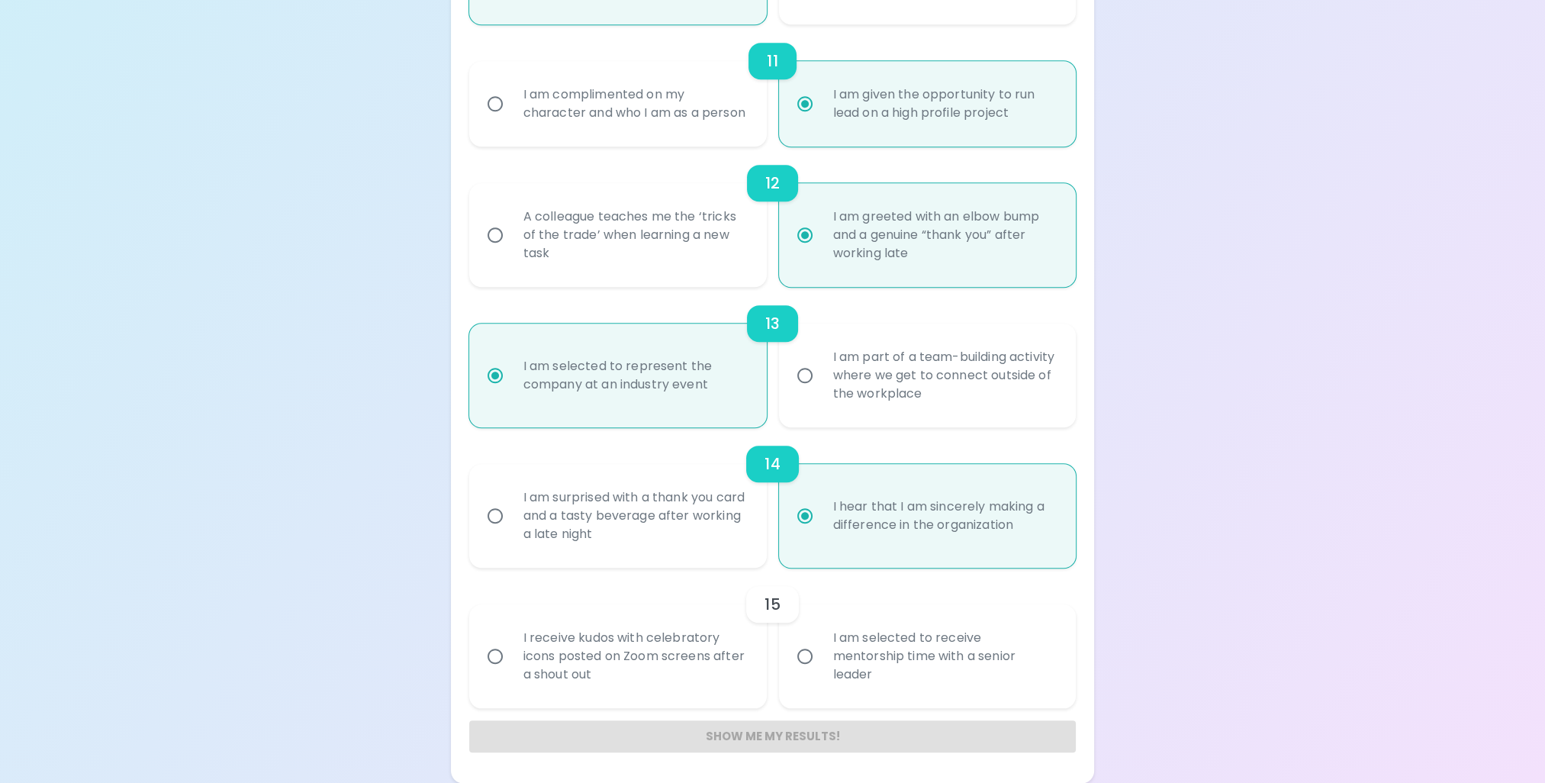
radio input "false"
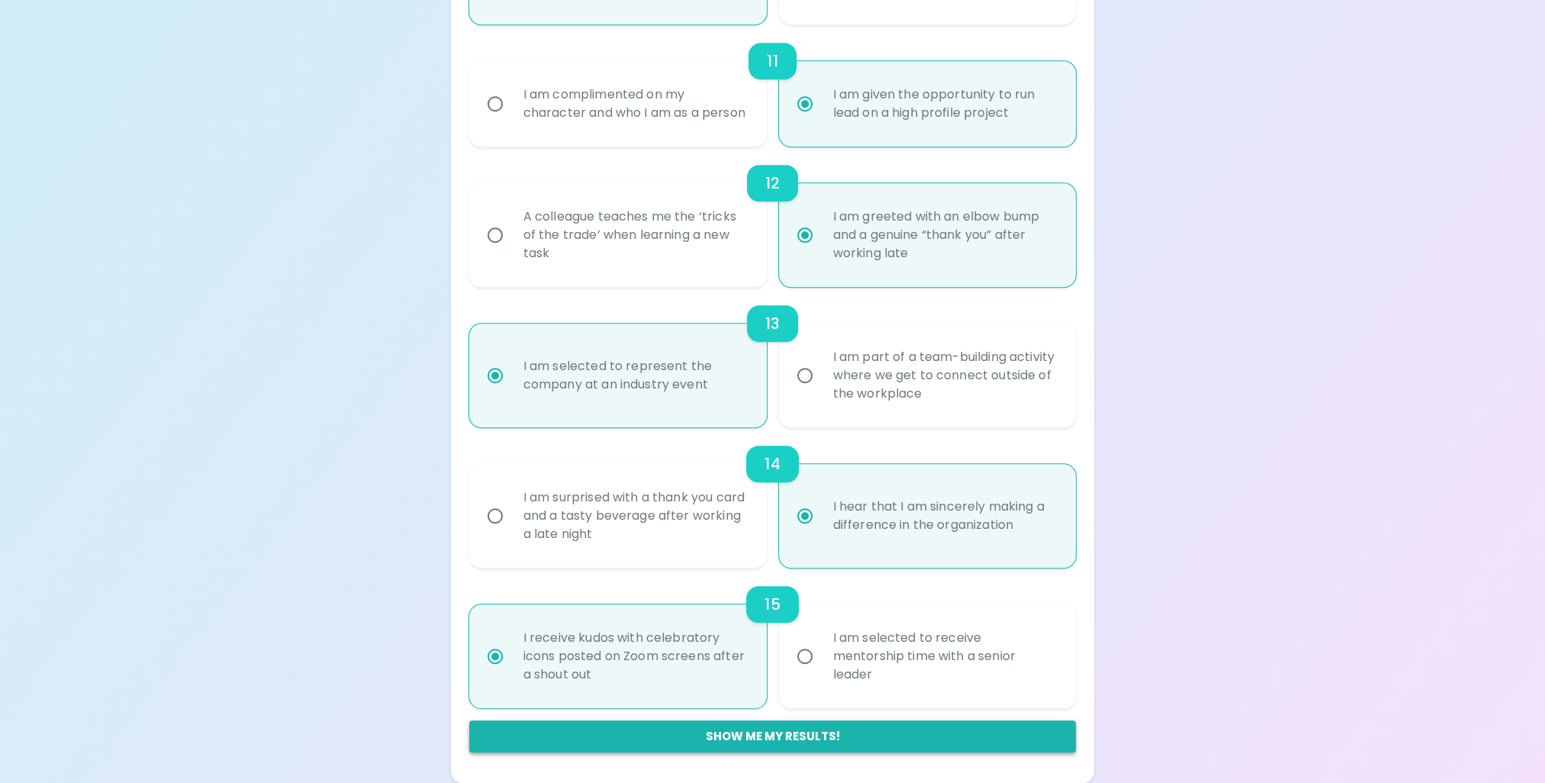
radio input "true"
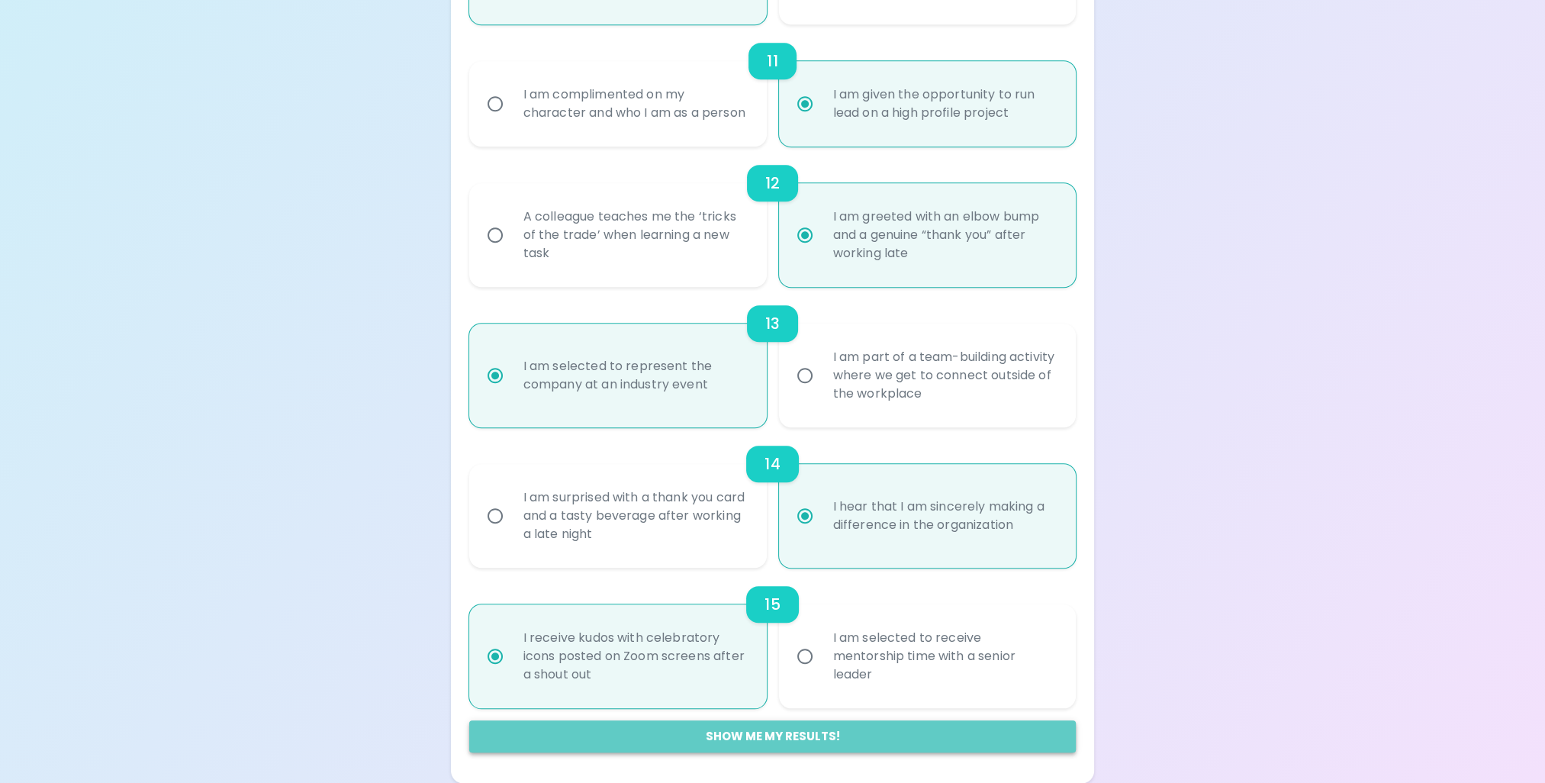
click at [707, 742] on button "Show me my results!" at bounding box center [772, 736] width 607 height 32
radio input "false"
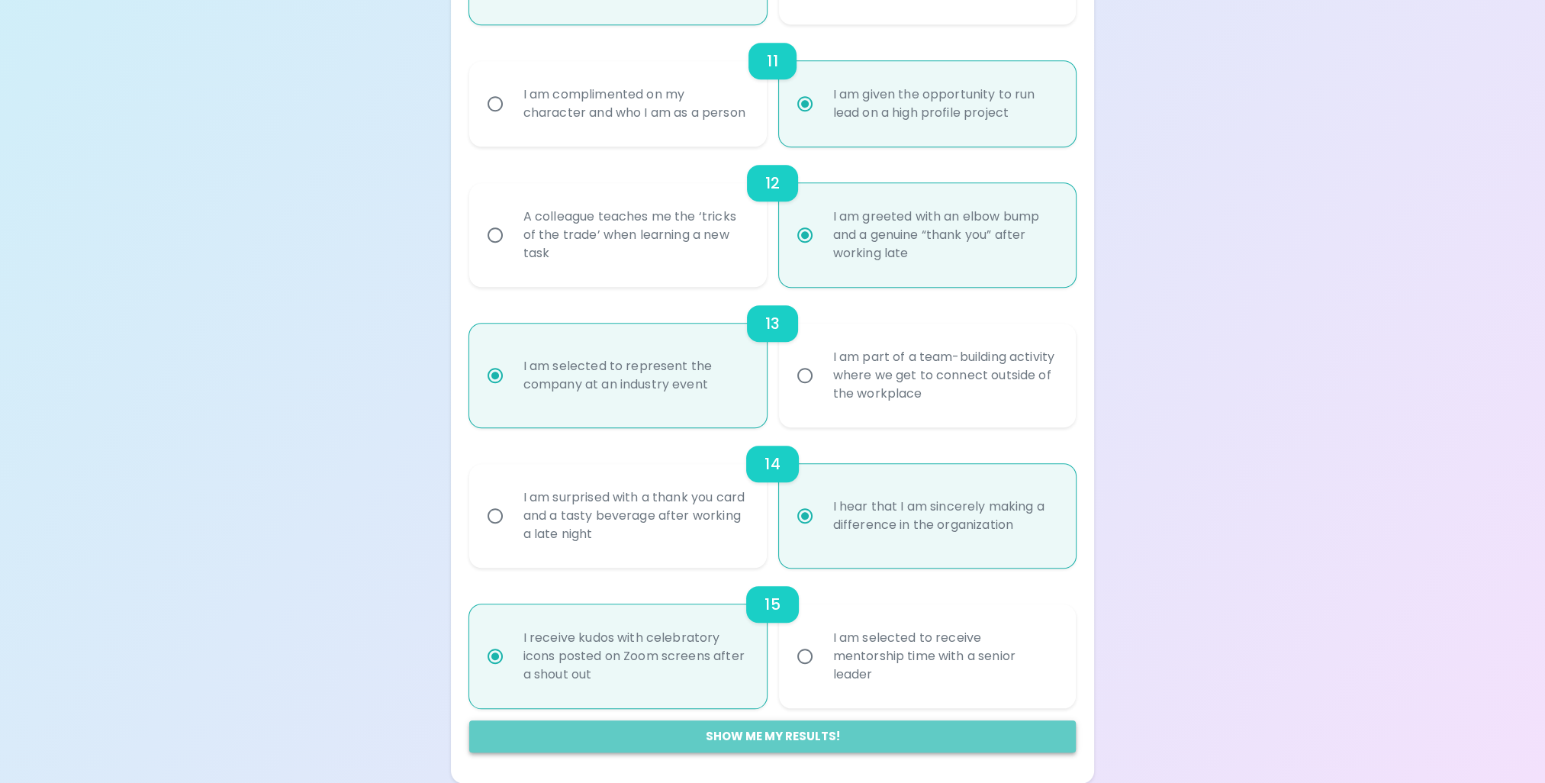
radio input "false"
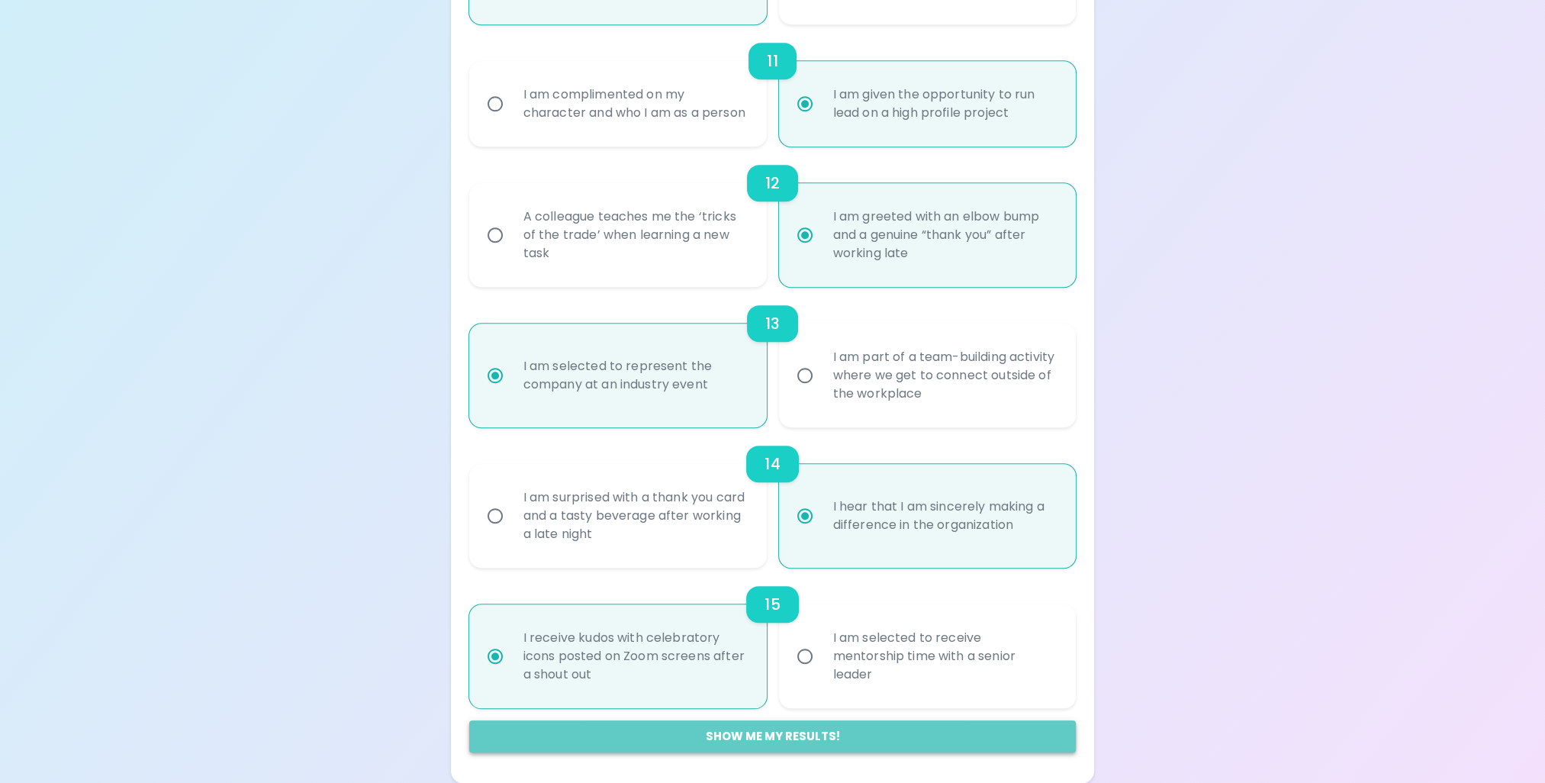
radio input "false"
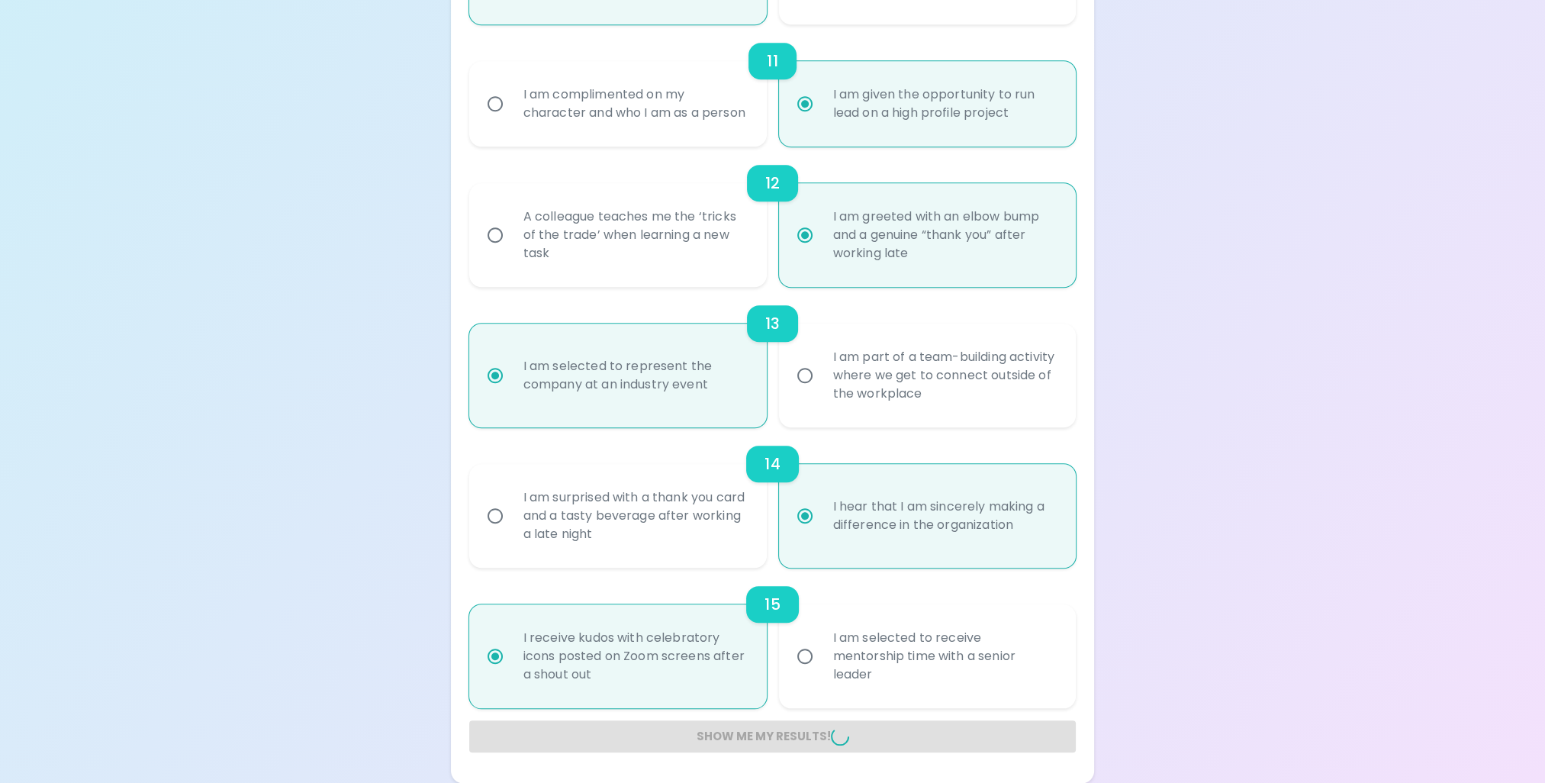
radio input "false"
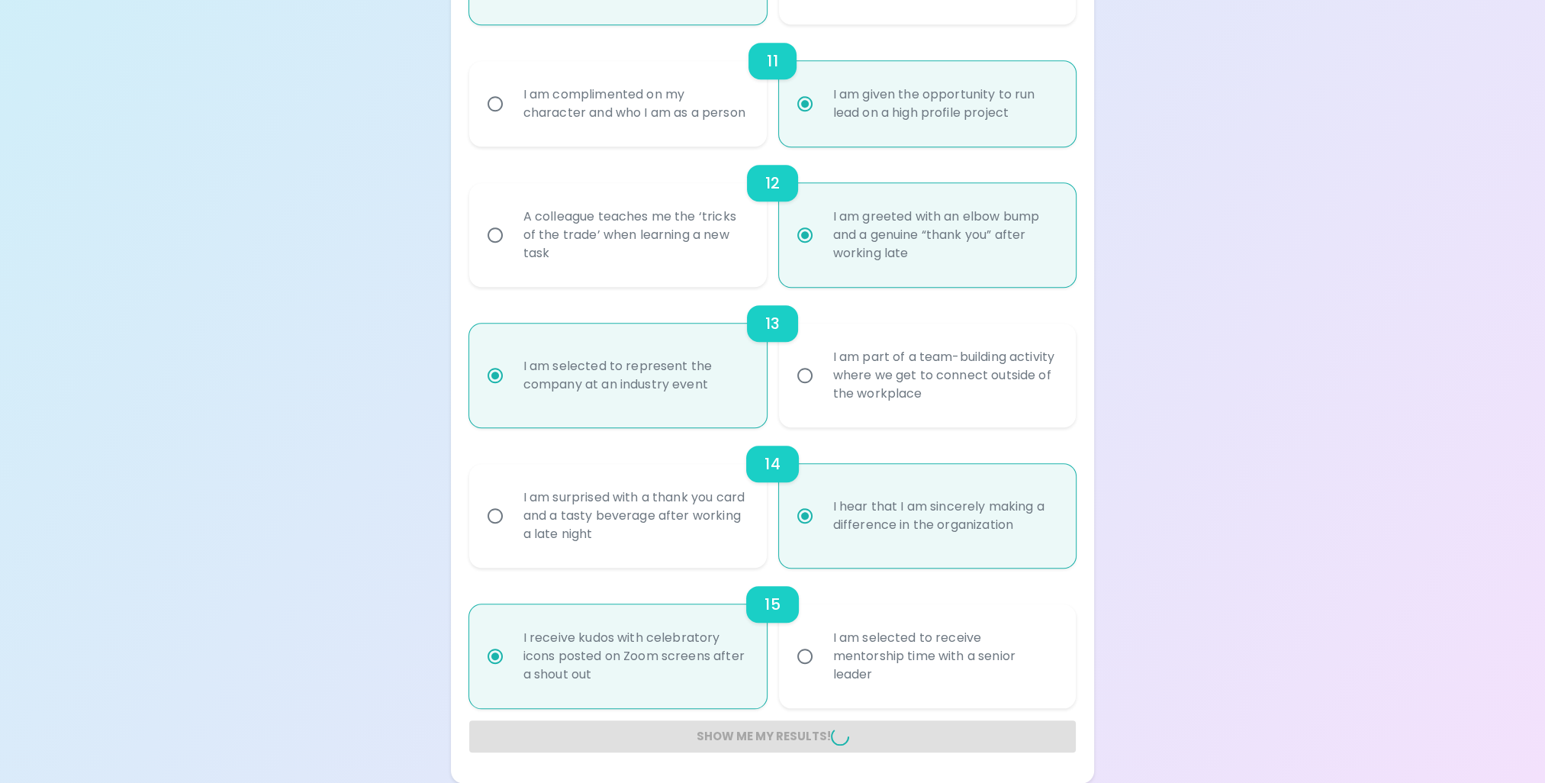
radio input "false"
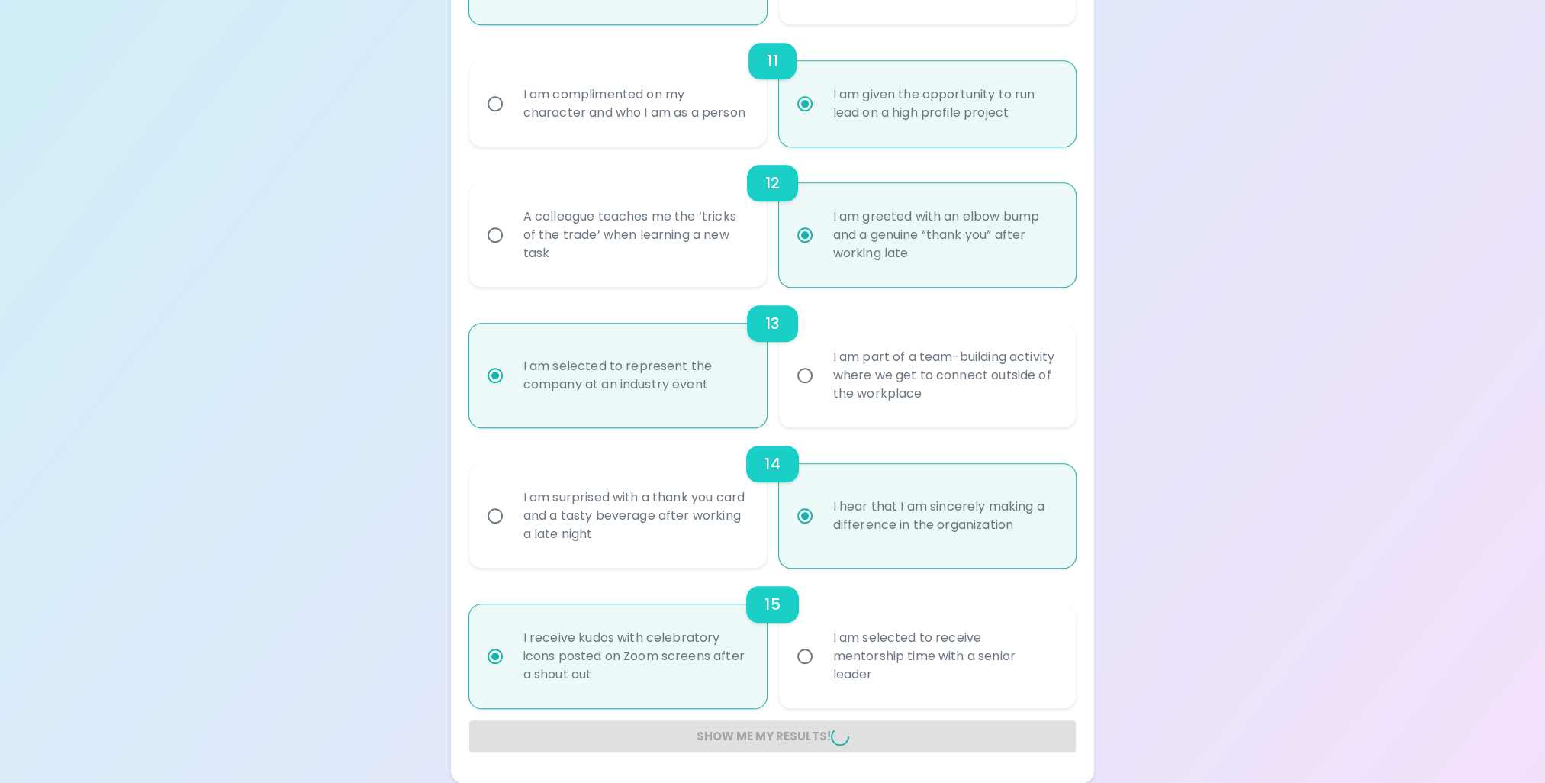
radio input "false"
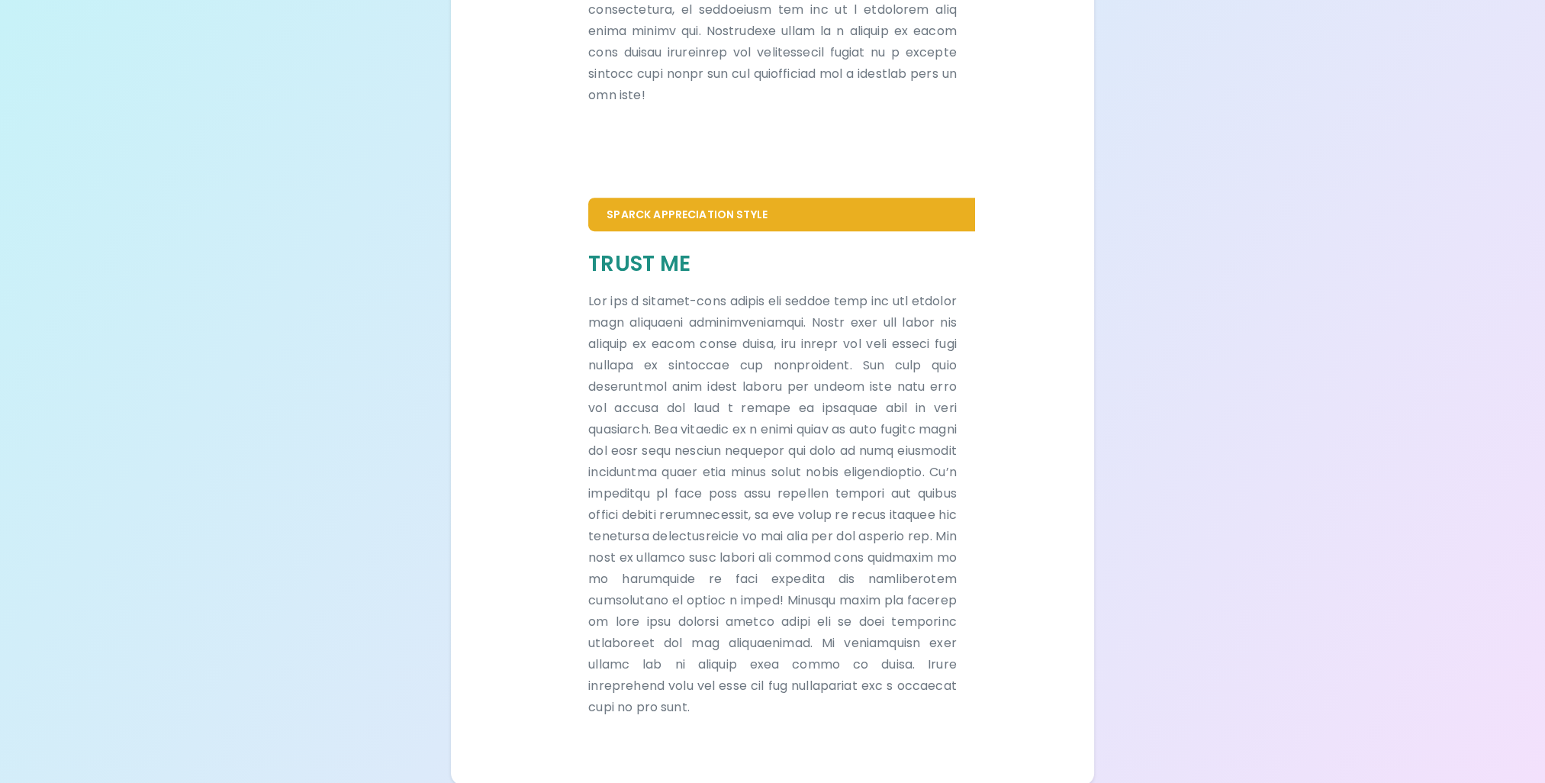
scroll to position [789, 0]
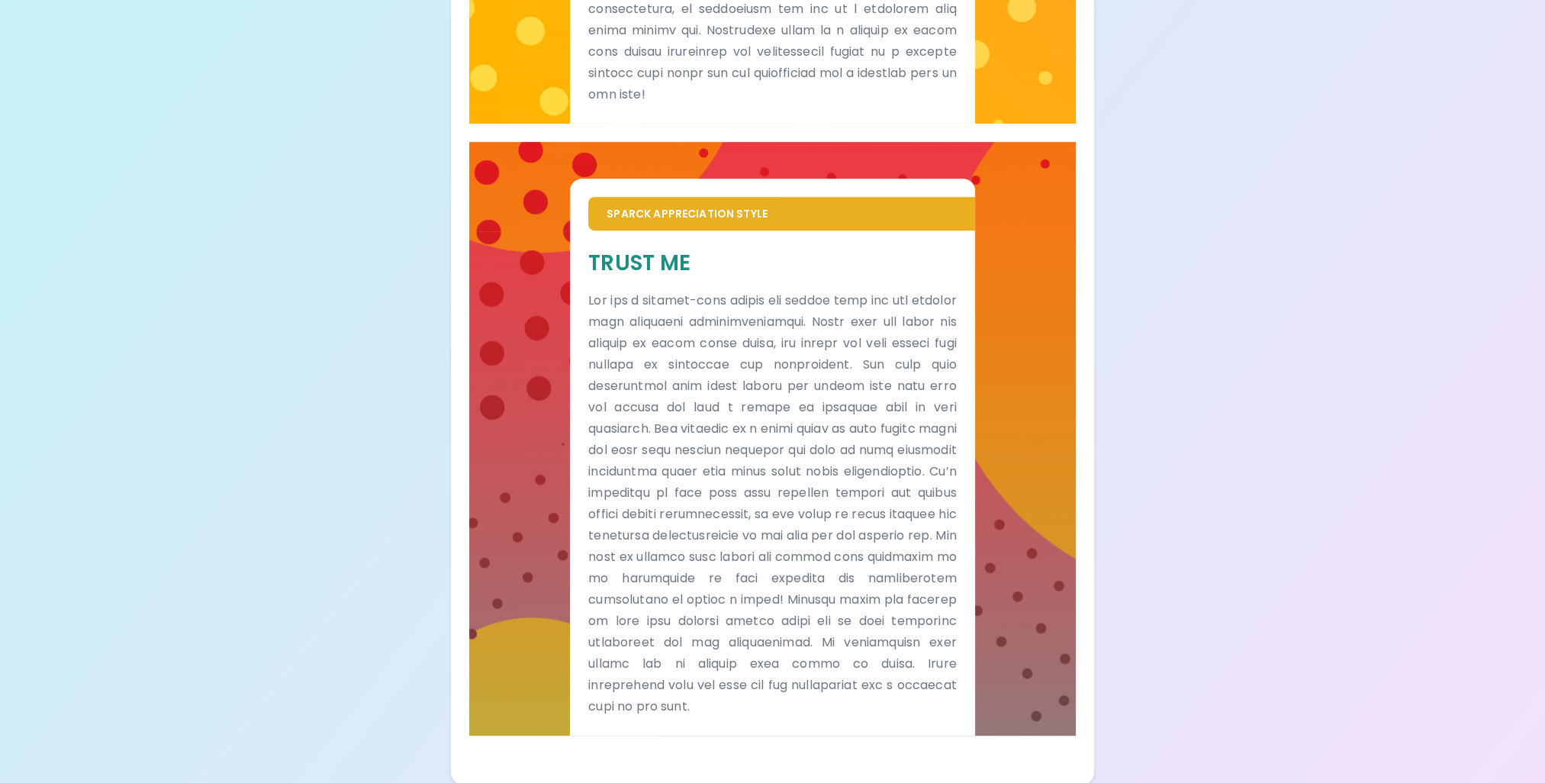
drag, startPoint x: 1045, startPoint y: 171, endPoint x: 910, endPoint y: 212, distance: 141.2
click at [1044, 172] on div "Sparck Appreciation Style Trust Me" at bounding box center [772, 438] width 607 height 593
